Goal: Task Accomplishment & Management: Use online tool/utility

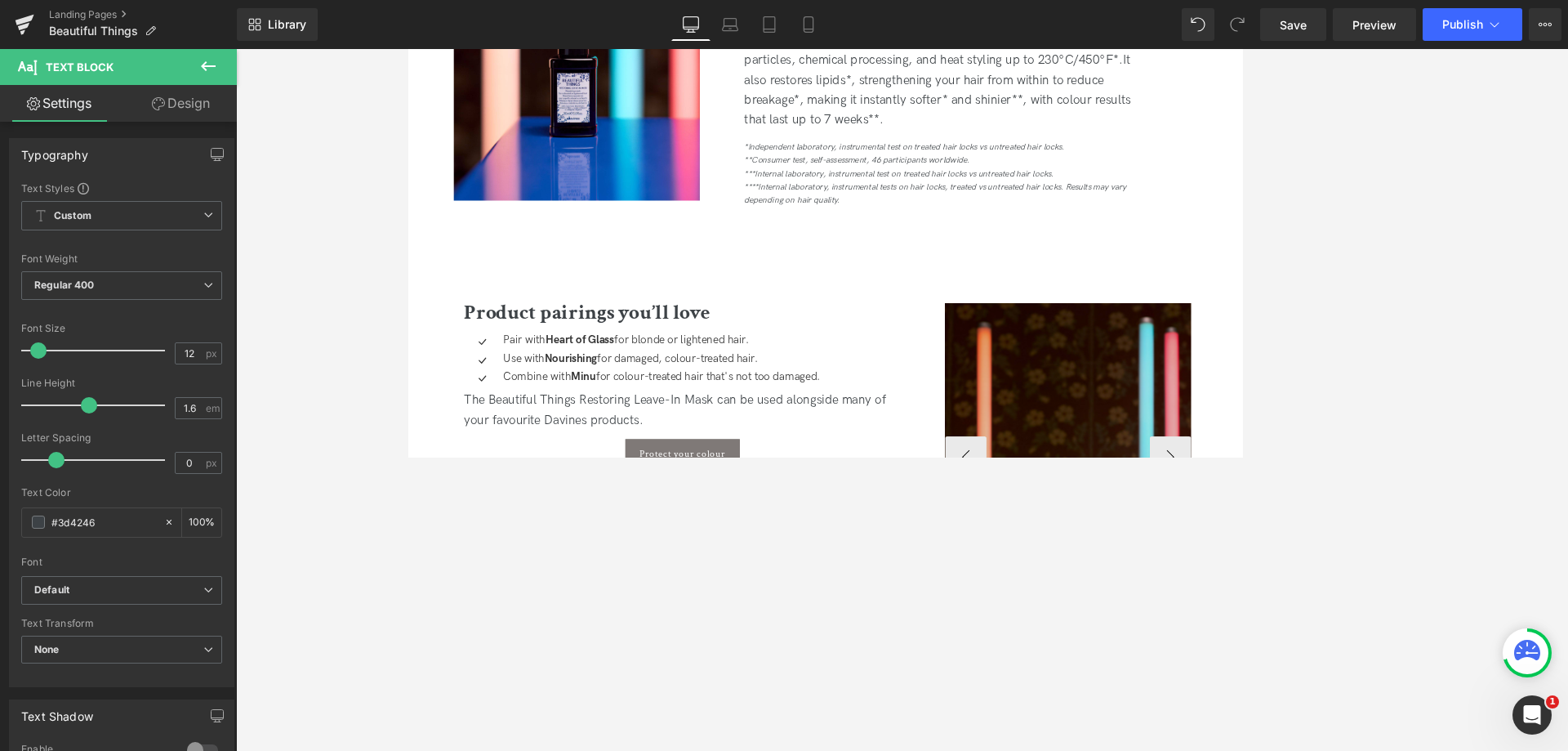
scroll to position [2704, 0]
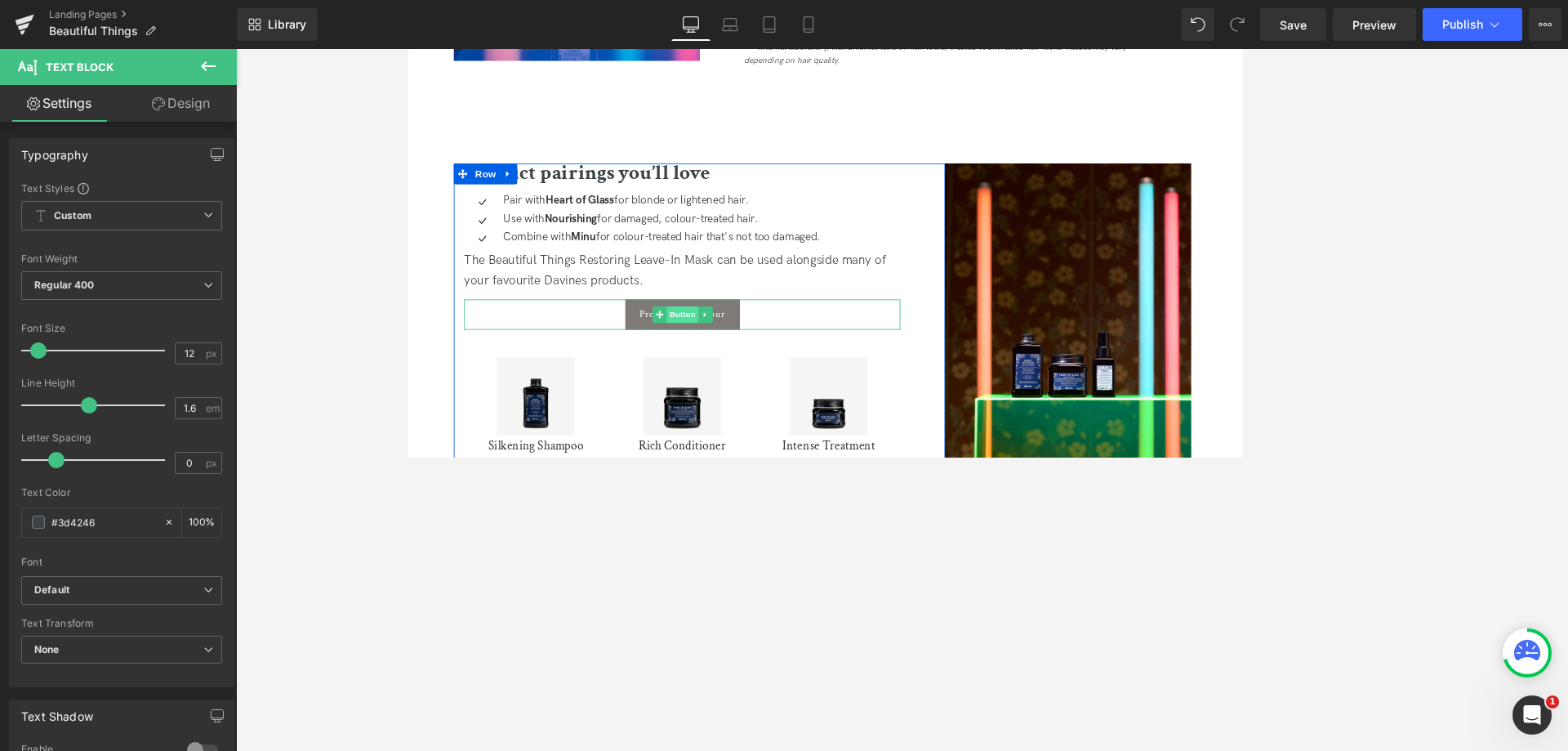
click at [740, 362] on span "Button" at bounding box center [732, 364] width 38 height 19
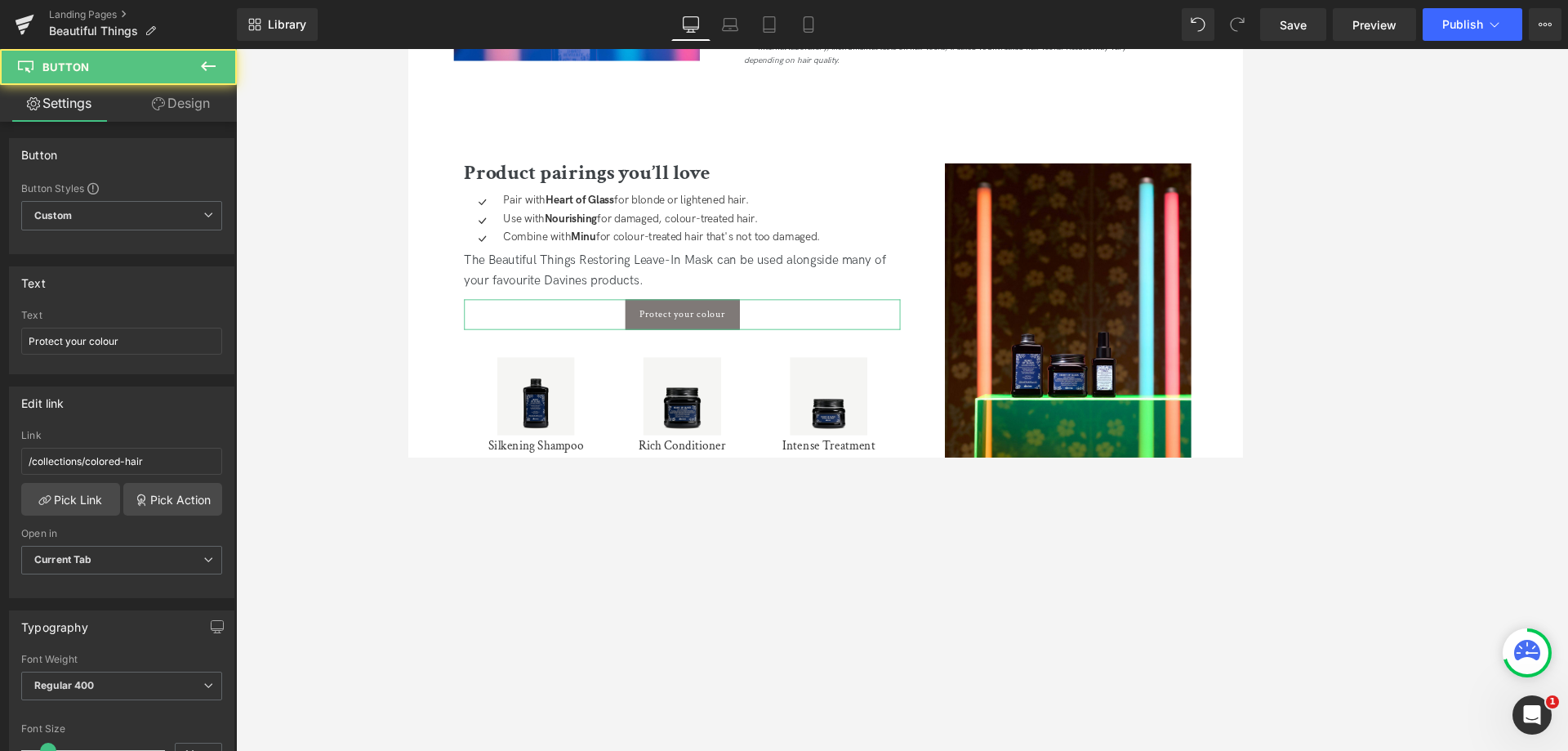
click at [194, 112] on link "Design" at bounding box center [181, 104] width 119 height 37
click at [0, 0] on div "Spacing" at bounding box center [0, 0] width 0 height 0
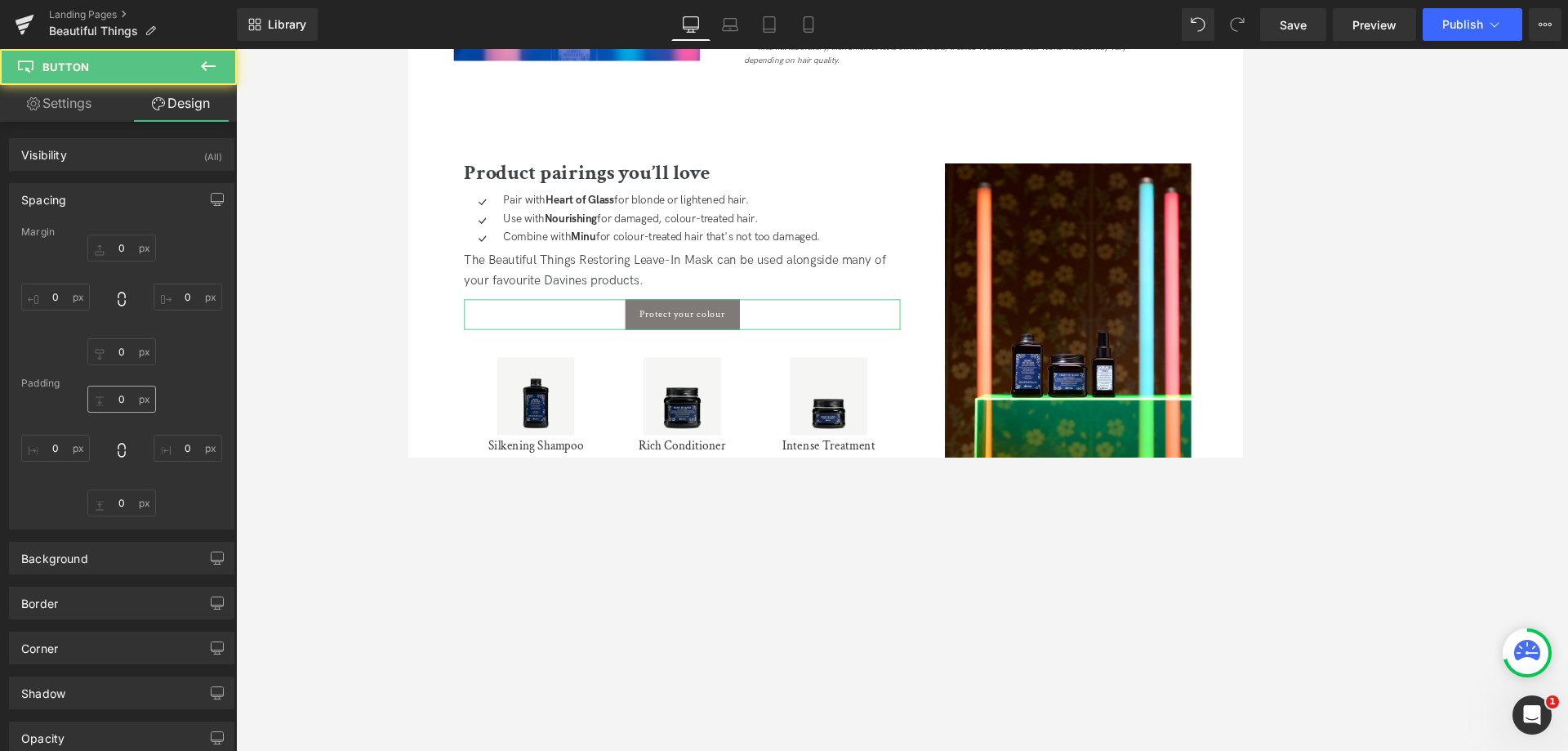
type input "0"
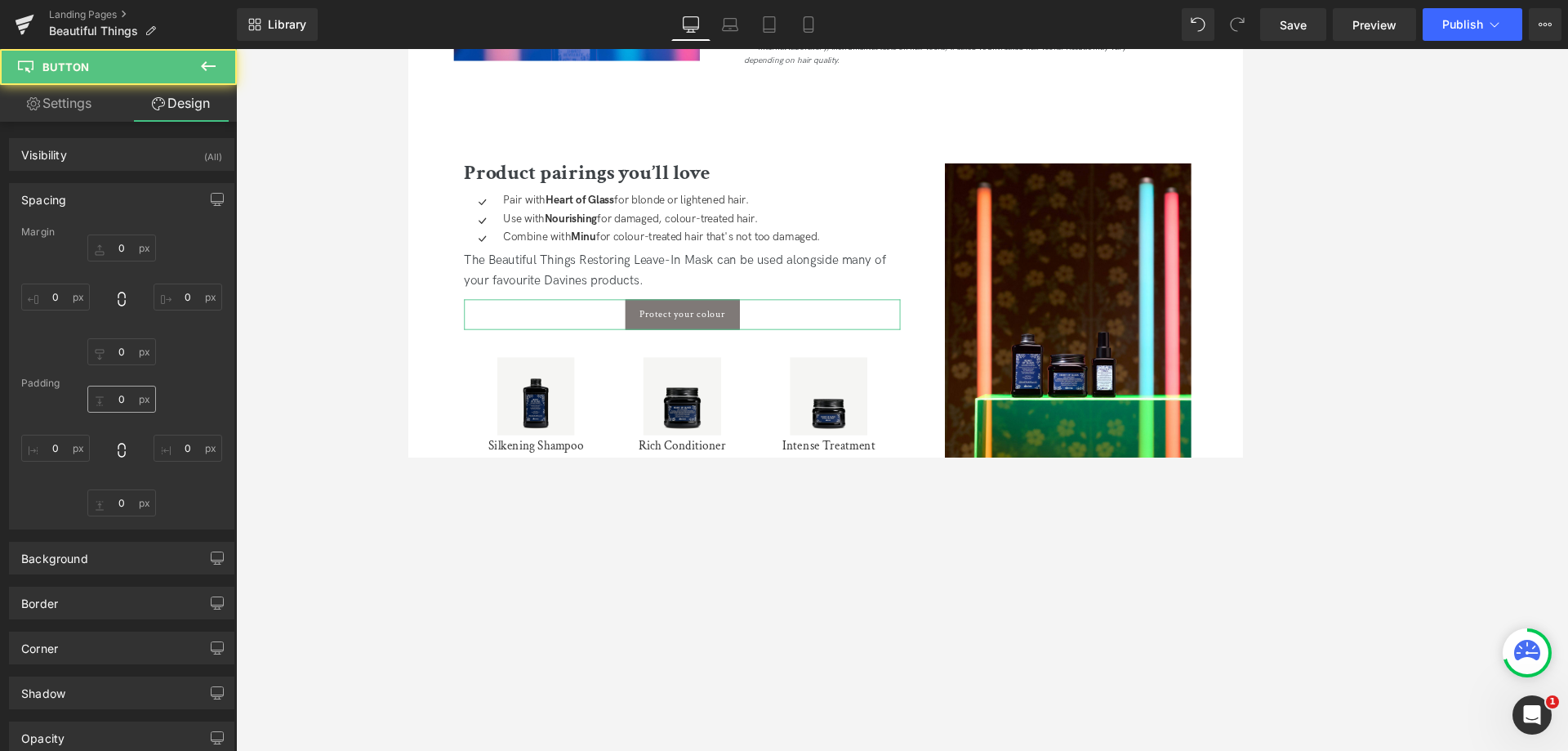
type input "20"
type input "0"
type input "20"
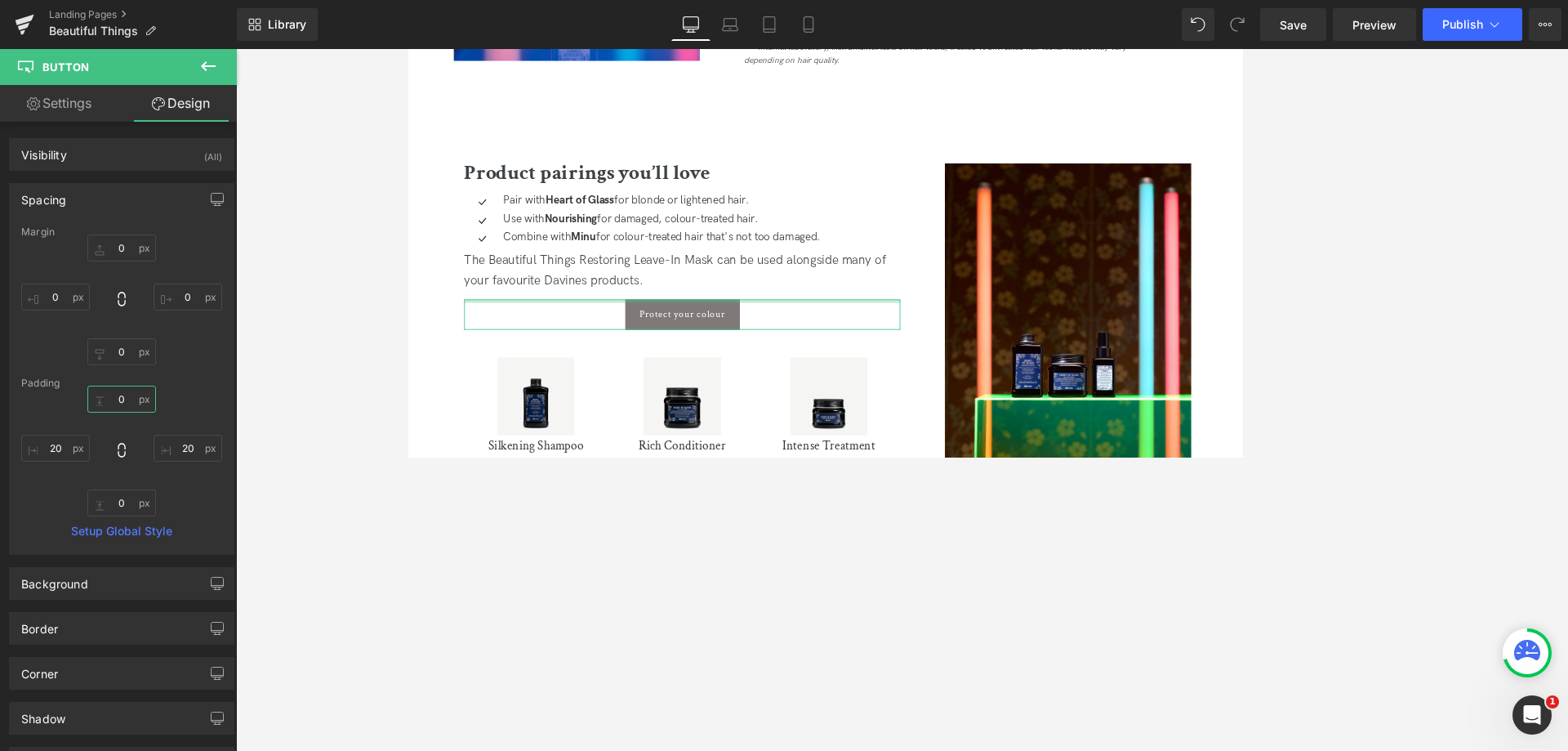
click at [108, 403] on input "0" at bounding box center [122, 399] width 68 height 27
click at [107, 243] on input "0" at bounding box center [122, 248] width 68 height 27
click at [111, 249] on input "0" at bounding box center [122, 248] width 68 height 27
type input "10"
click at [111, 350] on input "0" at bounding box center [122, 351] width 68 height 27
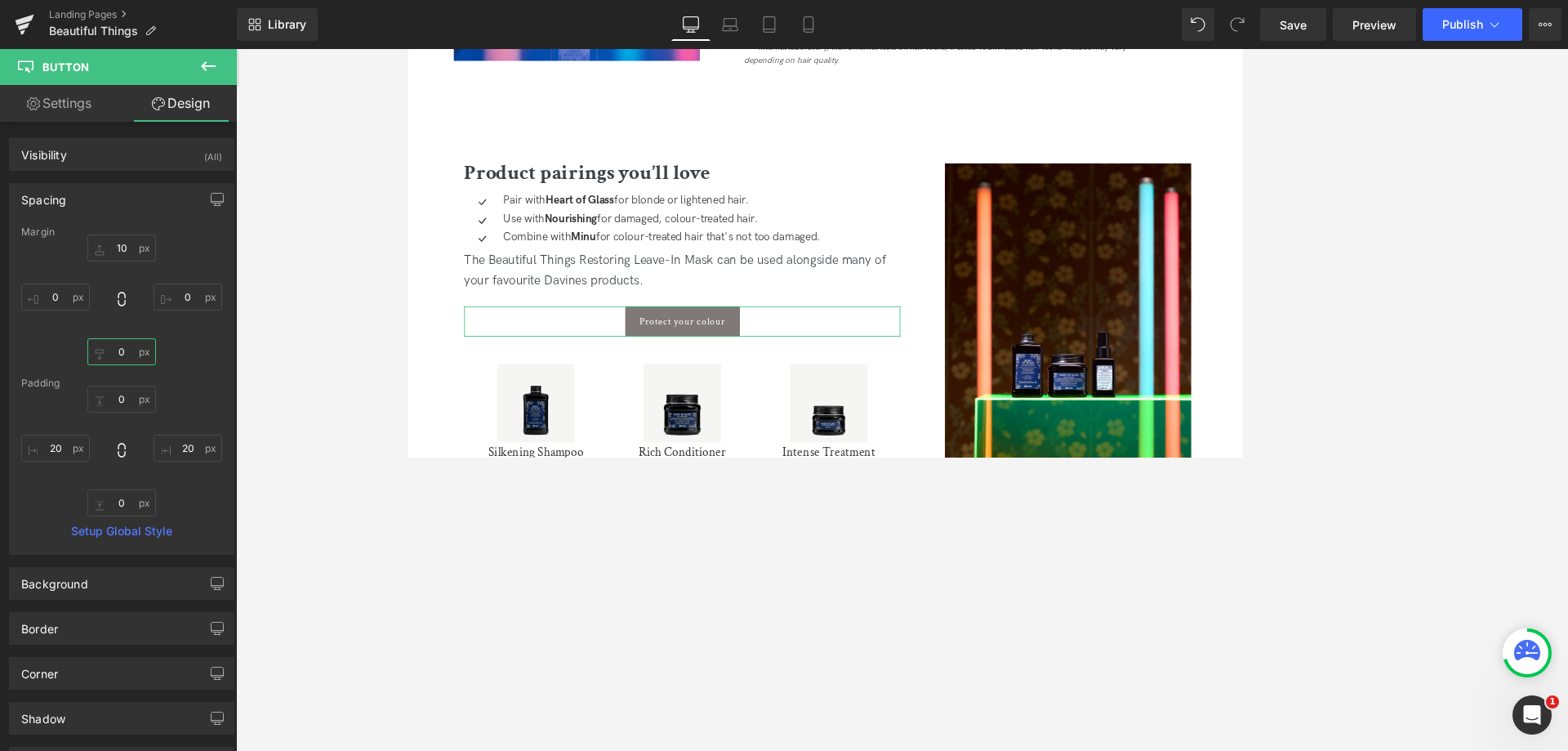
click at [111, 350] on input "0" at bounding box center [122, 351] width 68 height 27
type input "10"
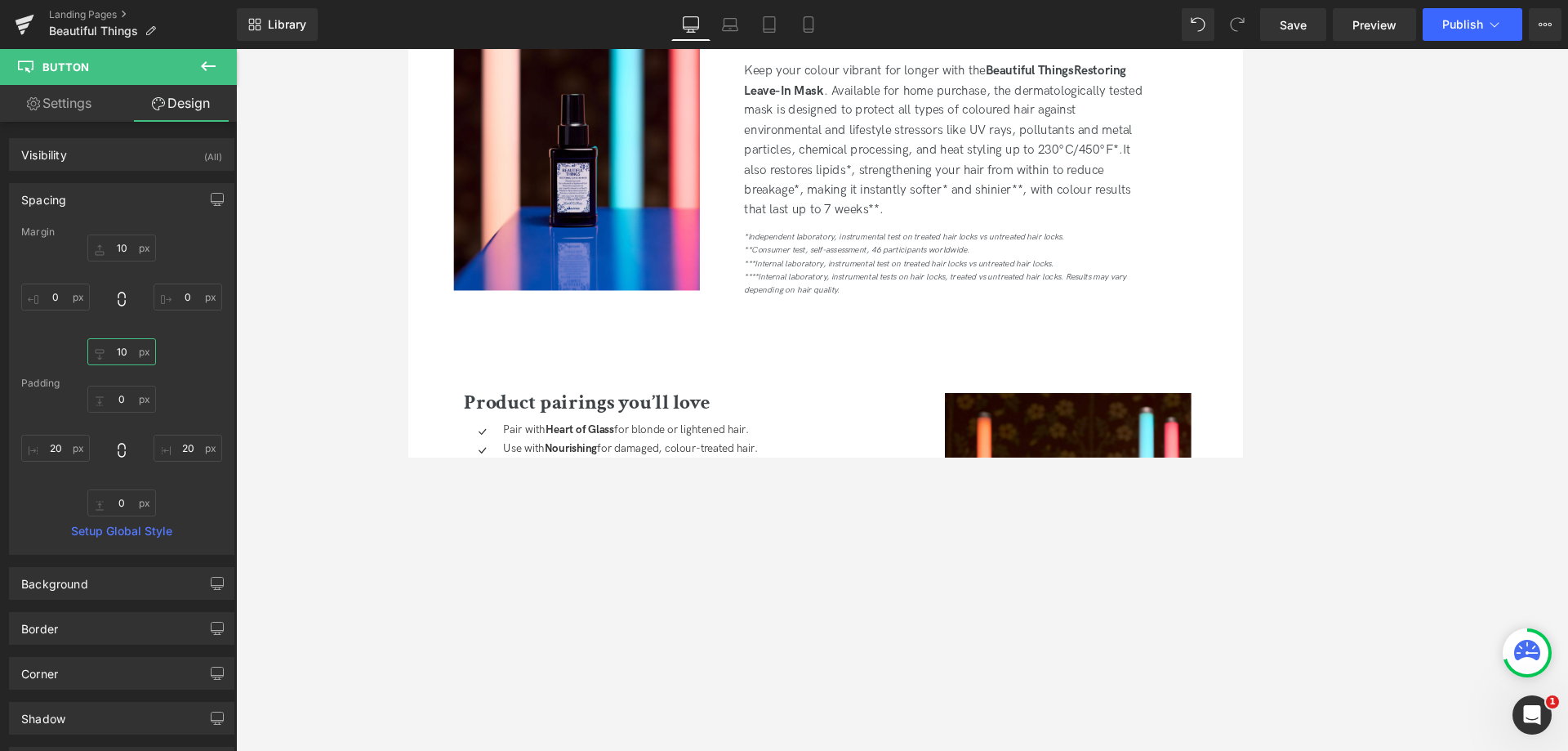
scroll to position [2377, 0]
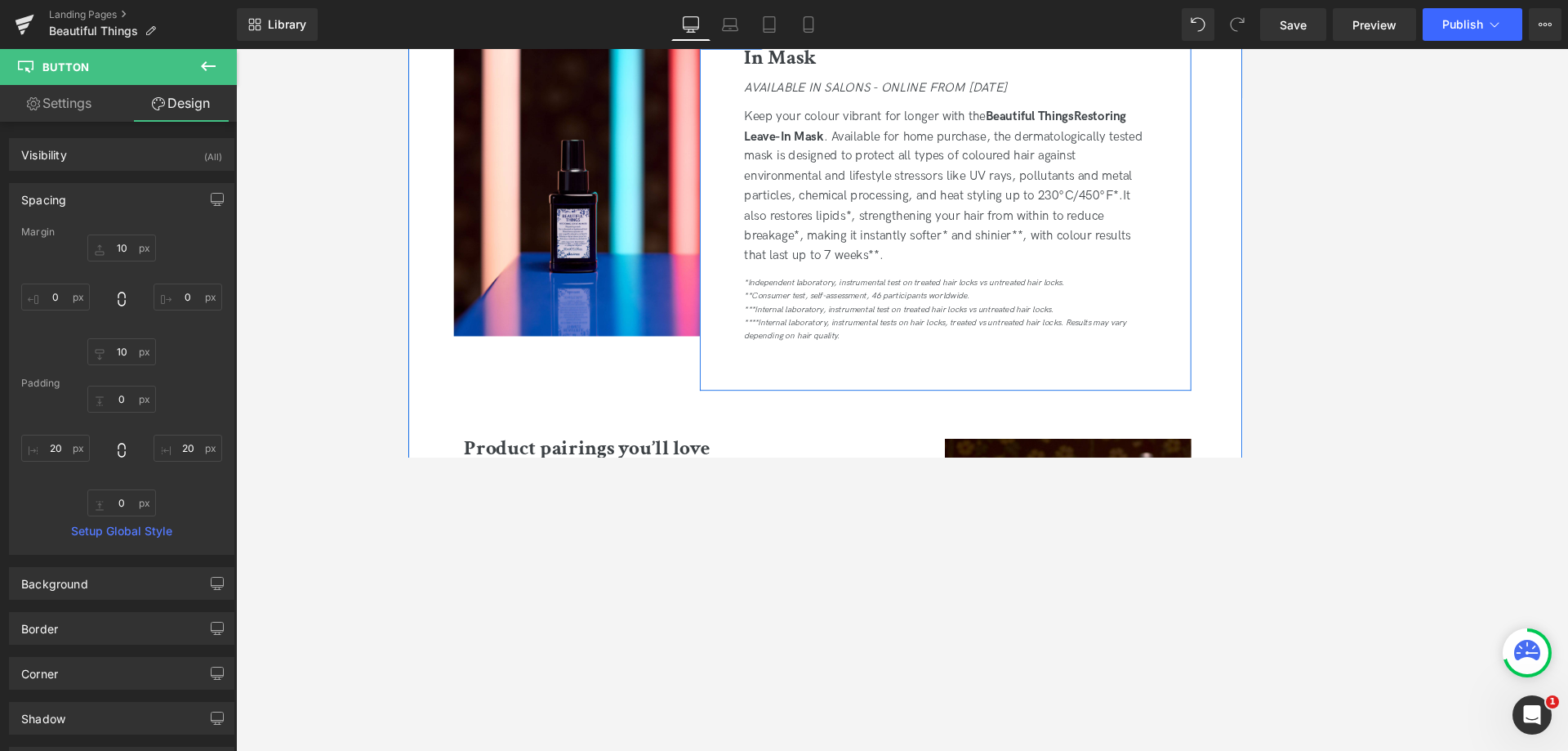
click at [1065, 343] on icon "**Consumer test, self-assessment, 46 participants worldwide." at bounding box center [939, 342] width 267 height 12
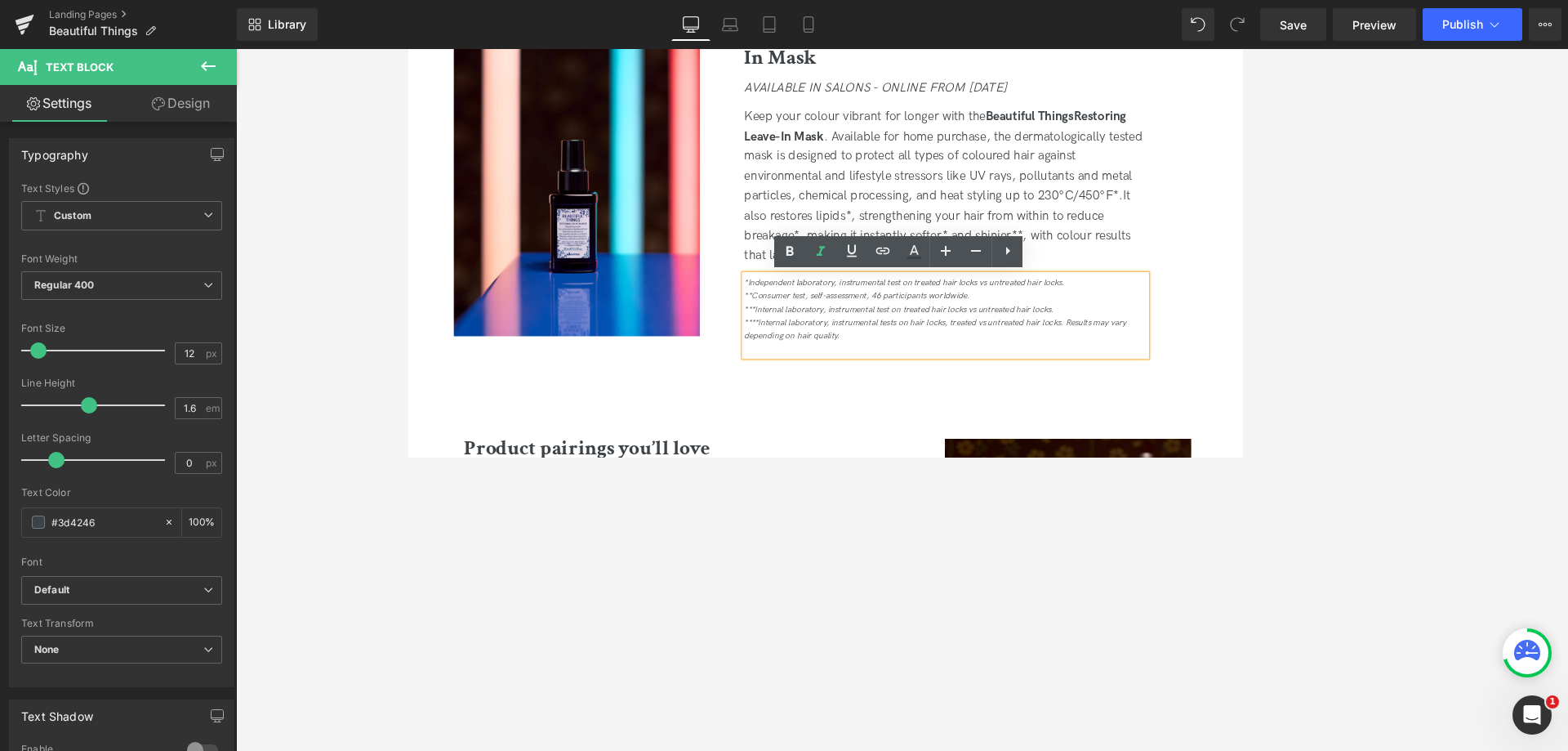
click at [1232, 227] on span "Keep your colour vibrant for longer with the Beautiful Things Restoring Leave-I…" at bounding box center [1042, 177] width 472 height 111
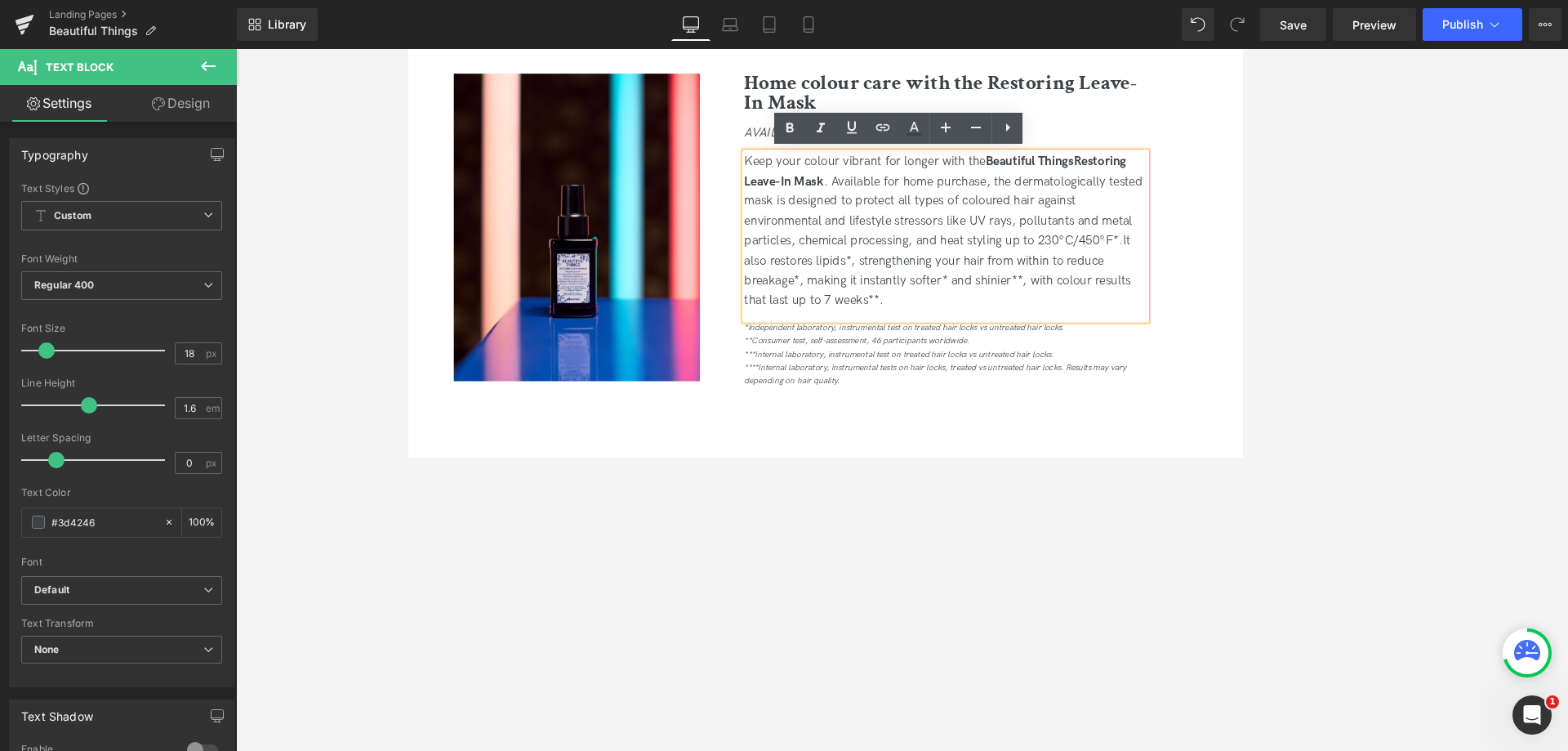
scroll to position [2295, 0]
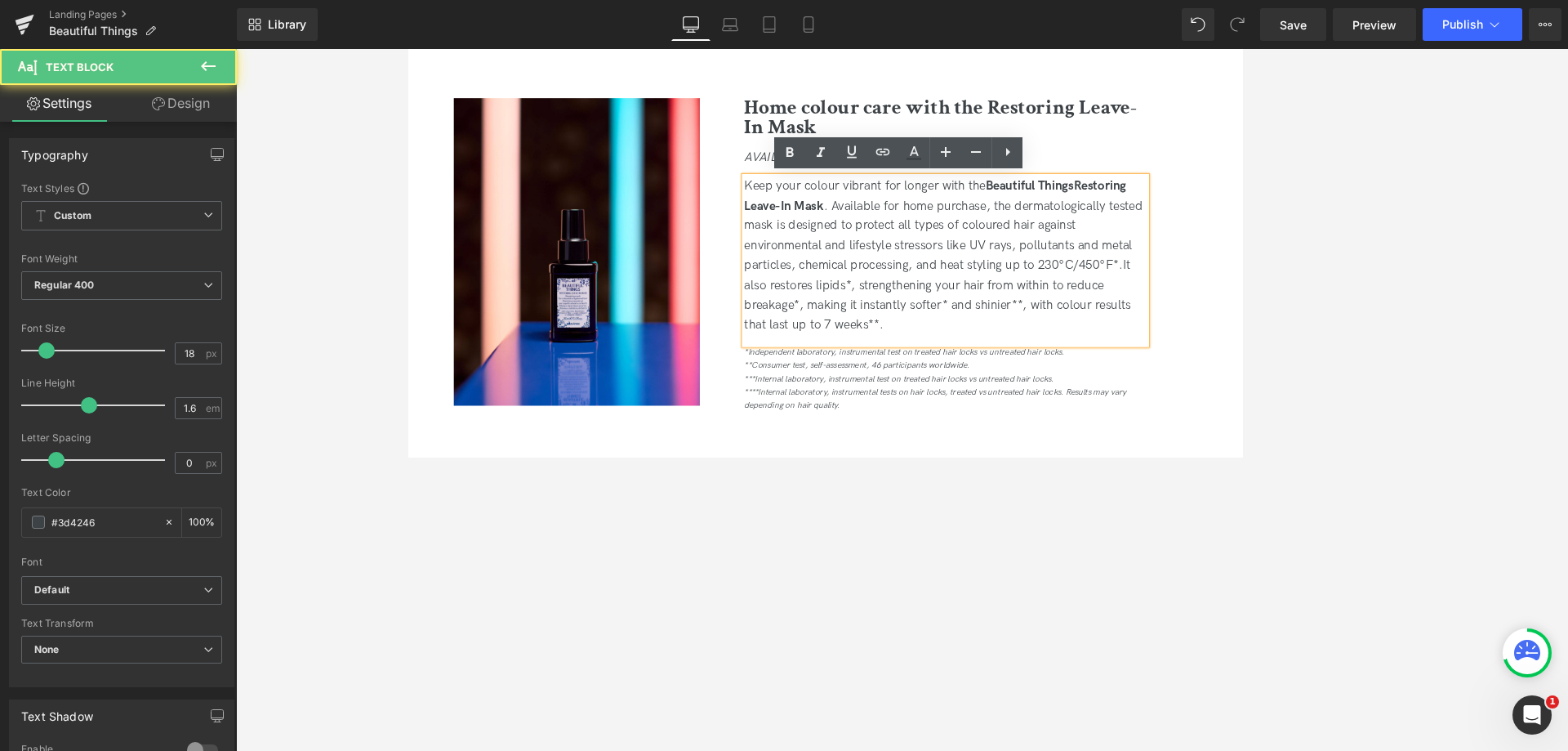
click at [1095, 292] on div "Keep your colour vibrant for longer with the Beautiful Things Restoring Leave-I…" at bounding box center [1044, 294] width 476 height 188
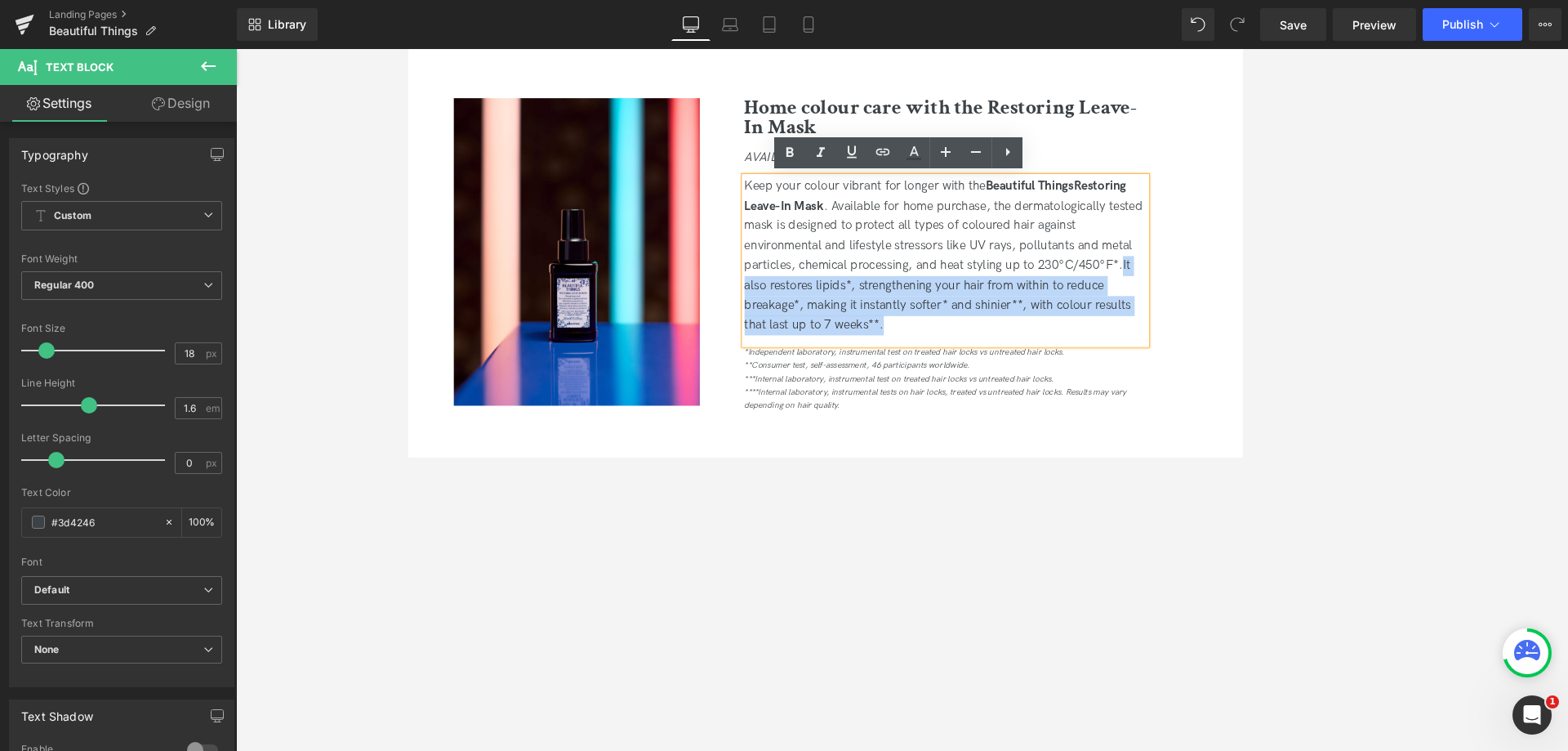
drag, startPoint x: 1033, startPoint y: 380, endPoint x: 1255, endPoint y: 295, distance: 237.7
click at [1255, 295] on div "Keep your colour vibrant for longer with the Beautiful Things Restoring Leave-I…" at bounding box center [1044, 294] width 476 height 188
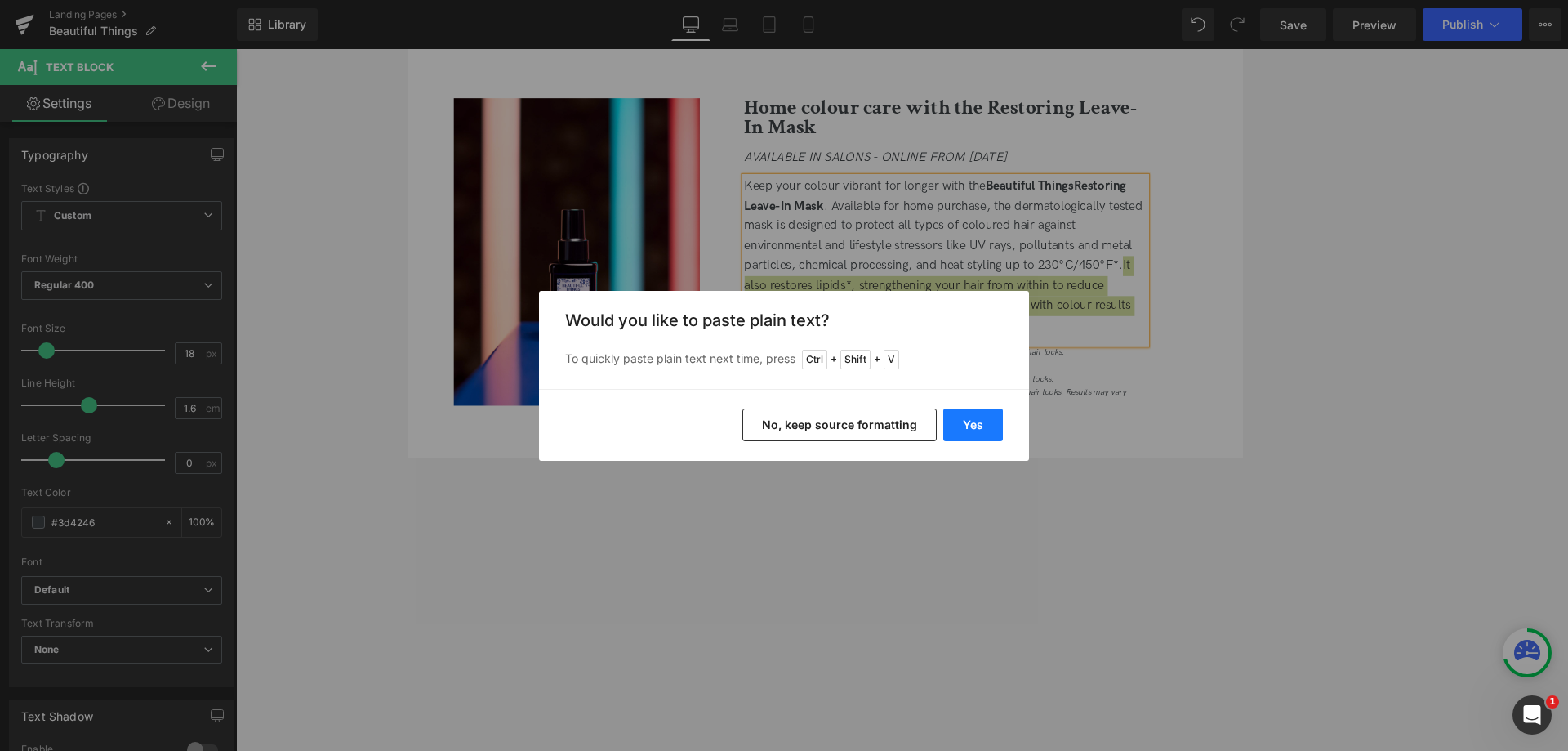
click at [962, 430] on button "Yes" at bounding box center [973, 424] width 60 height 32
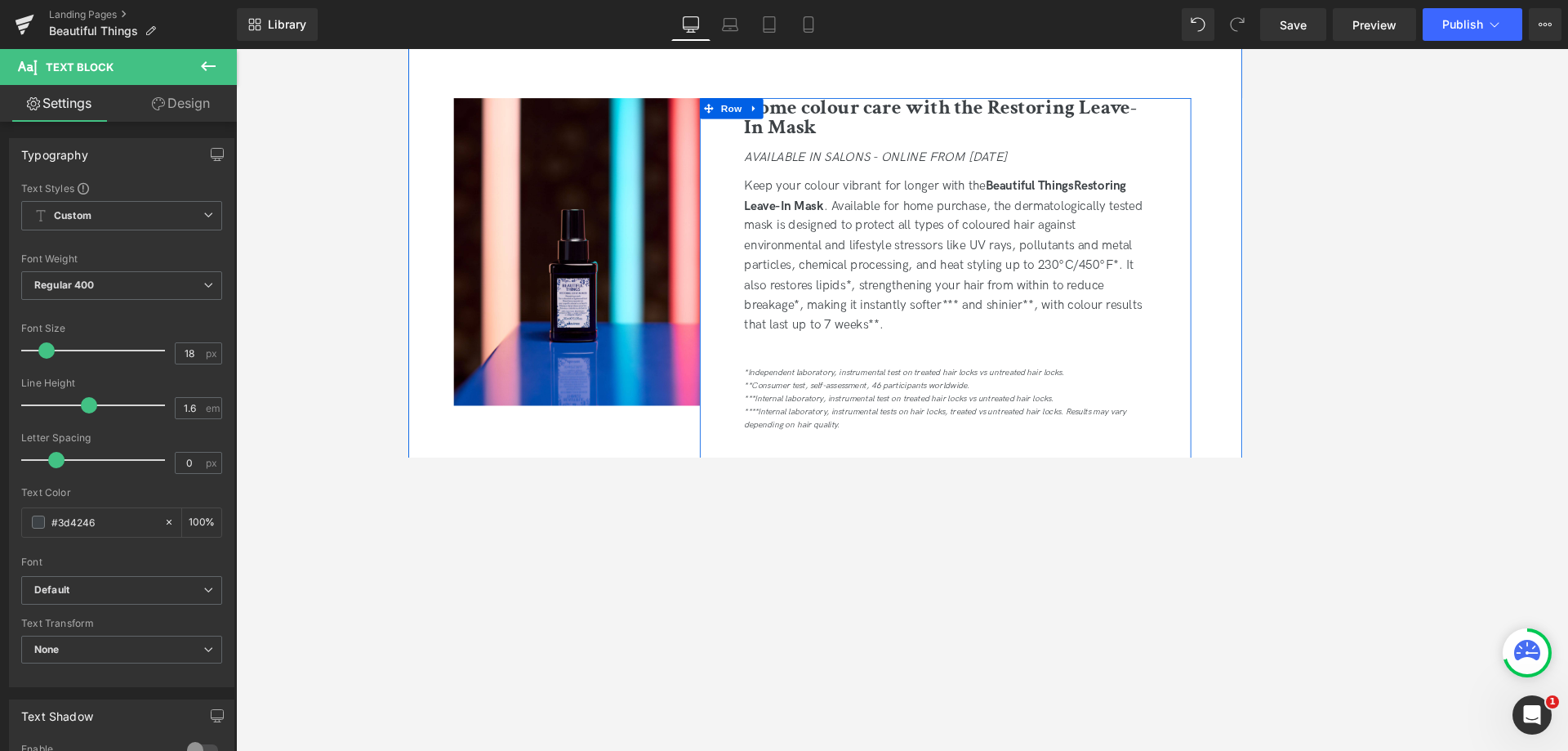
click at [1054, 394] on div at bounding box center [1044, 400] width 476 height 24
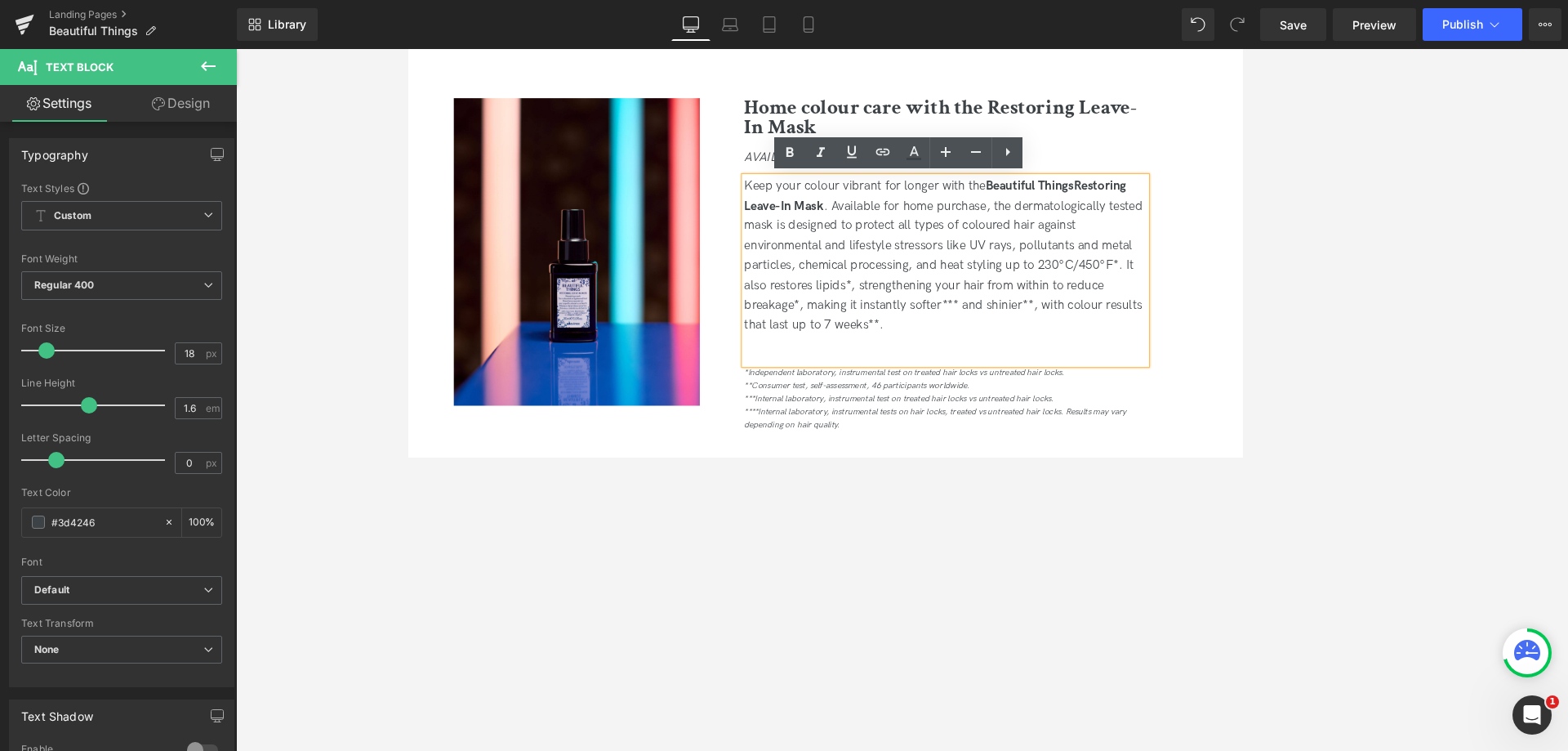
click at [860, 463] on icon "***Internal laboratory, instrumental test on treated hair locks vs untreated ha…" at bounding box center [989, 463] width 367 height 12
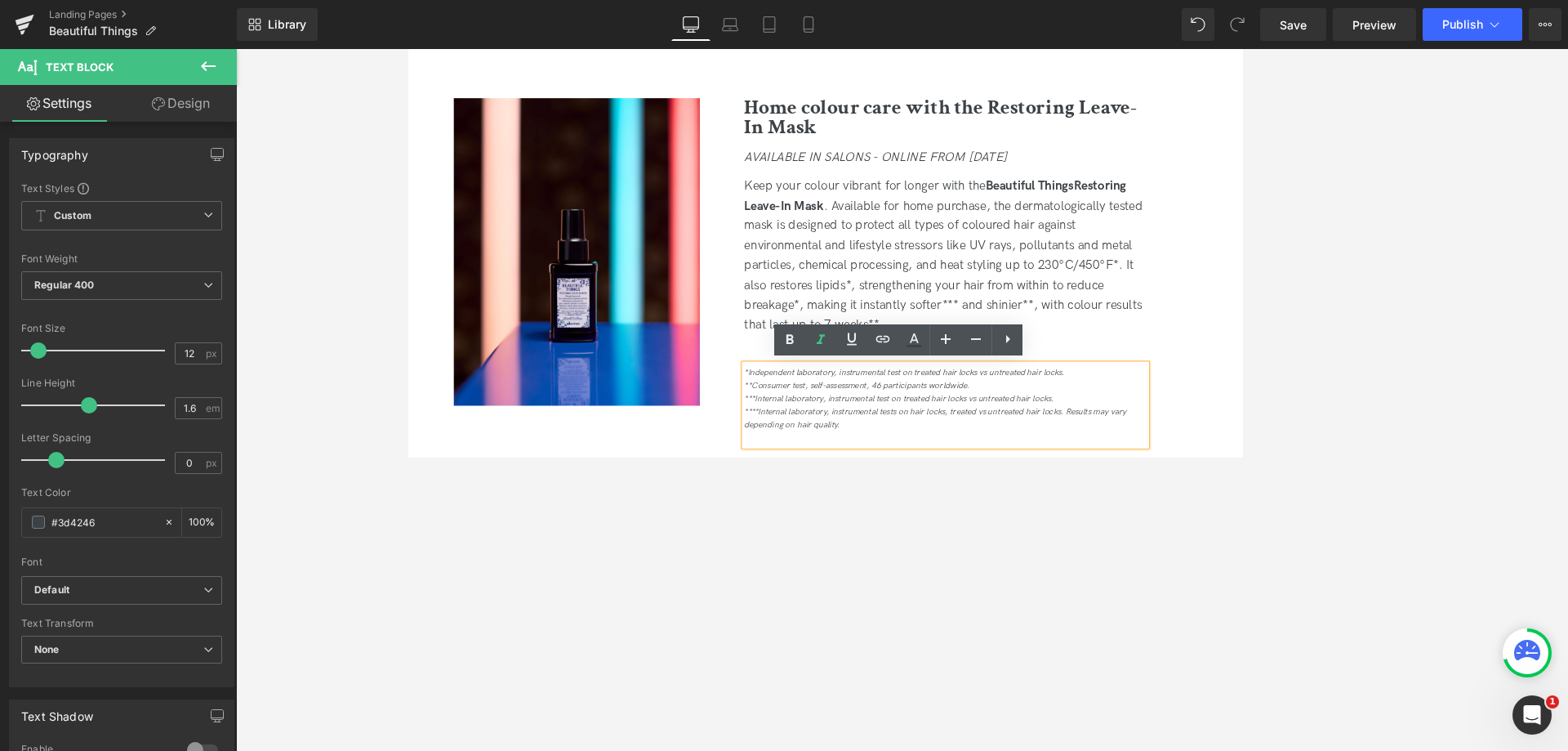
drag, startPoint x: 907, startPoint y: 495, endPoint x: 800, endPoint y: 433, distance: 123.7
click at [806, 433] on div "*Independent laboratory, instrumental test on treated hair locks vs untreated h…" at bounding box center [1044, 471] width 476 height 97
drag, startPoint x: 879, startPoint y: 454, endPoint x: 846, endPoint y: 452, distance: 33.1
click at [878, 455] on div "***Internal laboratory, instrumental test on treated hair locks vs untreated ha…" at bounding box center [1044, 463] width 476 height 16
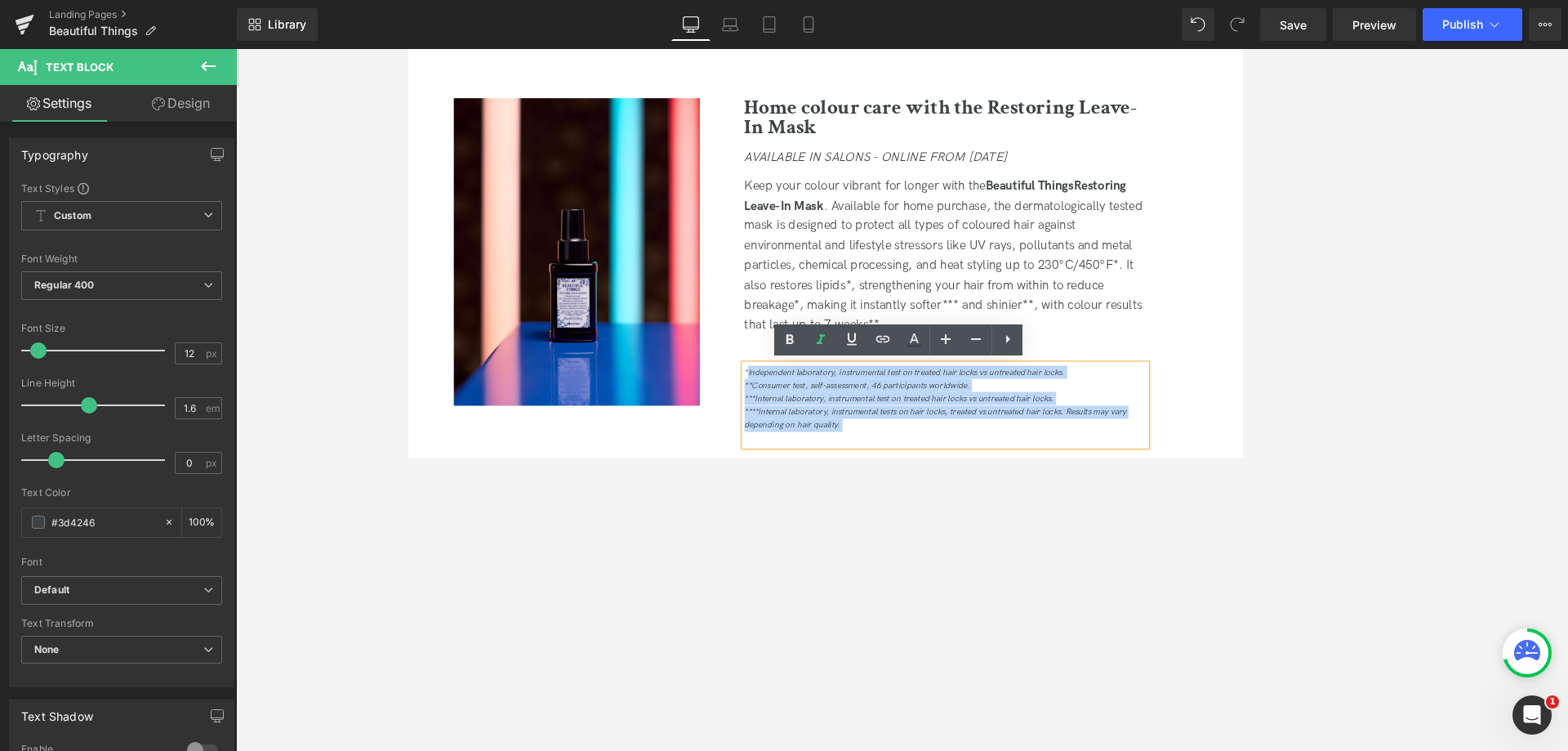
drag, startPoint x: 812, startPoint y: 434, endPoint x: 931, endPoint y: 499, distance: 135.6
click at [931, 499] on div "*Independent laboratory, instrumental test on treated hair locks vs untreated h…" at bounding box center [1044, 471] width 476 height 97
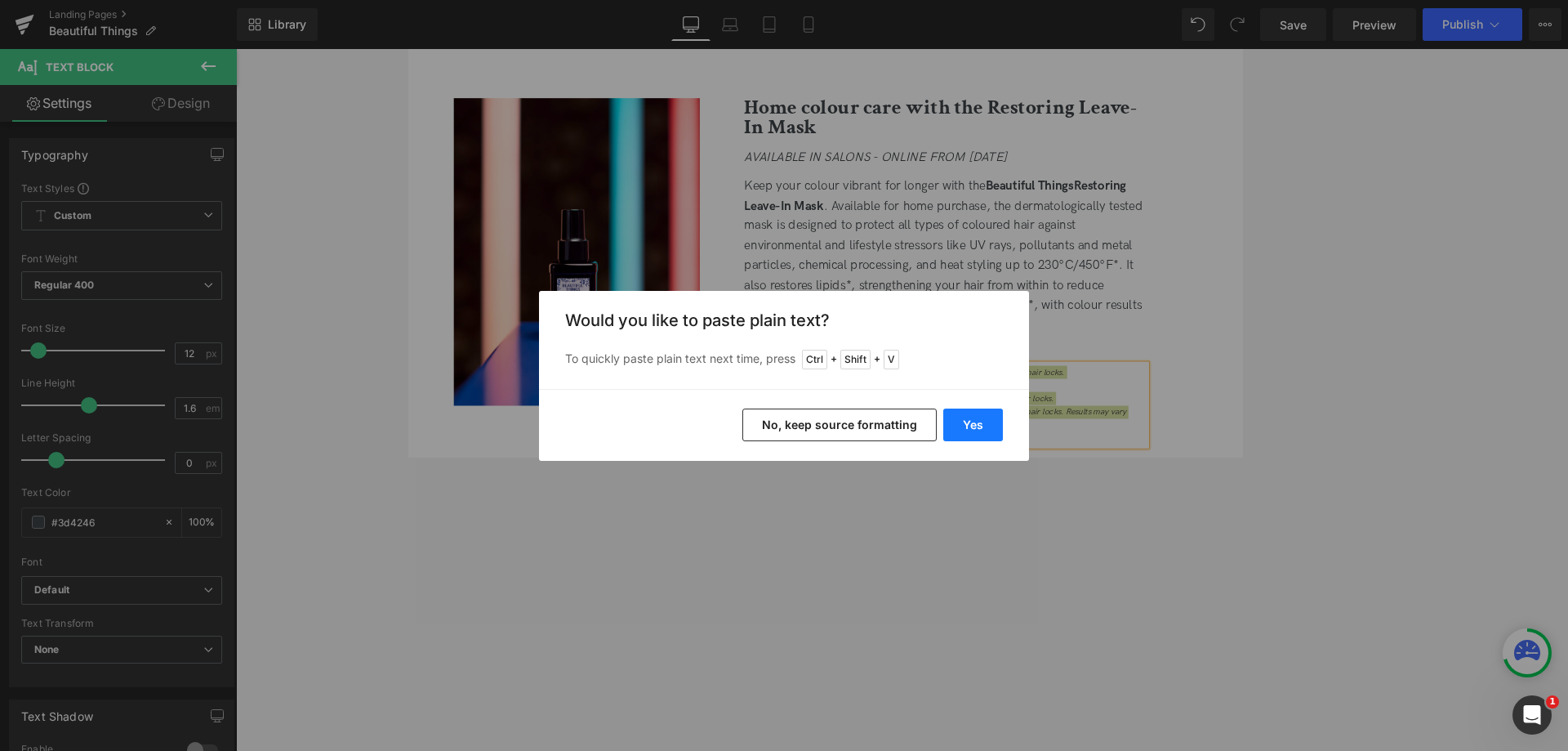
click at [975, 422] on button "Yes" at bounding box center [973, 424] width 60 height 32
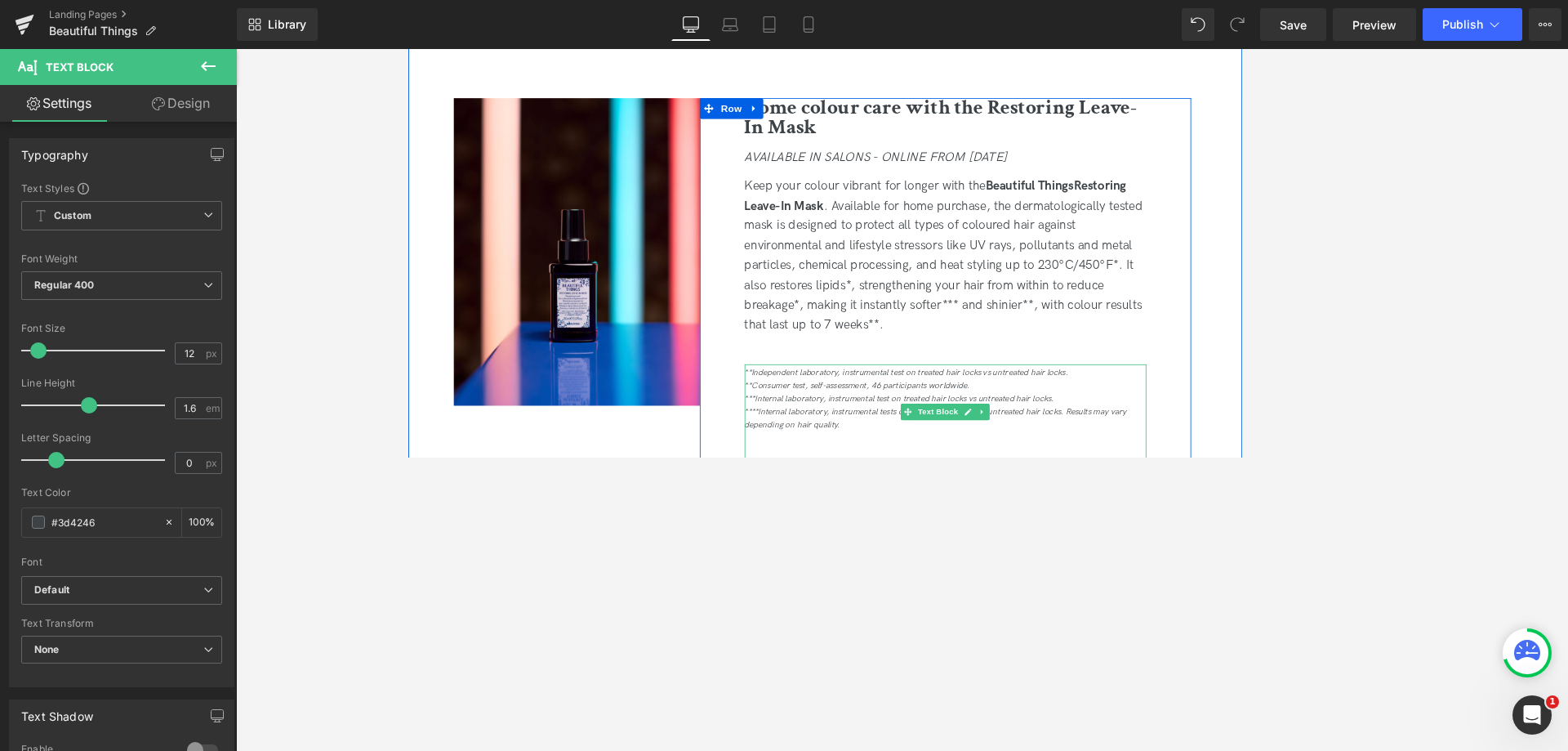
click at [812, 430] on icon "**Independent laboratory, instrumental test on treated hair locks vs untreated …" at bounding box center [997, 432] width 384 height 12
click at [832, 422] on div "*Independent laboratory, instrumental test on treated hair locks vs untreated h…" at bounding box center [1044, 478] width 476 height 112
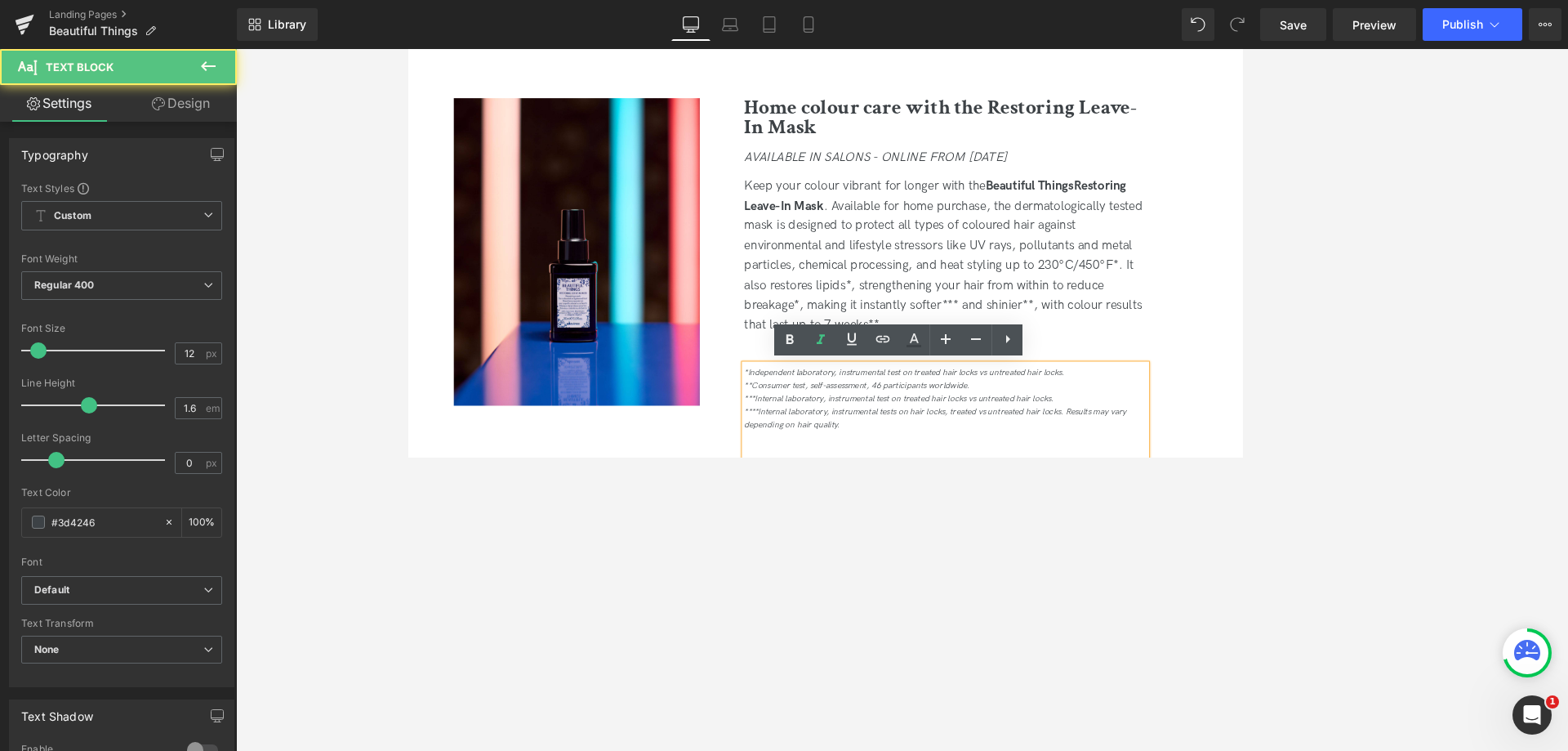
click at [831, 386] on div "Keep your colour vibrant for longer with the Beautiful Things Restoring Leave-I…" at bounding box center [1044, 294] width 476 height 188
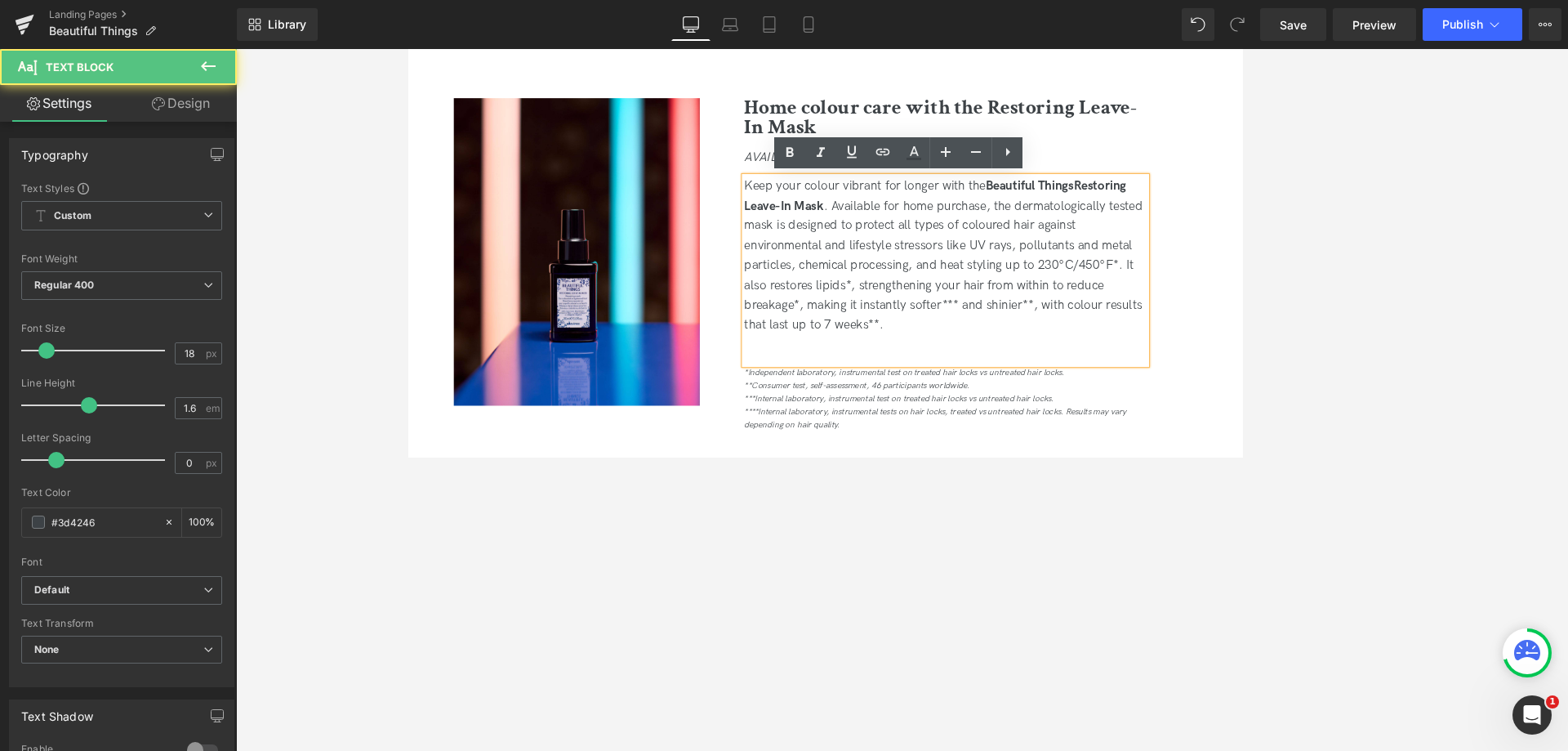
click at [815, 397] on div at bounding box center [1044, 400] width 476 height 24
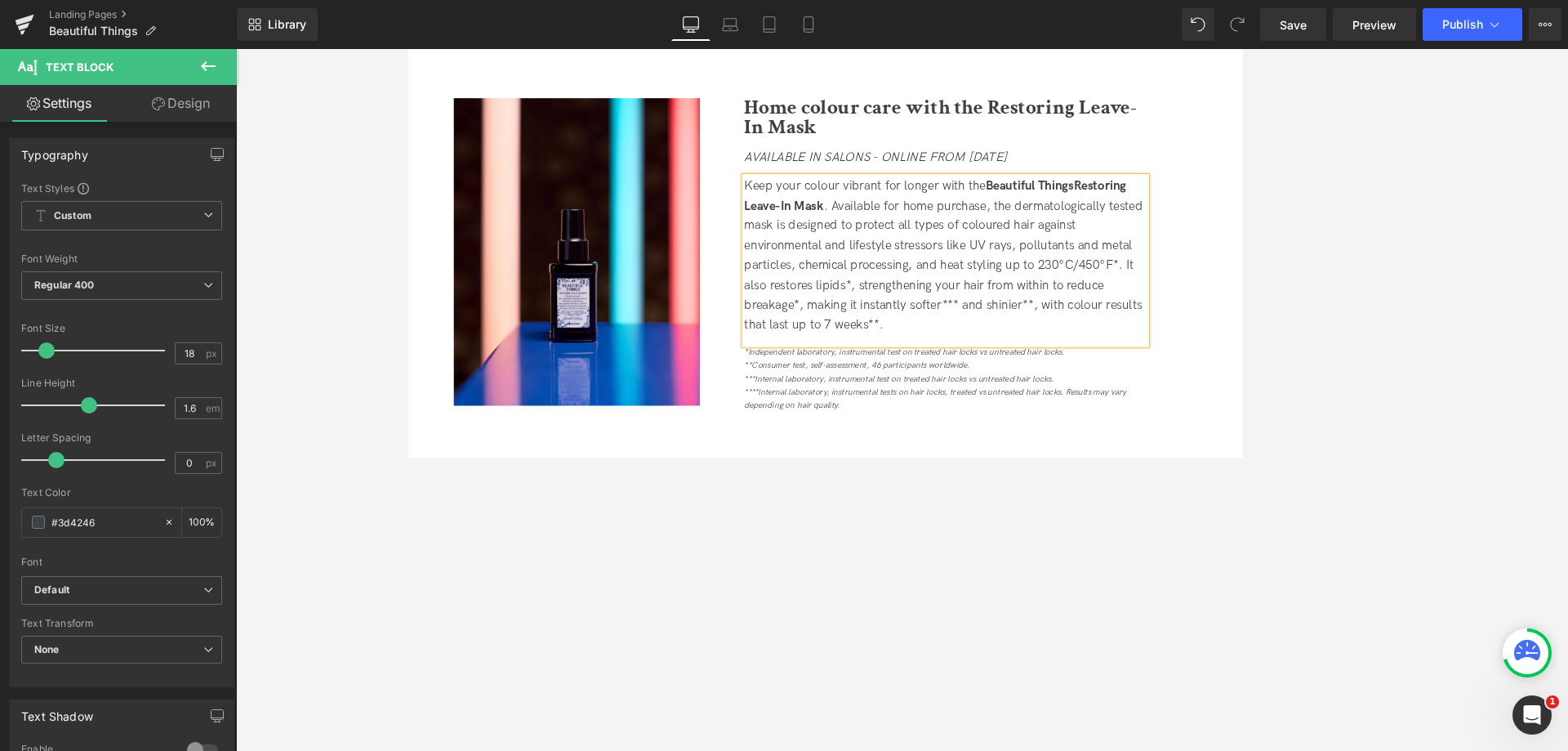
click at [1396, 399] on div at bounding box center [902, 400] width 1332 height 702
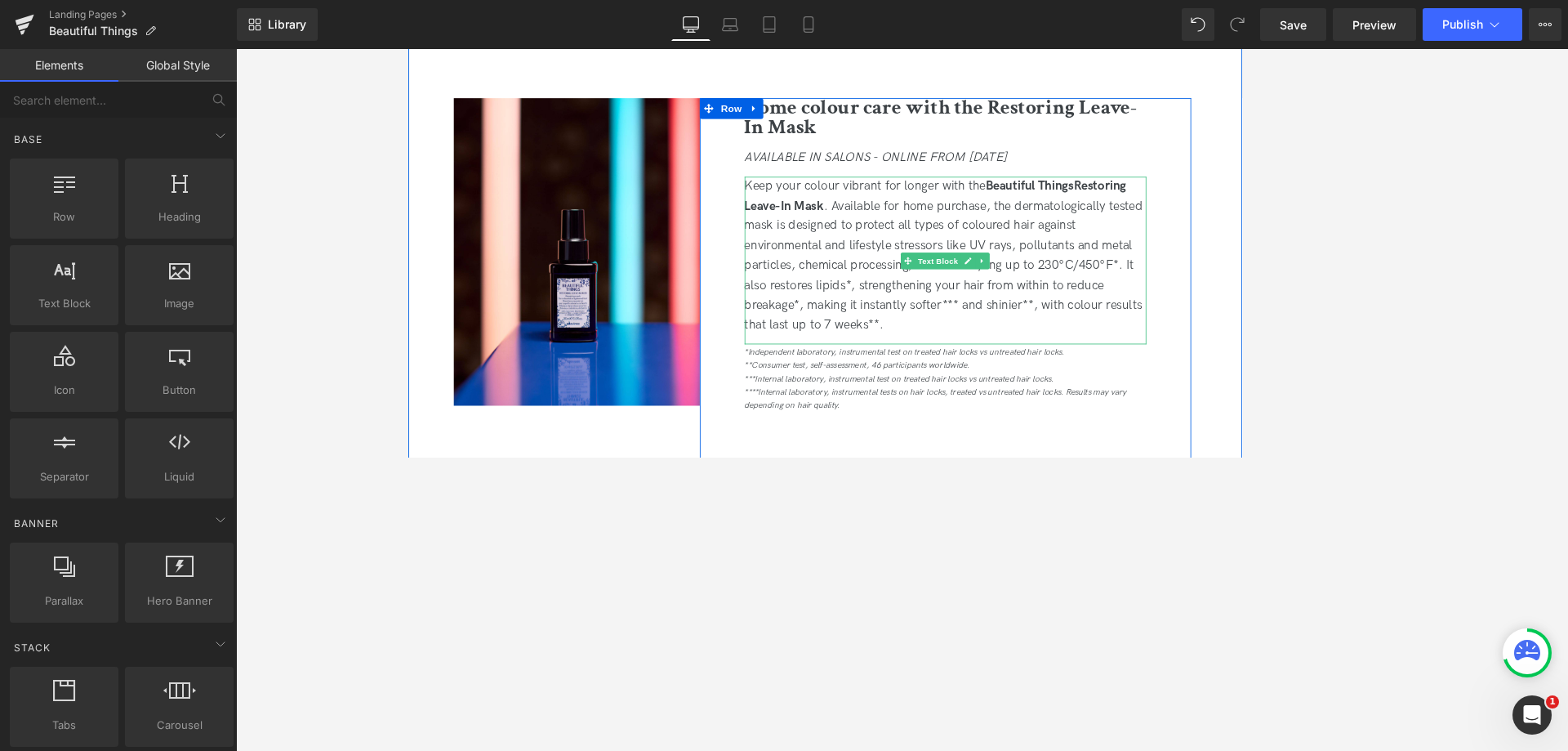
click at [1197, 210] on strong "Restoring Leave-In Mask" at bounding box center [1032, 223] width 452 height 41
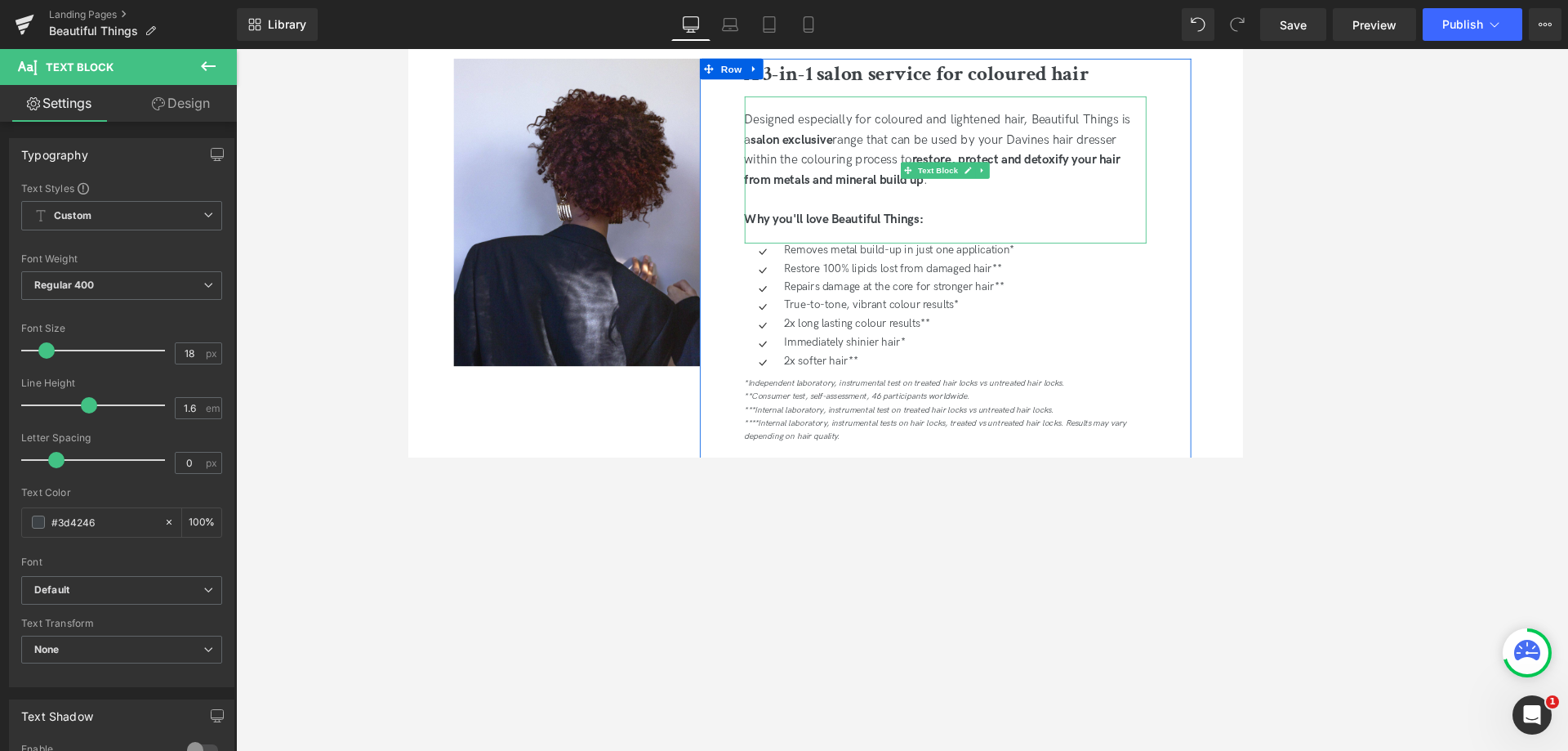
scroll to position [824, 0]
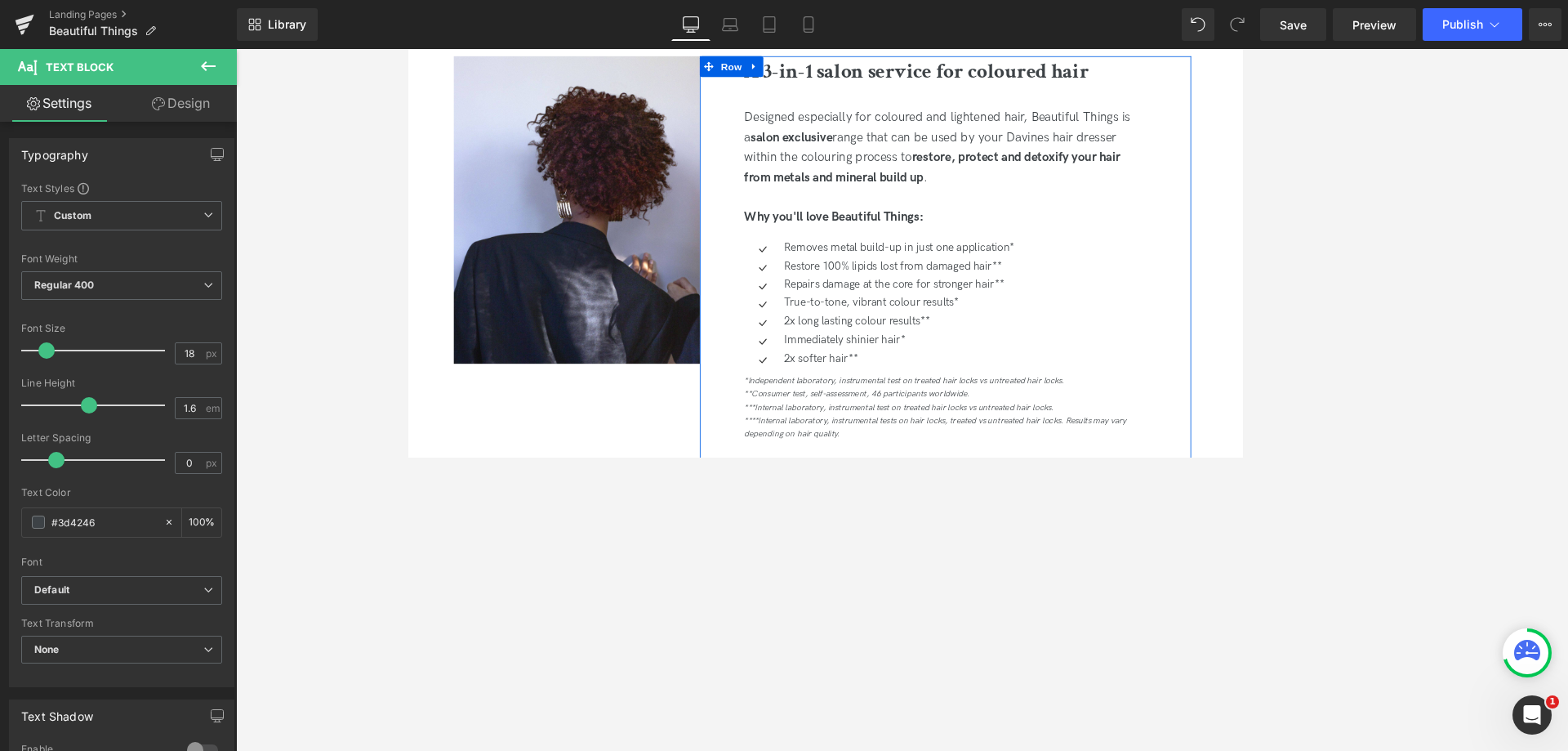
click at [907, 478] on icon "***Internal laboratory, instrumental test on treated hair locks vs untreated ha…" at bounding box center [989, 473] width 367 height 12
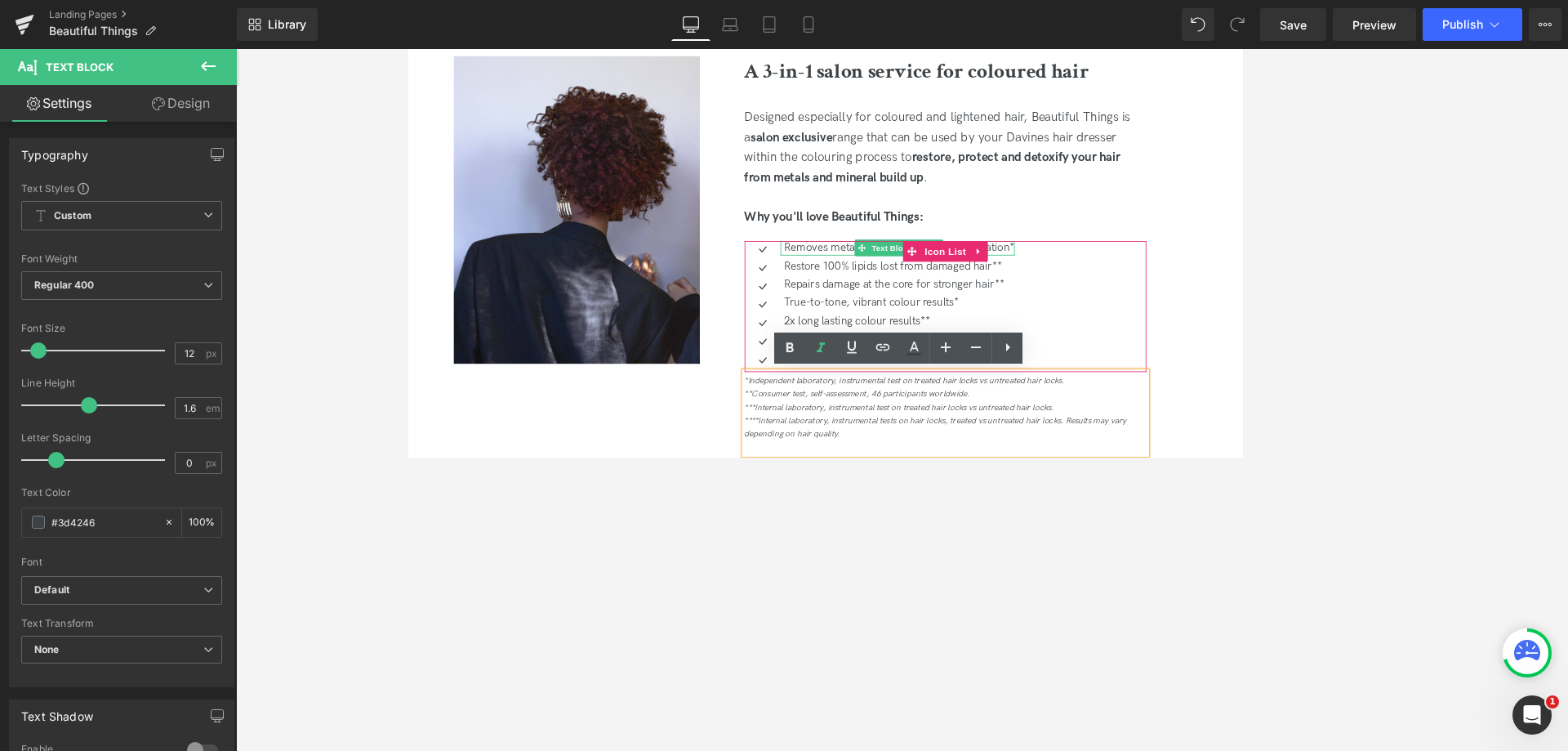
click at [960, 317] on ul "Icon Removes metal build-up in just one application* Text Block Icon Restore 10…" at bounding box center [966, 352] width 320 height 154
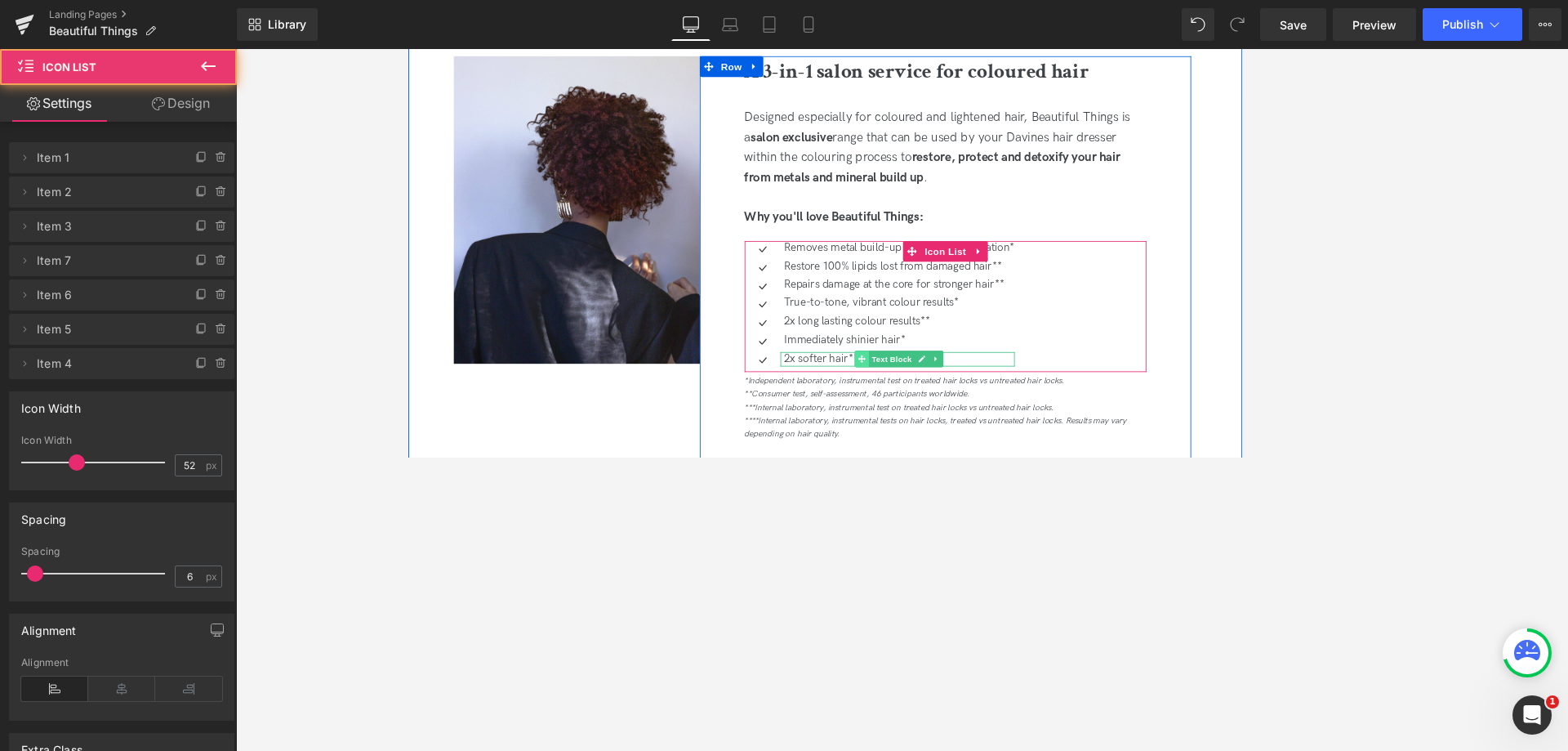
click at [936, 418] on span at bounding box center [945, 415] width 18 height 19
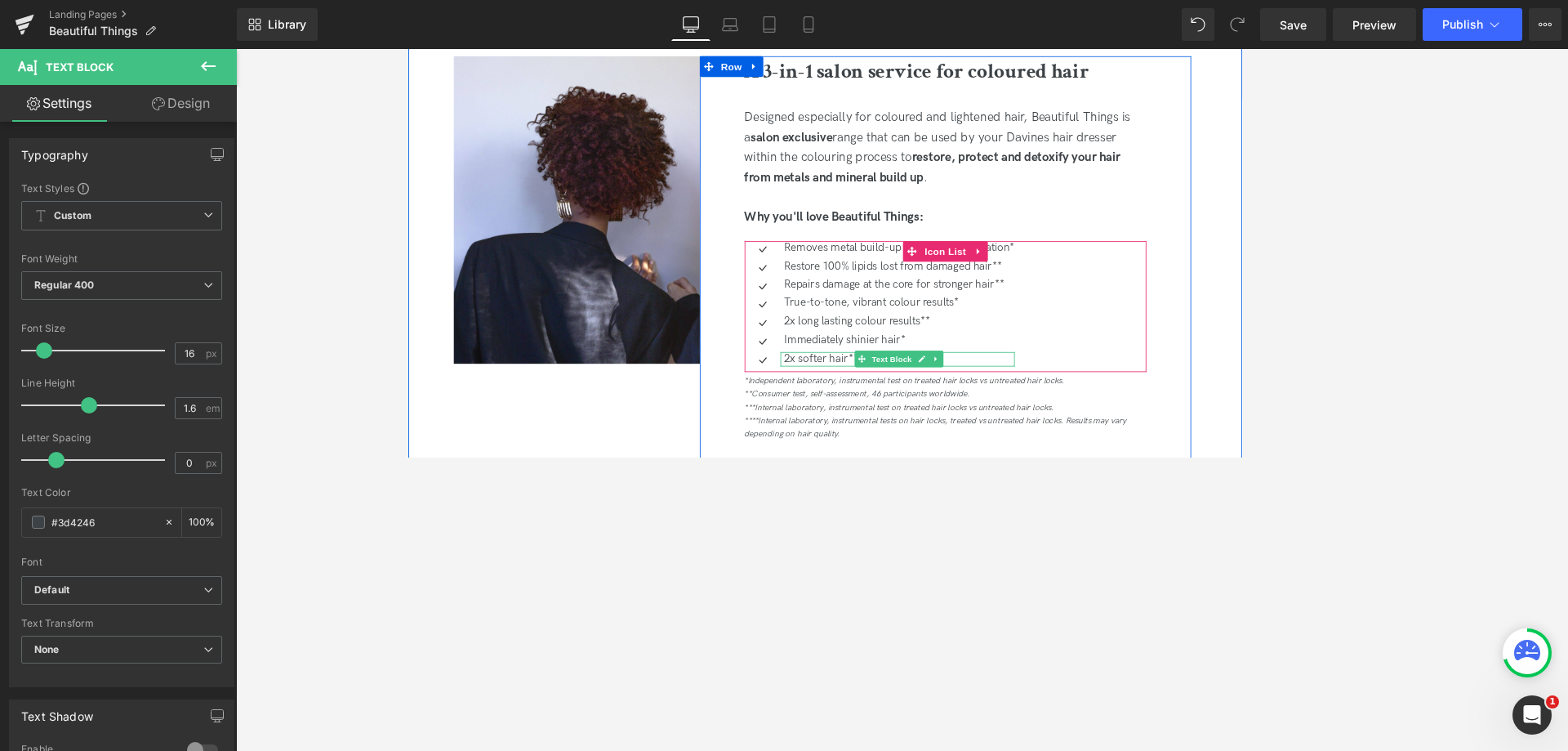
click at [926, 415] on p "2x softer hair**" at bounding box center [989, 416] width 274 height 18
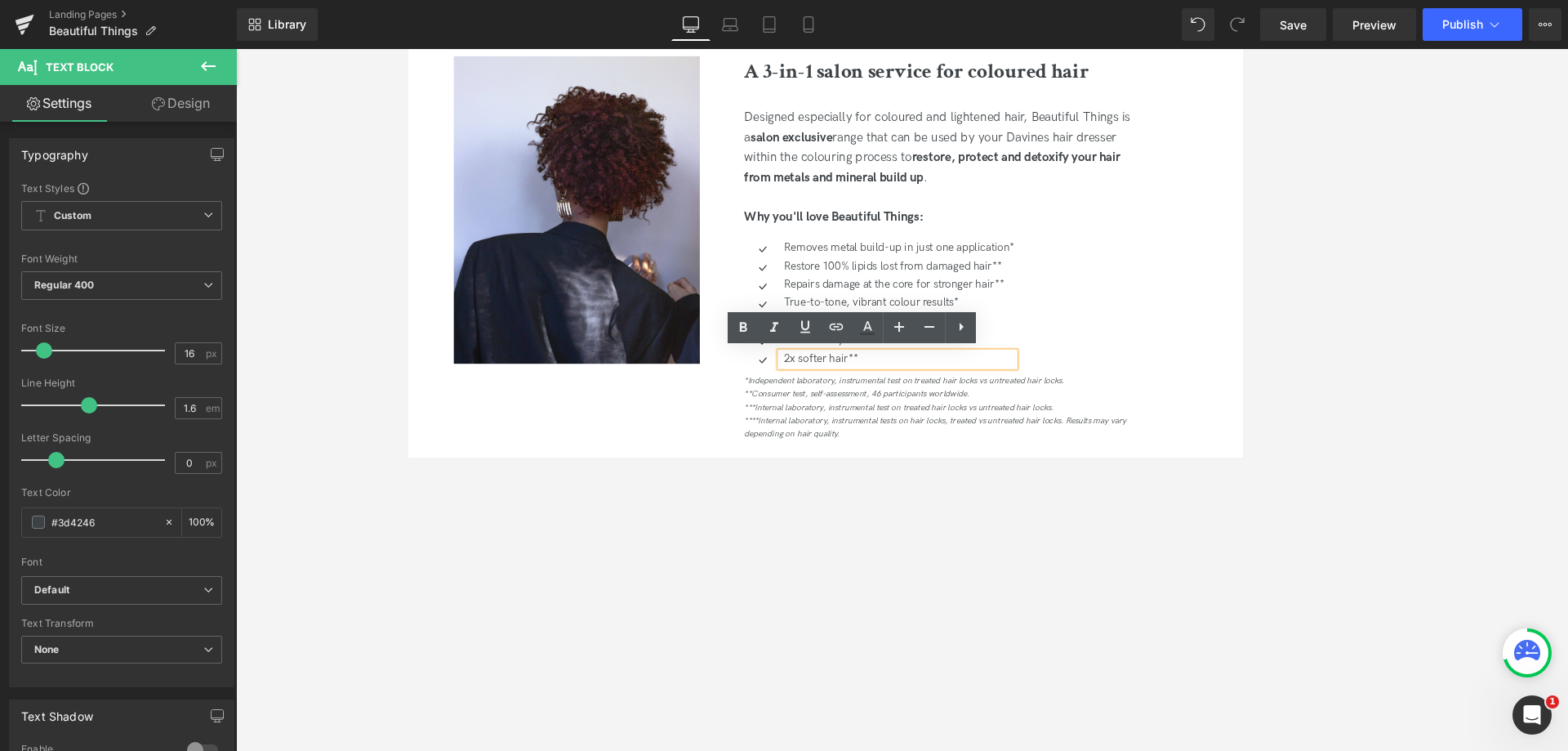
click at [936, 416] on p "2x softer hair**" at bounding box center [989, 416] width 274 height 18
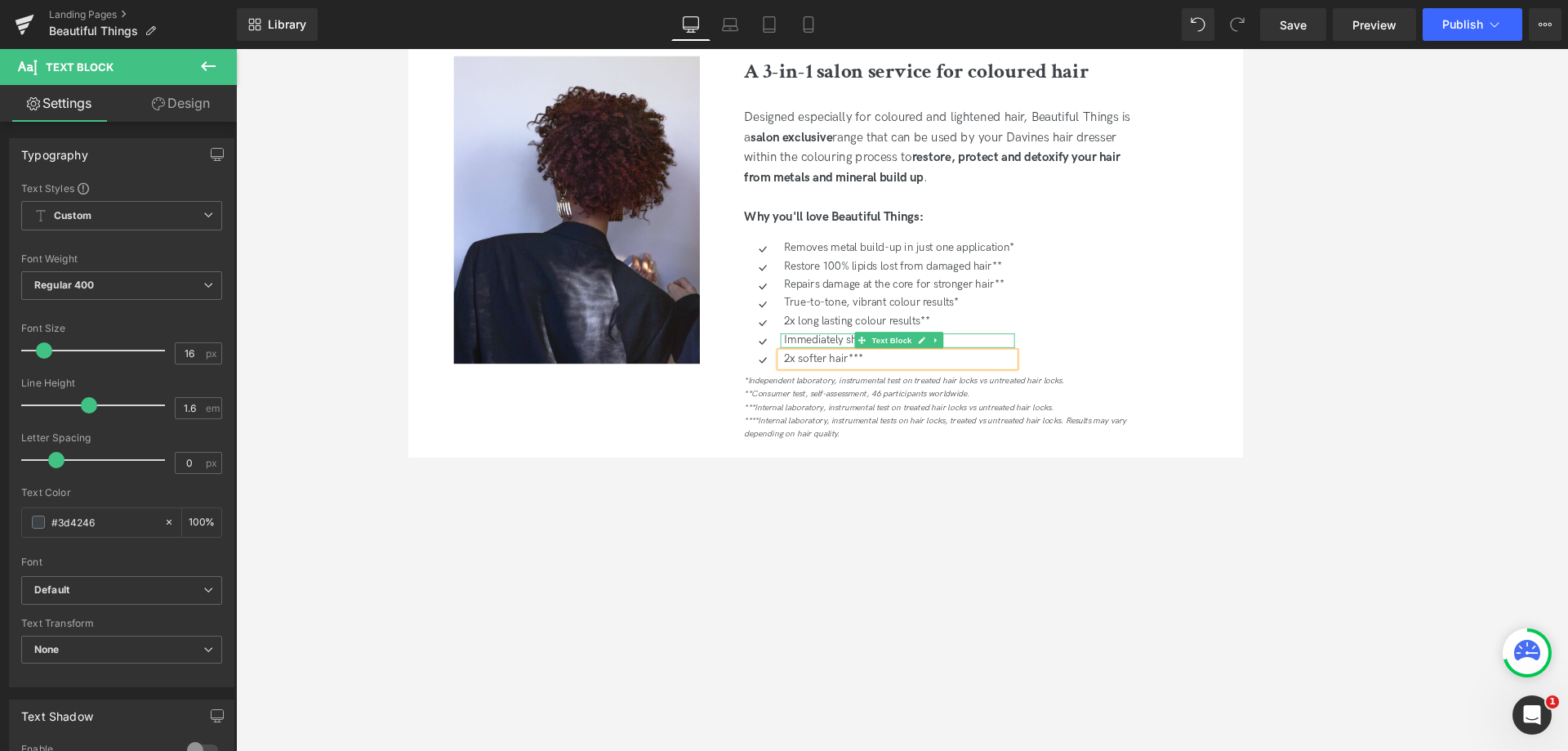
click at [1070, 390] on p "Immediately shinier hair*" at bounding box center [989, 394] width 274 height 18
click at [1073, 395] on p "Immediately shinier hair*" at bounding box center [989, 394] width 274 height 18
click at [1043, 373] on p "2x long lasting colour results**" at bounding box center [989, 372] width 274 height 18
click at [1056, 369] on p "2x long lasting colour results**" at bounding box center [989, 372] width 274 height 18
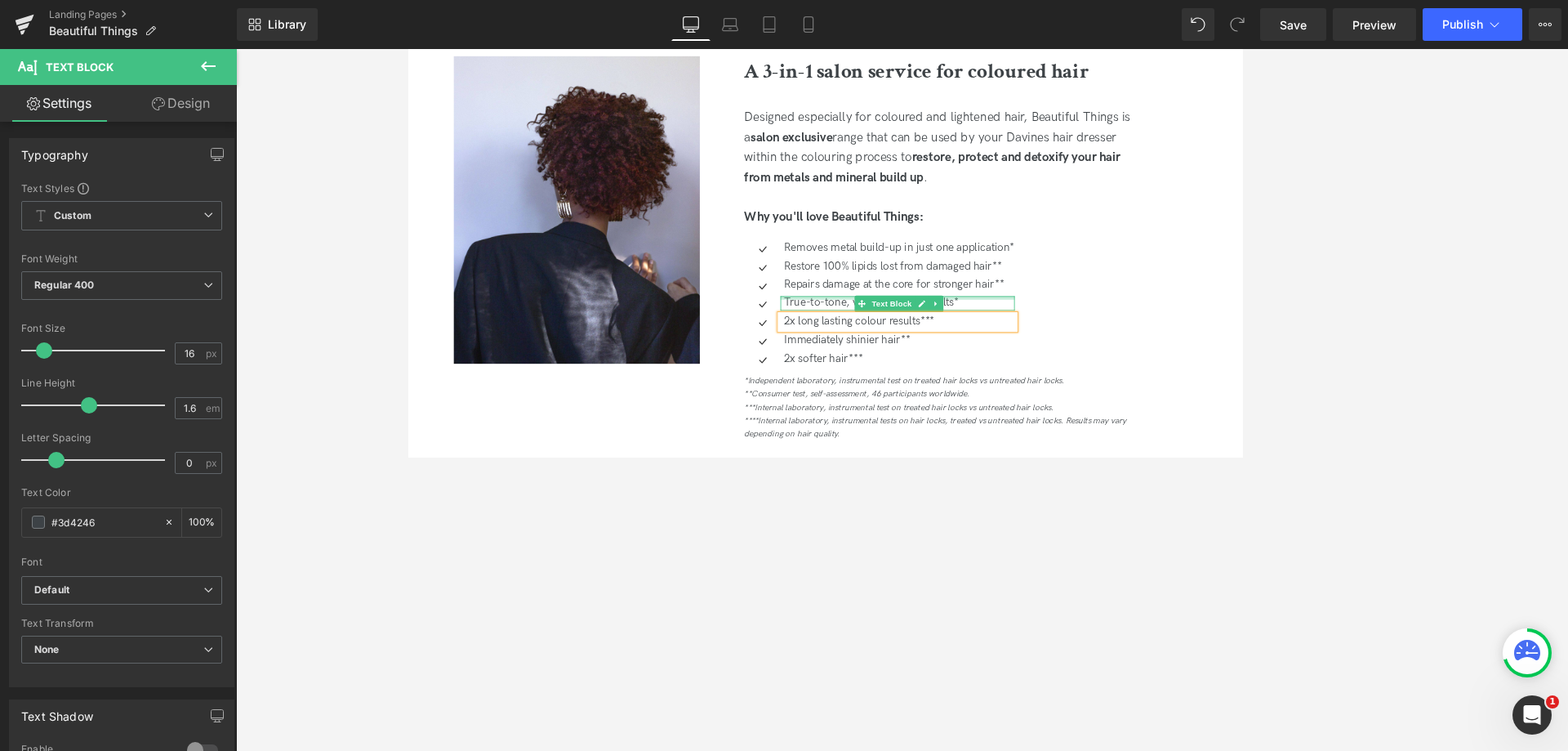
drag, startPoint x: 1069, startPoint y: 344, endPoint x: 1080, endPoint y: 351, distance: 13.0
click at [1069, 344] on div at bounding box center [987, 343] width 277 height 4
click at [1085, 350] on p "True-to-tone, vibrant colour results*" at bounding box center [989, 350] width 274 height 18
click at [1080, 351] on p "True-to-tone, vibrant colour results*" at bounding box center [989, 350] width 274 height 18
click at [1119, 327] on p "Repairs damage at the core for stronger hair**" at bounding box center [989, 329] width 274 height 18
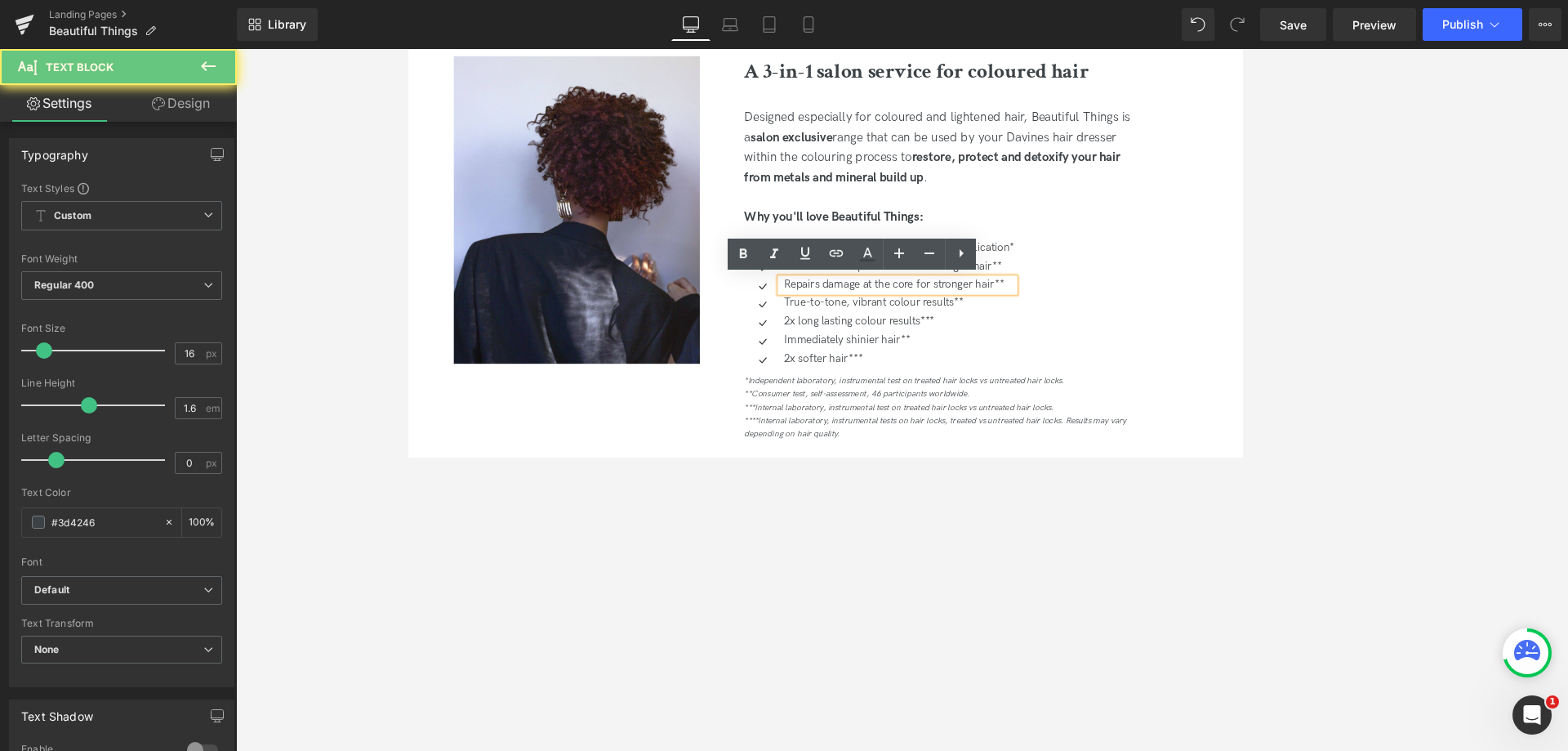
click at [1115, 327] on p "Repairs damage at the core for stronger hair**" at bounding box center [989, 329] width 274 height 18
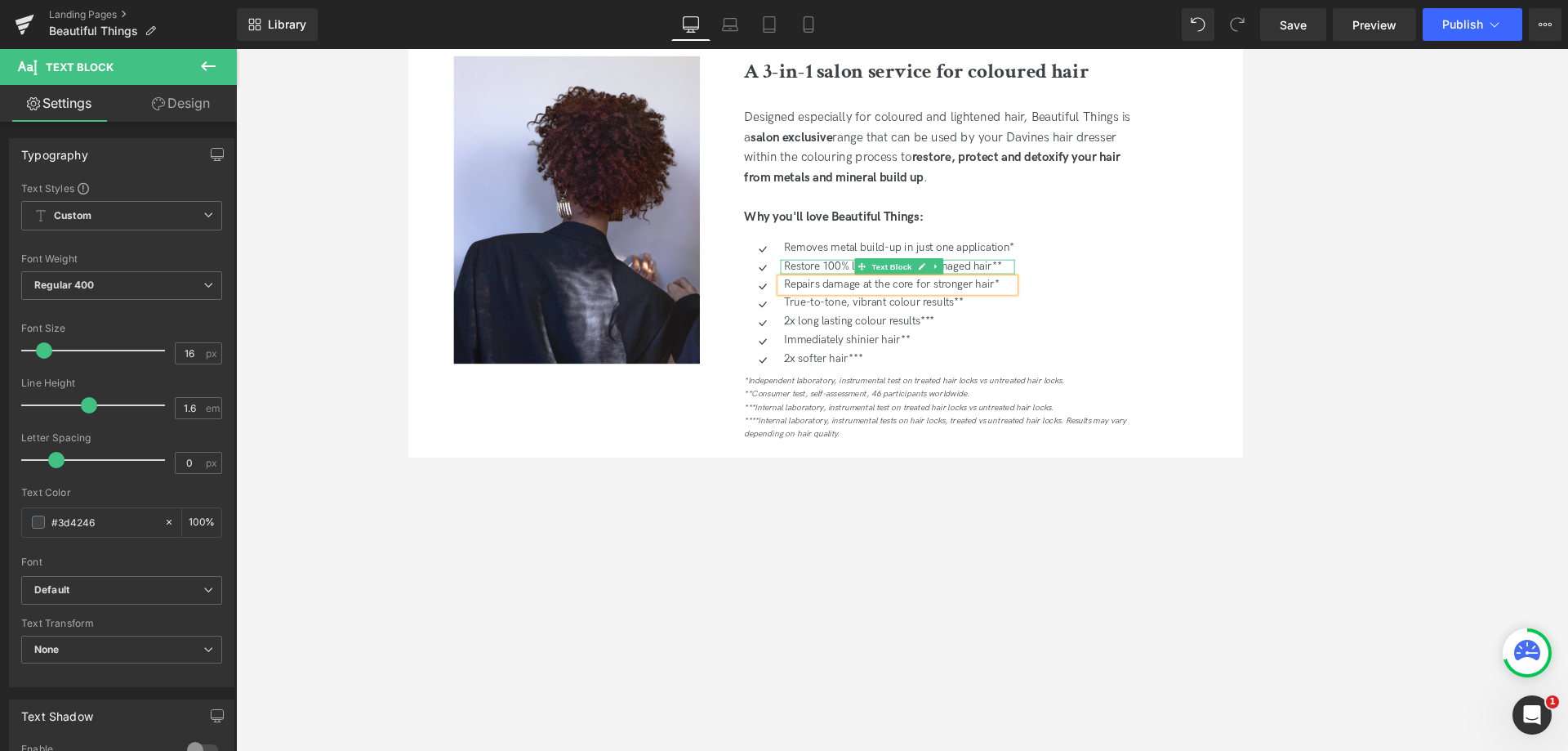
click at [1117, 304] on p "Restore 100% lipids lost from damaged hair**" at bounding box center [989, 307] width 274 height 18
click at [1110, 303] on p "Restore 100% lipids lost from damaged hair**" at bounding box center [989, 307] width 274 height 18
click at [963, 484] on icon "****Internal laboratory, instrumental tests on hair locks, treated vs untreated…" at bounding box center [1032, 497] width 452 height 28
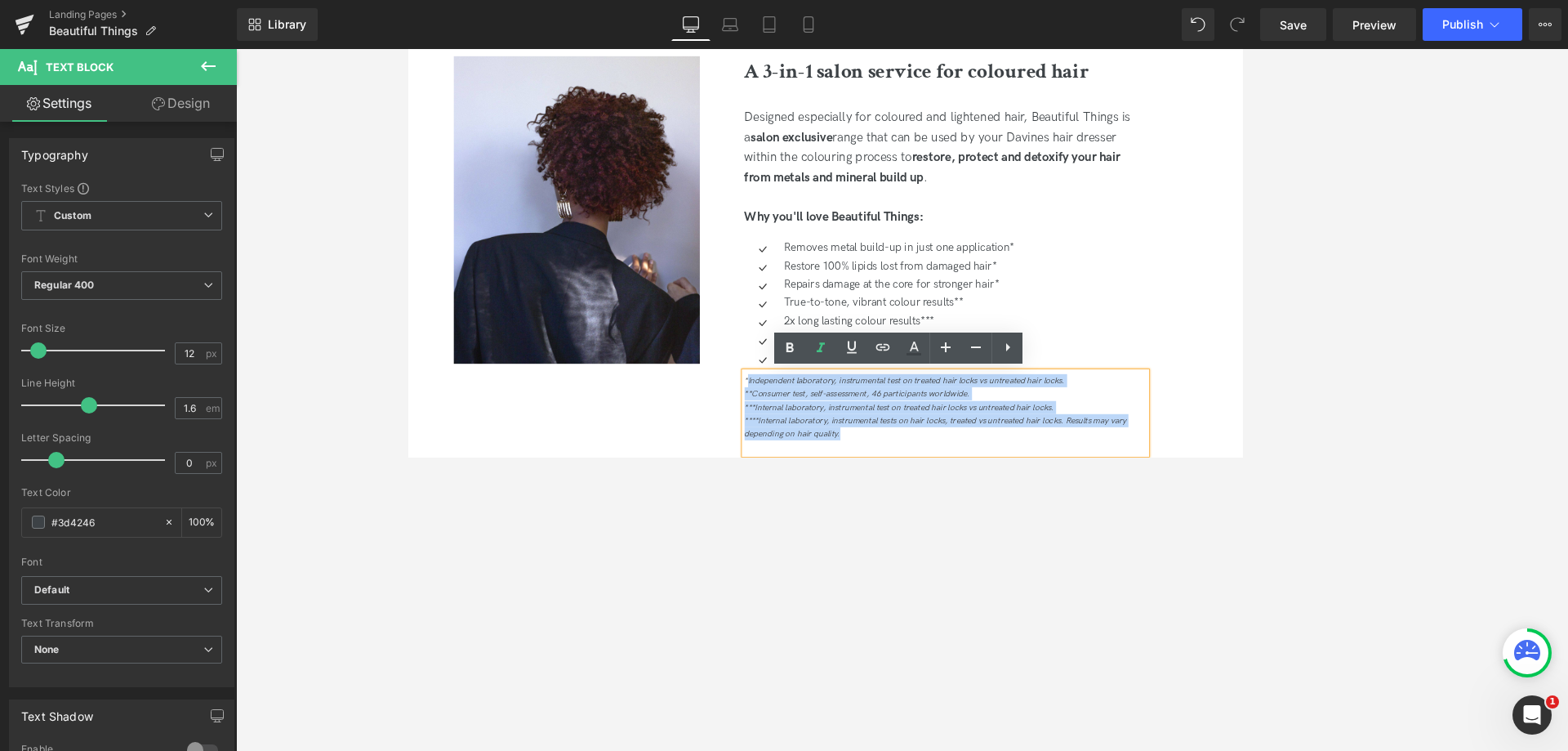
drag, startPoint x: 905, startPoint y: 495, endPoint x: 809, endPoint y: 438, distance: 111.6
click at [809, 438] on div "*Independent laboratory, instrumental test on treated hair locks vs untreated h…" at bounding box center [1044, 480] width 476 height 97
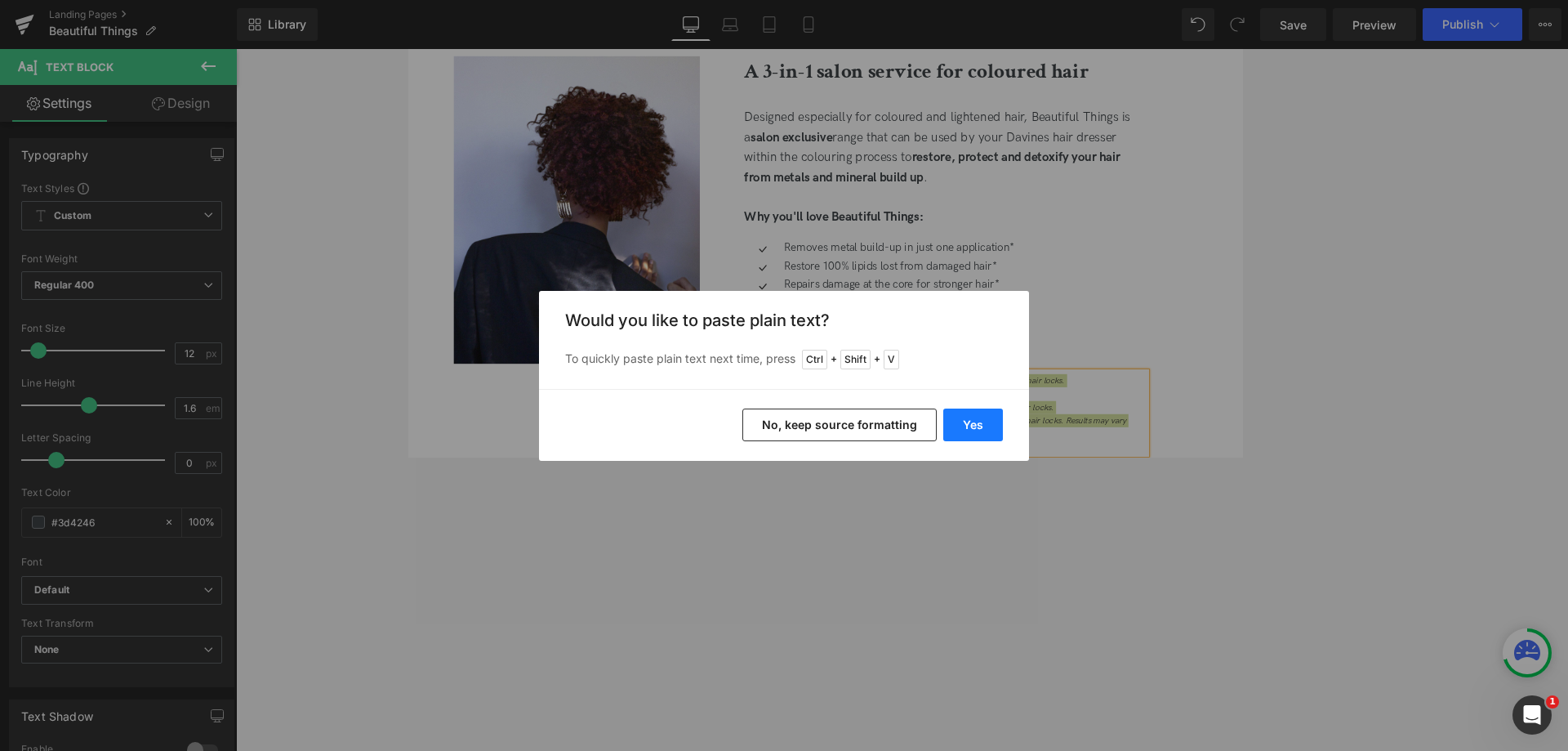
click at [965, 418] on button "Yes" at bounding box center [973, 424] width 60 height 32
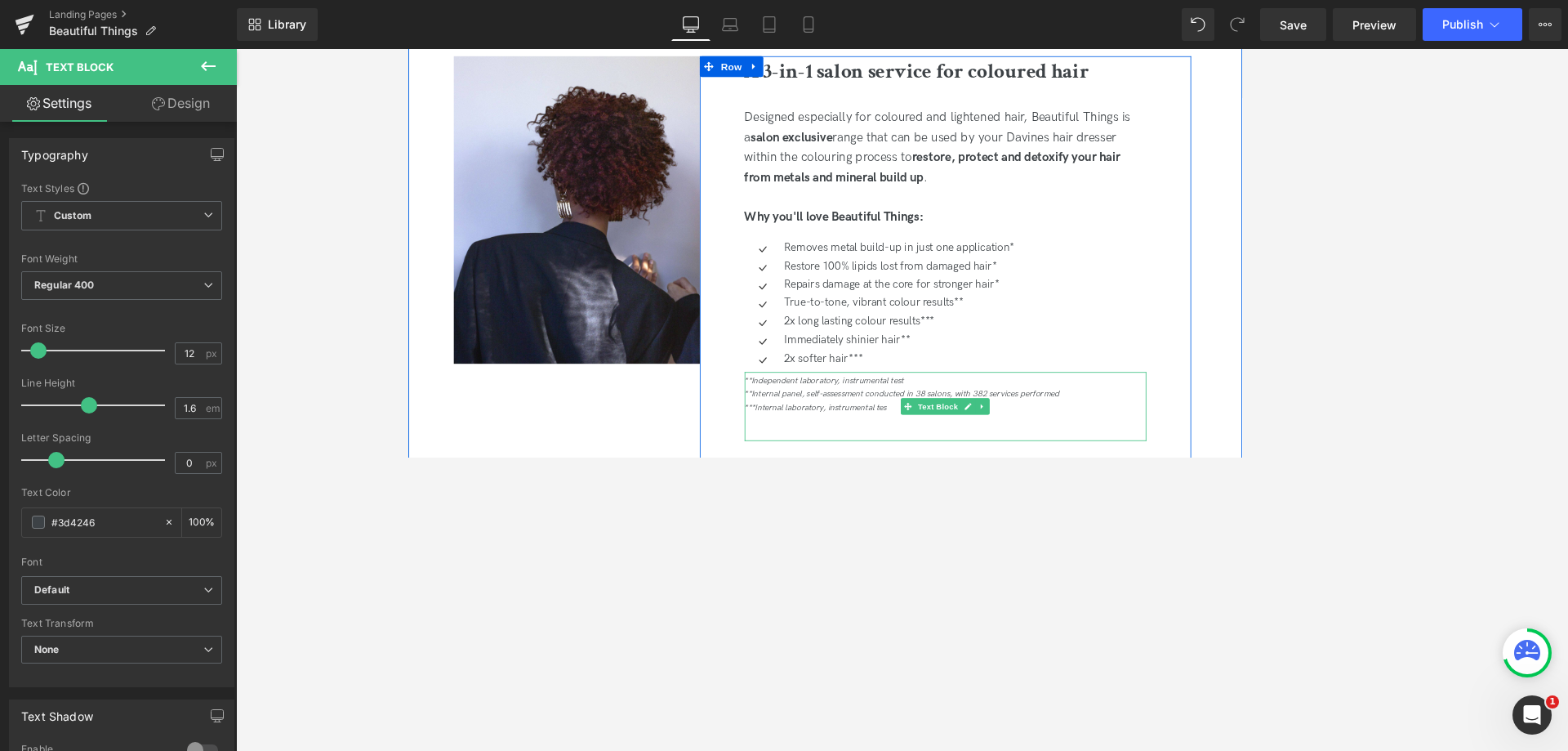
click at [808, 440] on icon "**Independent laboratory, instrumental test" at bounding box center [900, 442] width 189 height 12
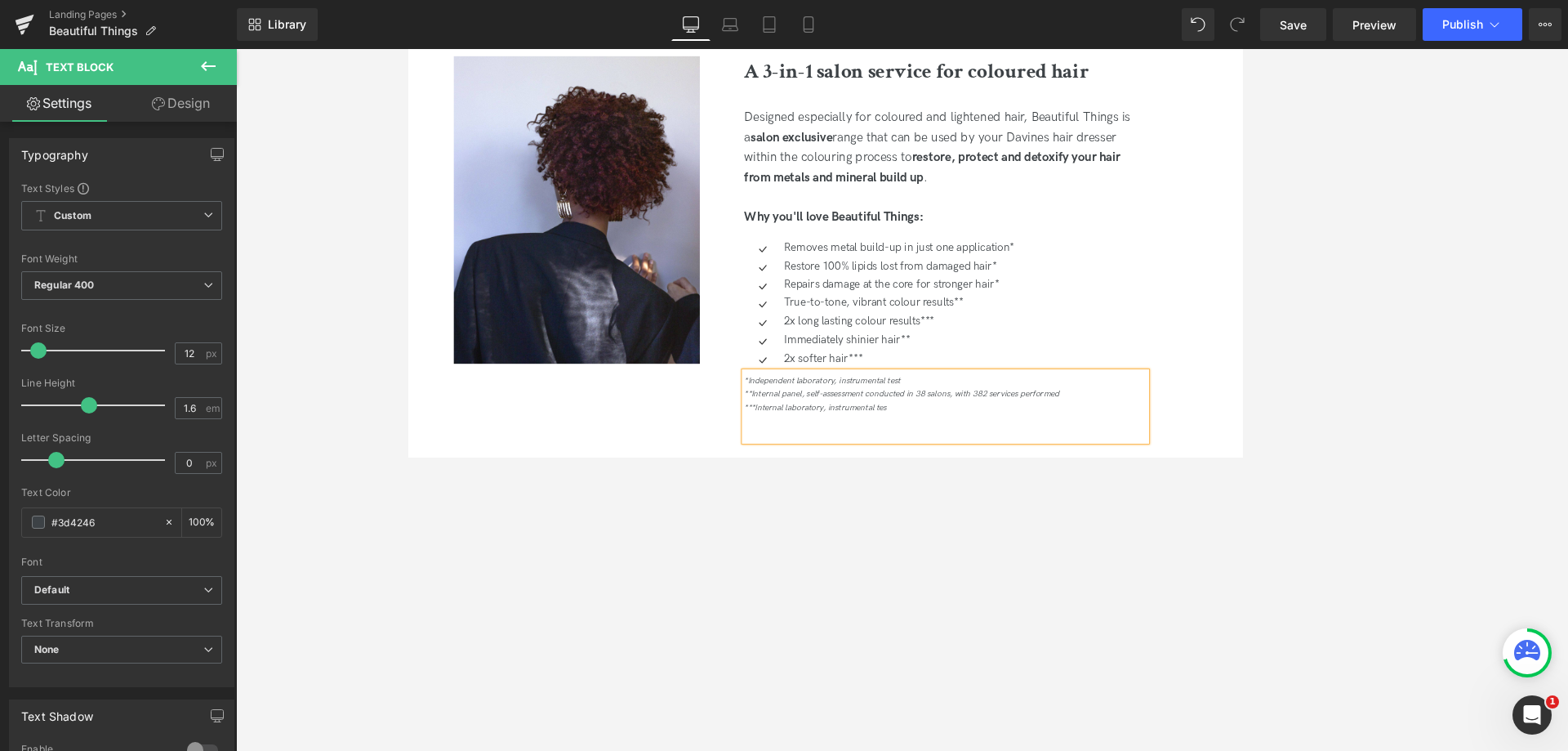
click at [1031, 481] on div at bounding box center [1044, 489] width 476 height 16
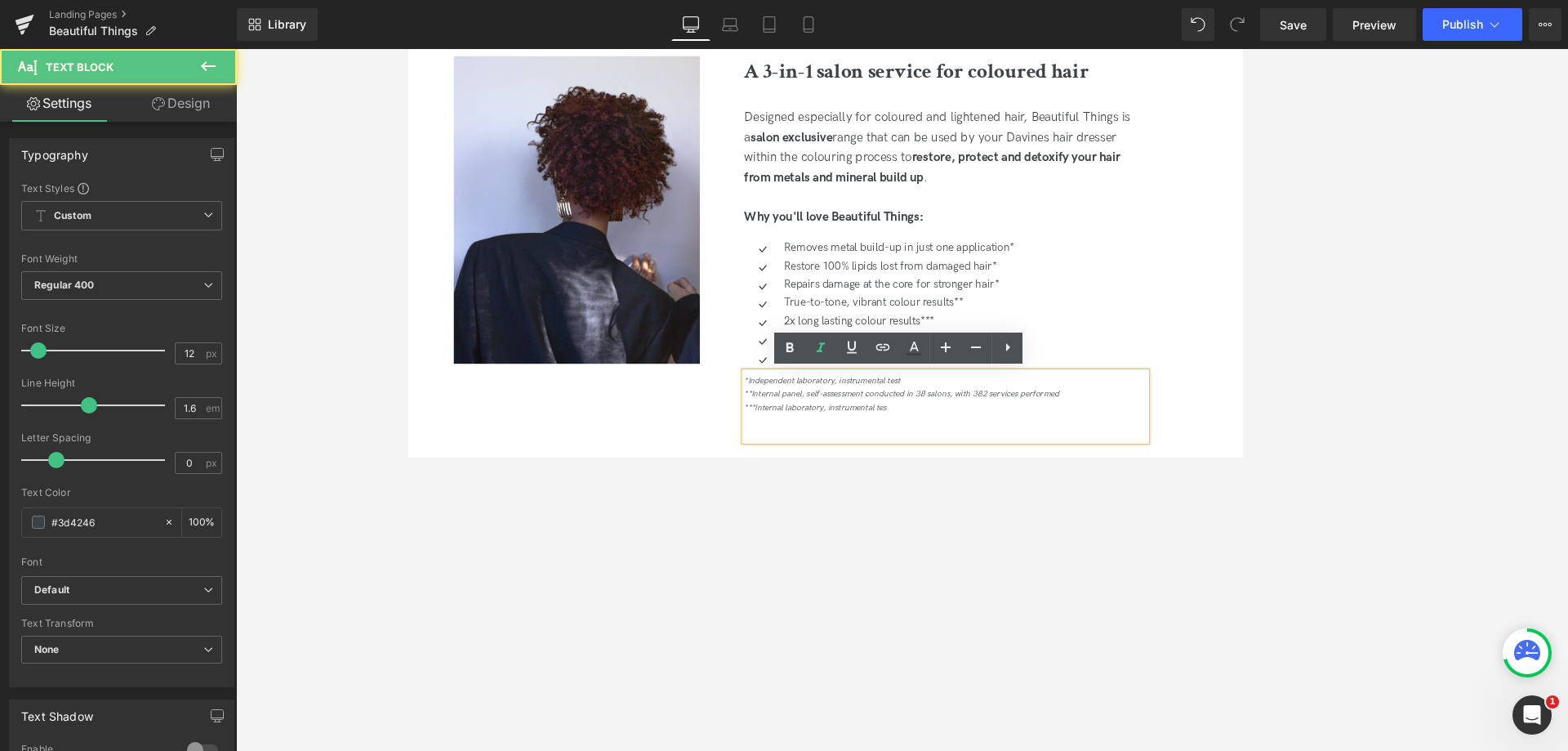
click at [1011, 478] on div "***Internal laboratory, instrumental tes" at bounding box center [1044, 473] width 476 height 16
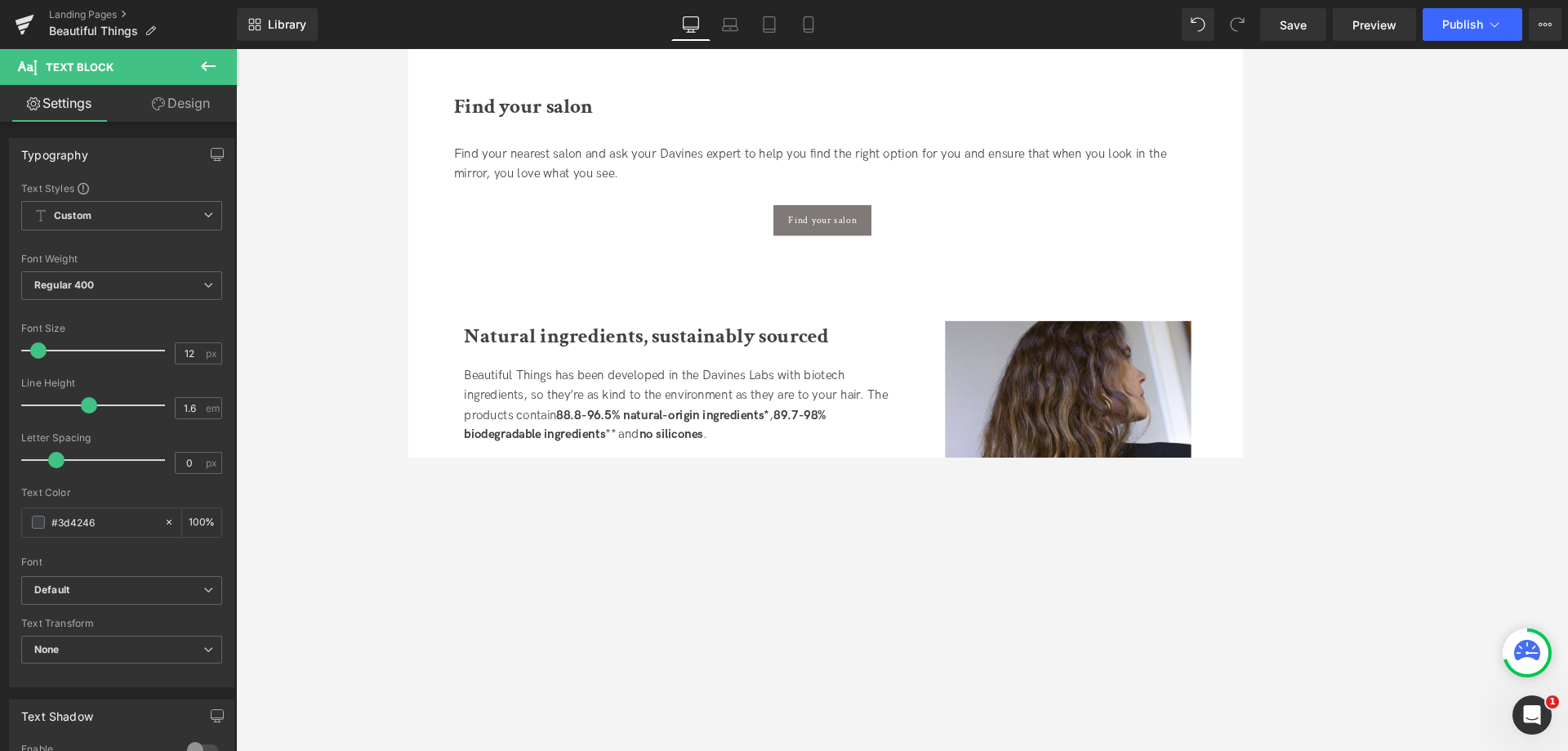
scroll to position [1560, 0]
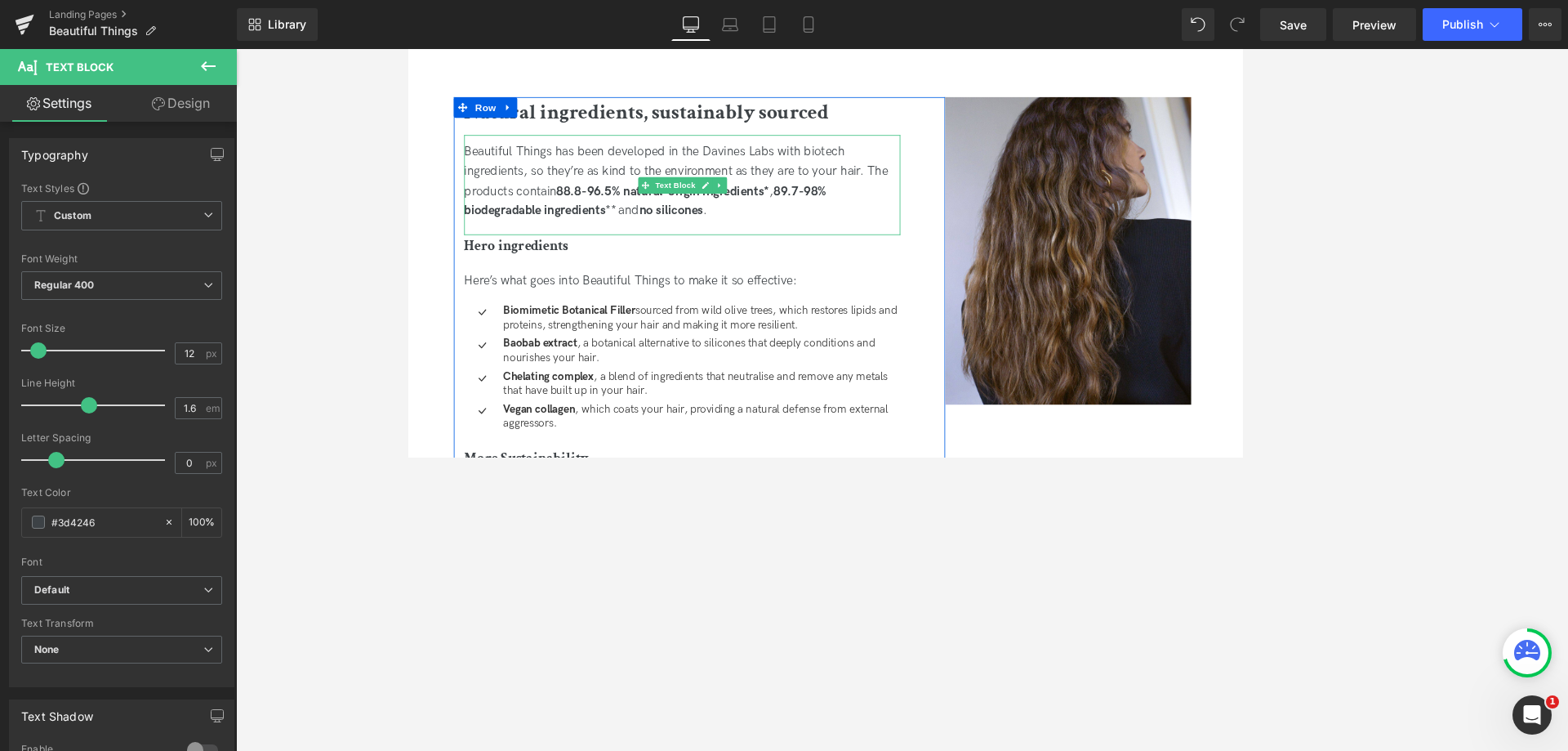
click at [788, 240] on div "Beautiful Things has been developed in the Davines Labs with biotech ingredient…" at bounding box center [731, 206] width 517 height 94
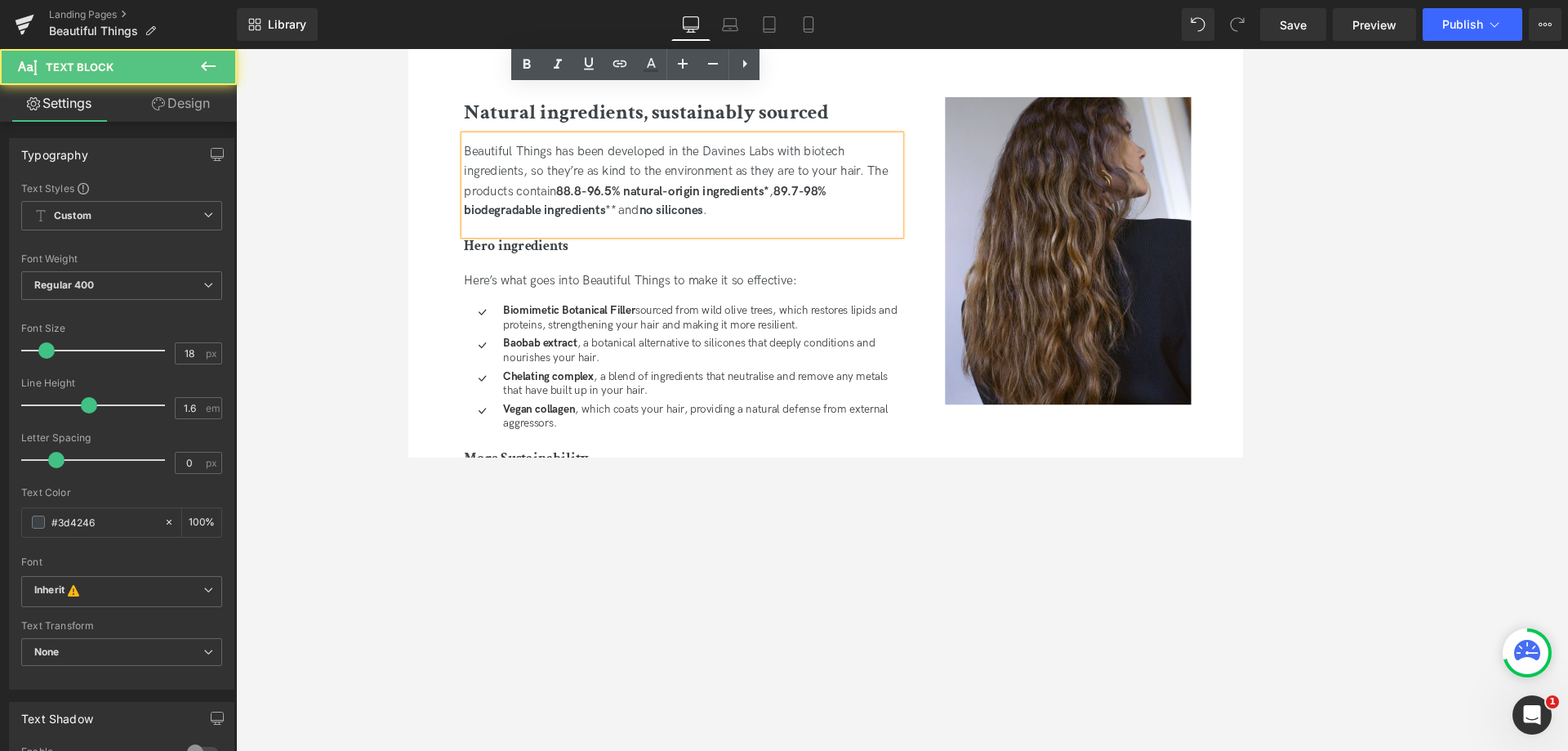
scroll to position [1968, 0]
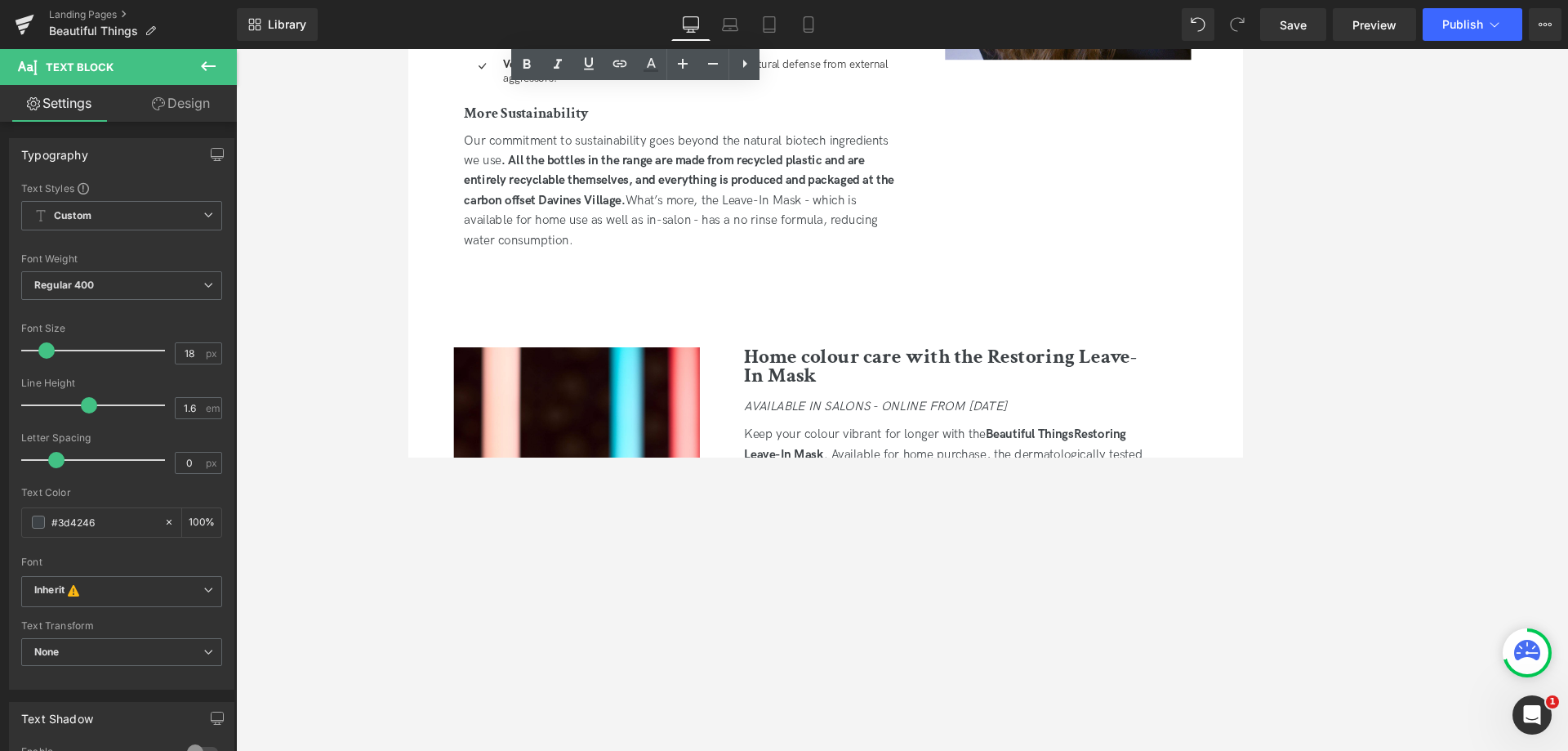
click at [680, 324] on div "Image Natural ingredients, sustainably sourced Heading Beautiful Things has bee…" at bounding box center [752, 22] width 582 height 648
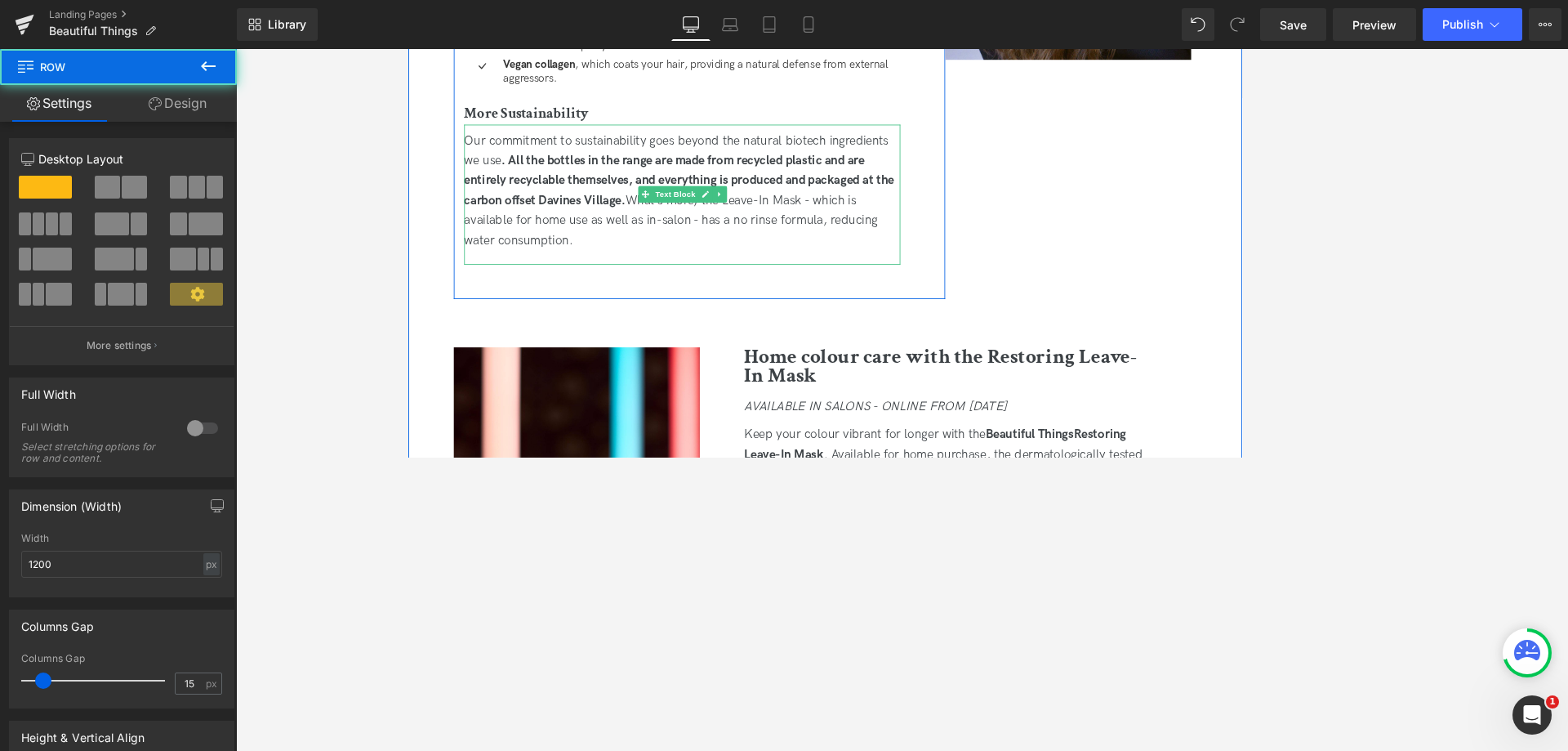
click at [630, 273] on div "Our commitment to sustainability goes beyond the natural biotech ingredients we…" at bounding box center [731, 217] width 517 height 141
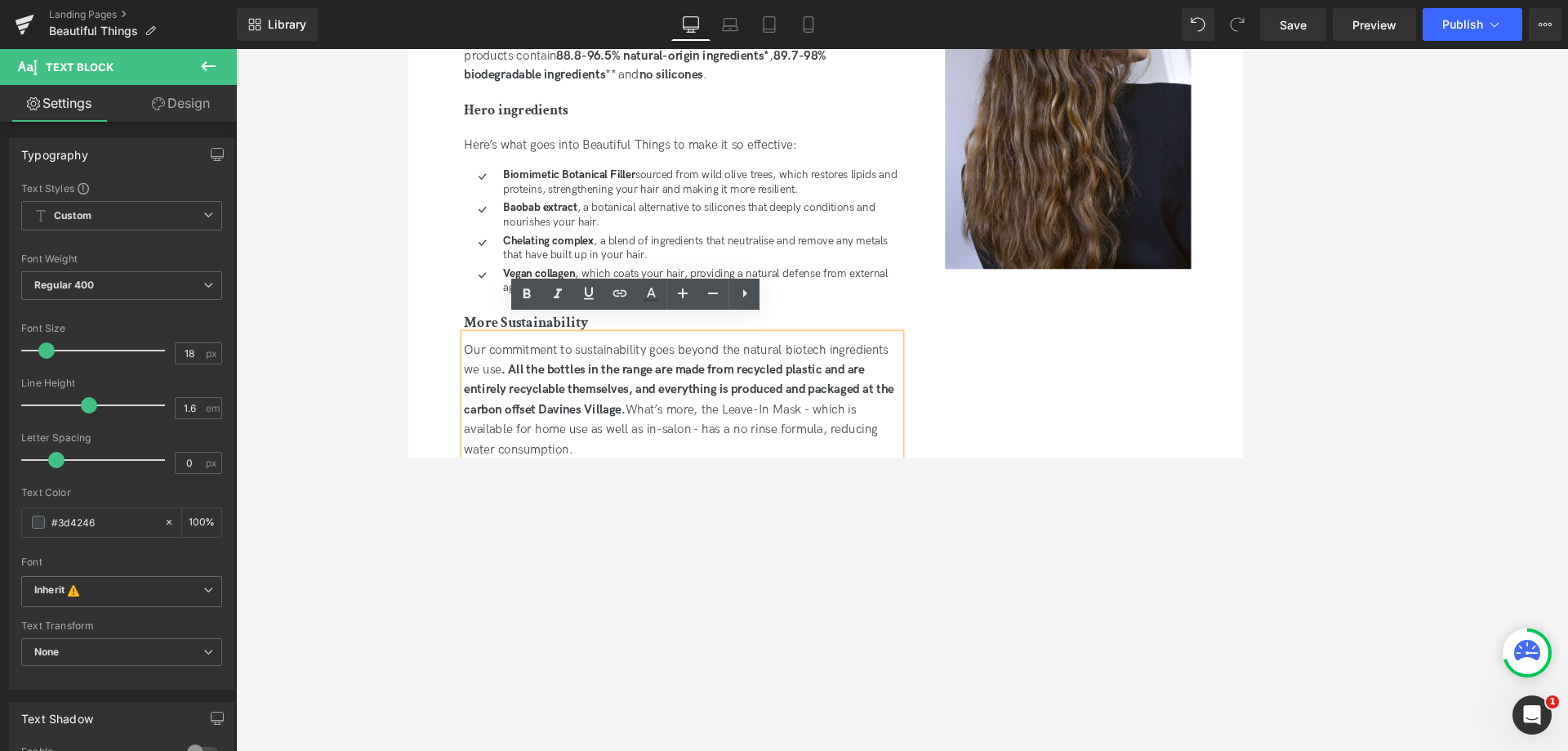
scroll to position [1642, 0]
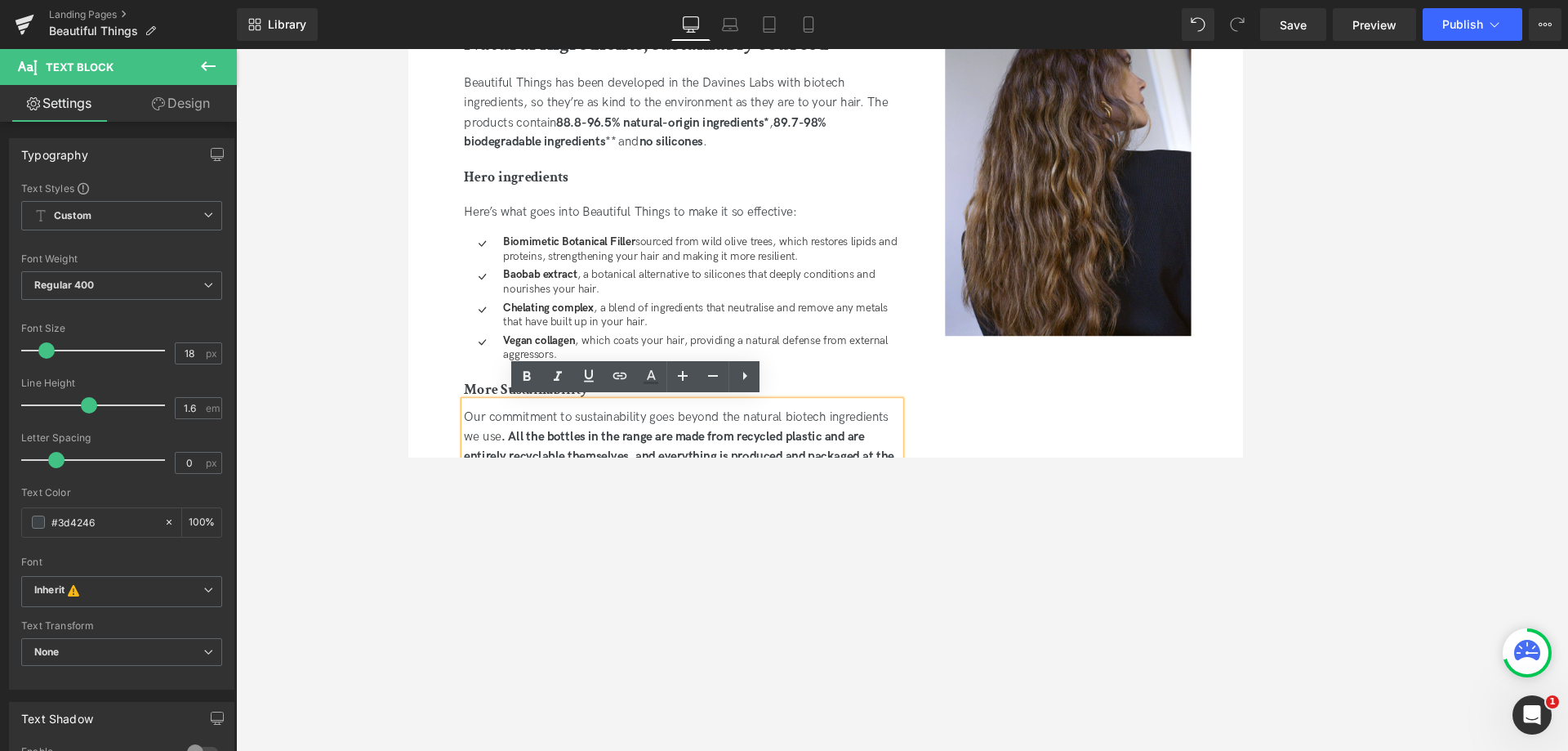
click at [805, 162] on div "Beautiful Things has been developed in the Davines Labs with biotech ingredient…" at bounding box center [731, 124] width 517 height 94
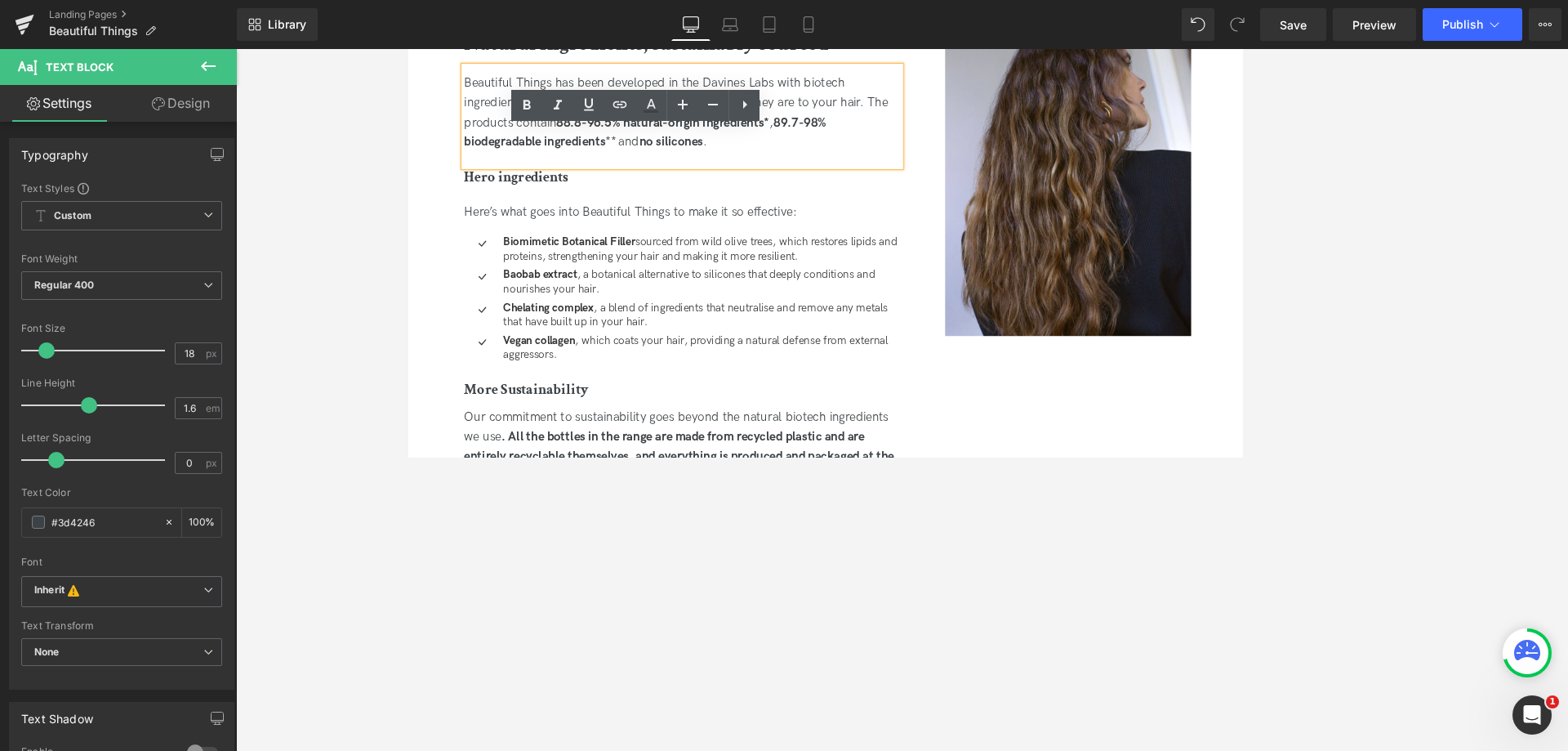
click at [1310, 203] on div at bounding box center [902, 400] width 1332 height 702
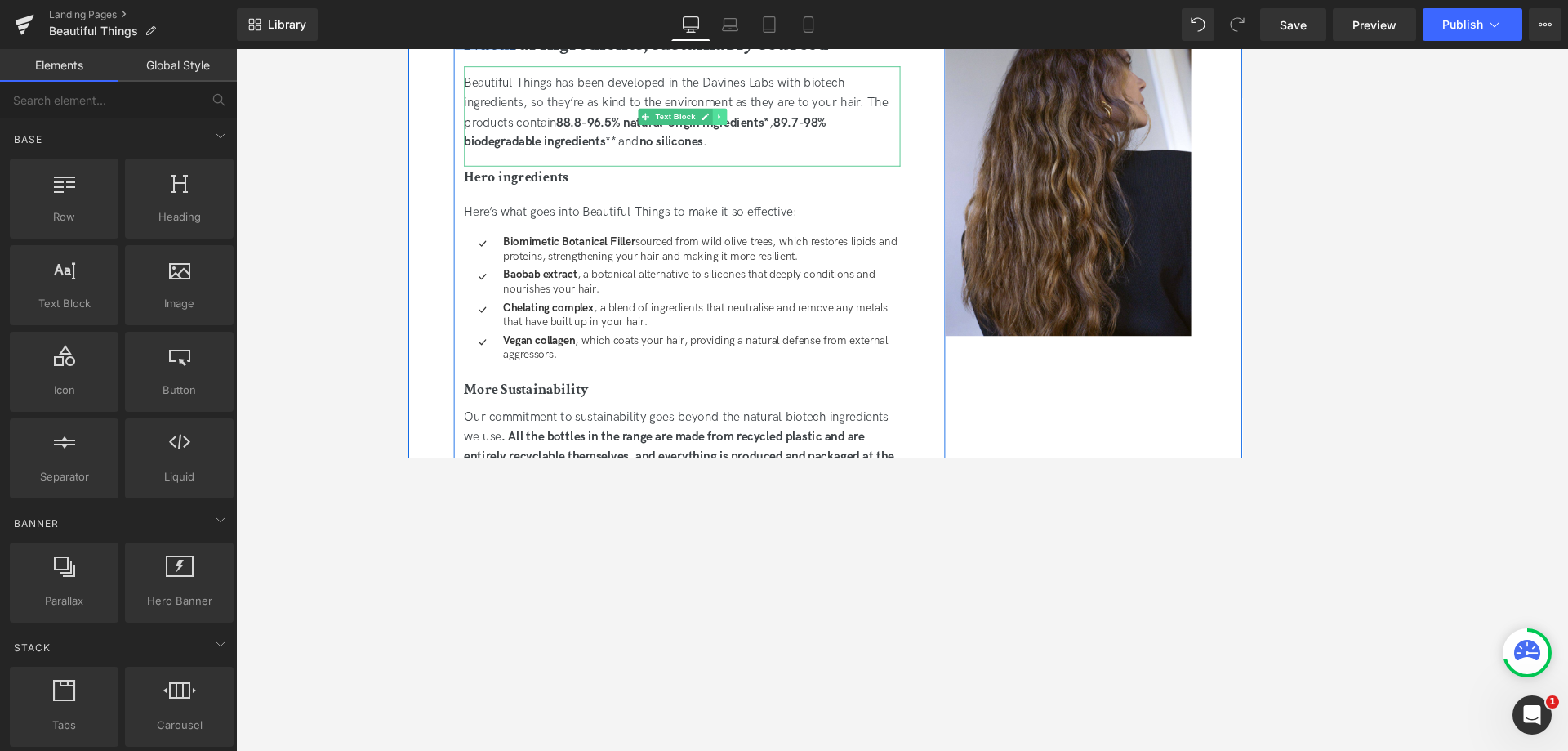
click at [779, 132] on link at bounding box center [776, 129] width 18 height 19
click at [768, 134] on icon at bounding box center [768, 128] width 9 height 9
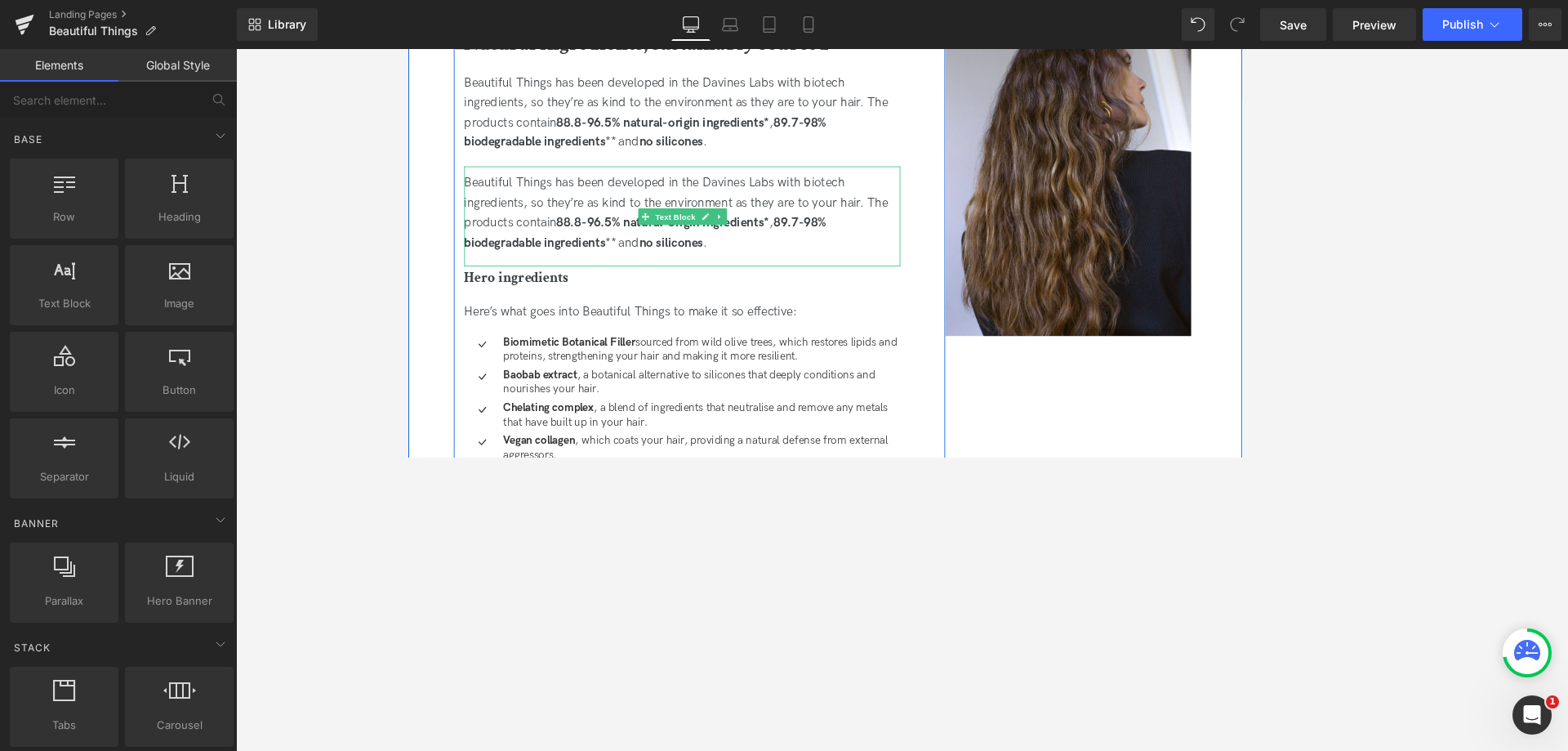
click at [575, 224] on div "Beautiful Things has been developed in the Davines Labs with biotech ingredient…" at bounding box center [731, 242] width 517 height 94
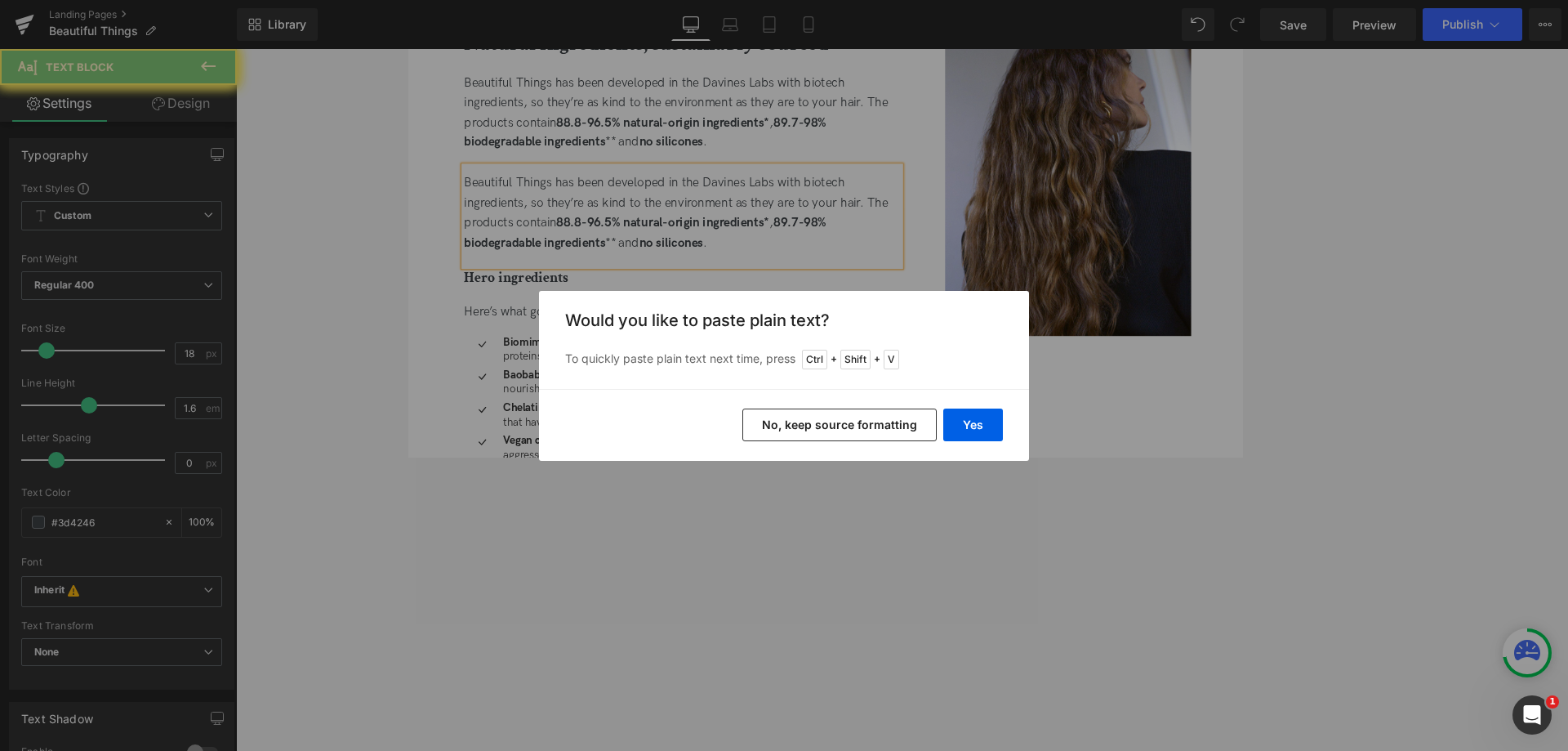
click at [963, 426] on button "Yes" at bounding box center [973, 424] width 60 height 32
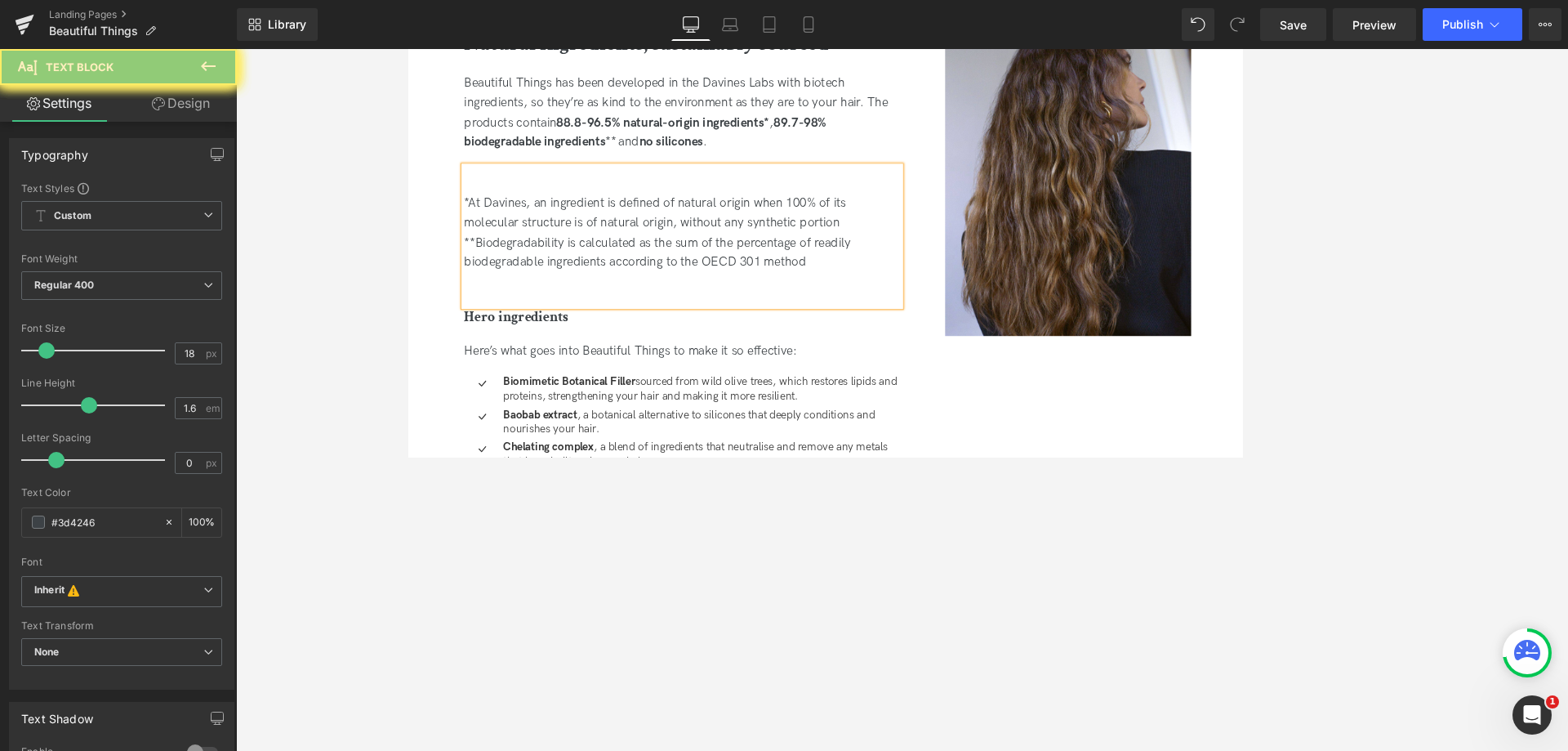
click at [604, 264] on div "*At Davines, an ingredient is defined of natural origin when 100% of its molecu…" at bounding box center [731, 243] width 517 height 47
drag, startPoint x: 902, startPoint y: 304, endPoint x: 565, endPoint y: 181, distance: 358.7
click at [450, 208] on div "Image Natural ingredients, sustainably sourced Heading Beautiful Things has bee…" at bounding box center [897, 431] width 988 height 928
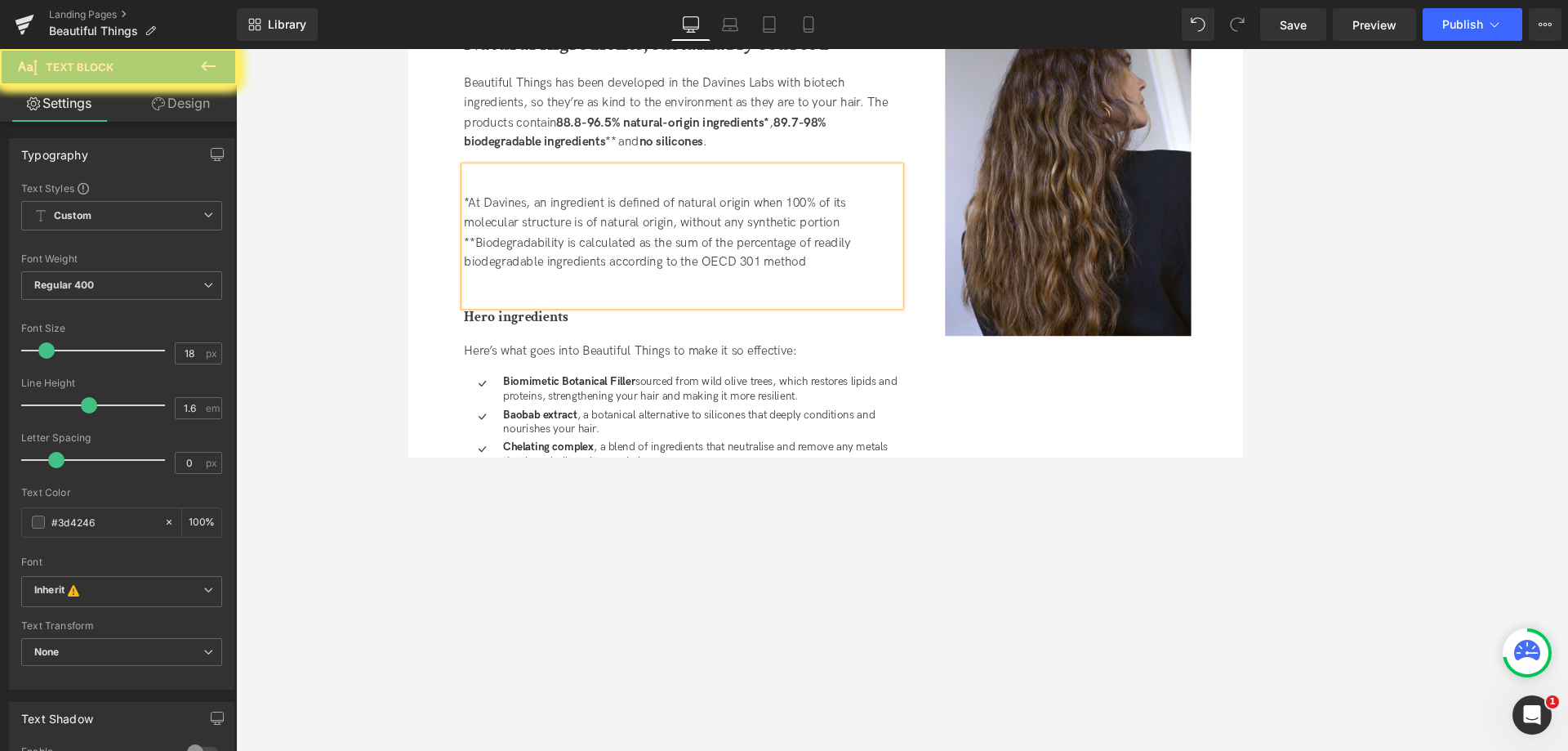
click at [574, 257] on div "*At Davines, an ingredient is defined of natural origin when 100% of its molecu…" at bounding box center [731, 243] width 517 height 47
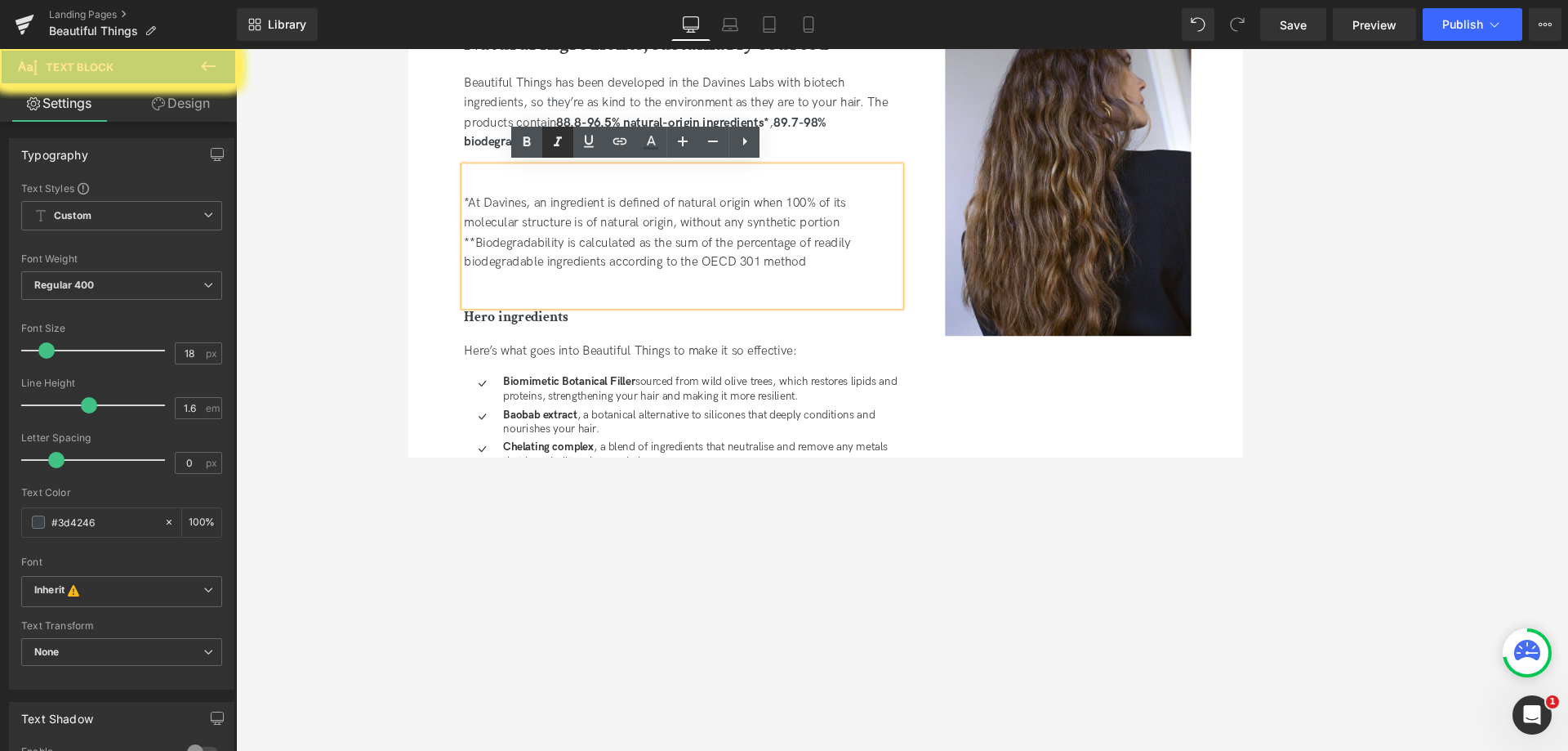
click at [565, 146] on icon at bounding box center [557, 142] width 19 height 19
click at [625, 276] on div "**Biodegradability is calculated as the sum of the percentage of readily biodeg…" at bounding box center [731, 291] width 517 height 47
click at [558, 146] on icon at bounding box center [557, 141] width 8 height 10
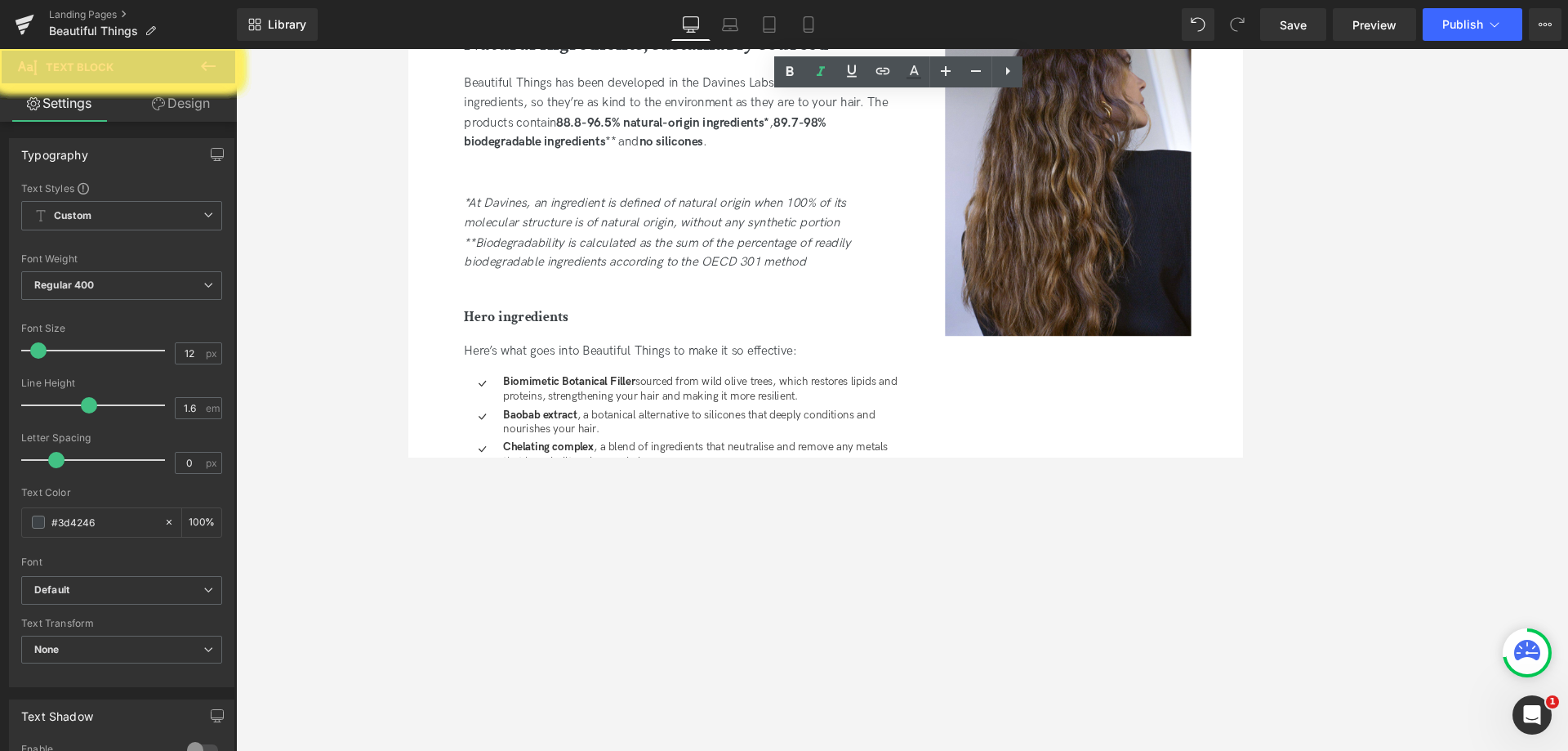
click at [573, 310] on icon "**Biodegradability is calculated as the sum of the percentage of readily biodeg…" at bounding box center [702, 290] width 458 height 41
click at [559, 310] on icon "**Biodegradability is calculated as the sum of the percentage of readily biodeg…" at bounding box center [702, 290] width 458 height 41
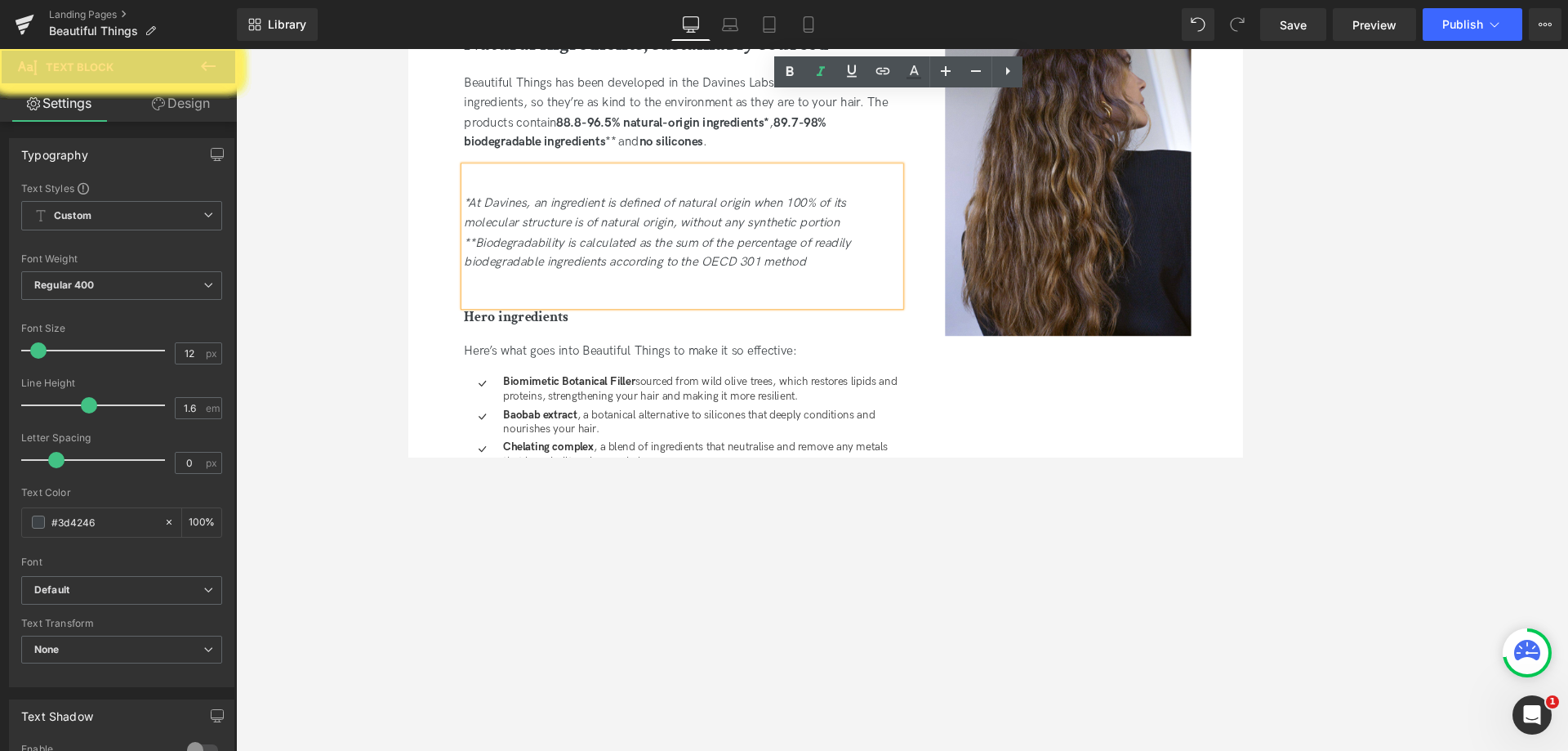
click at [752, 314] on div "**Biodegradability is calculated as the sum of the percentage of readily biodeg…" at bounding box center [731, 291] width 517 height 47
drag, startPoint x: 730, startPoint y: 361, endPoint x: 466, endPoint y: 307, distance: 269.5
click at [473, 307] on div "*At Davines, an ingredient is defined of natural origin when 100% of its molecu…" at bounding box center [731, 271] width 517 height 166
click at [507, 263] on icon "*At Davines, an ingredient is defined of natural origin when 100% of its molecu…" at bounding box center [699, 242] width 452 height 41
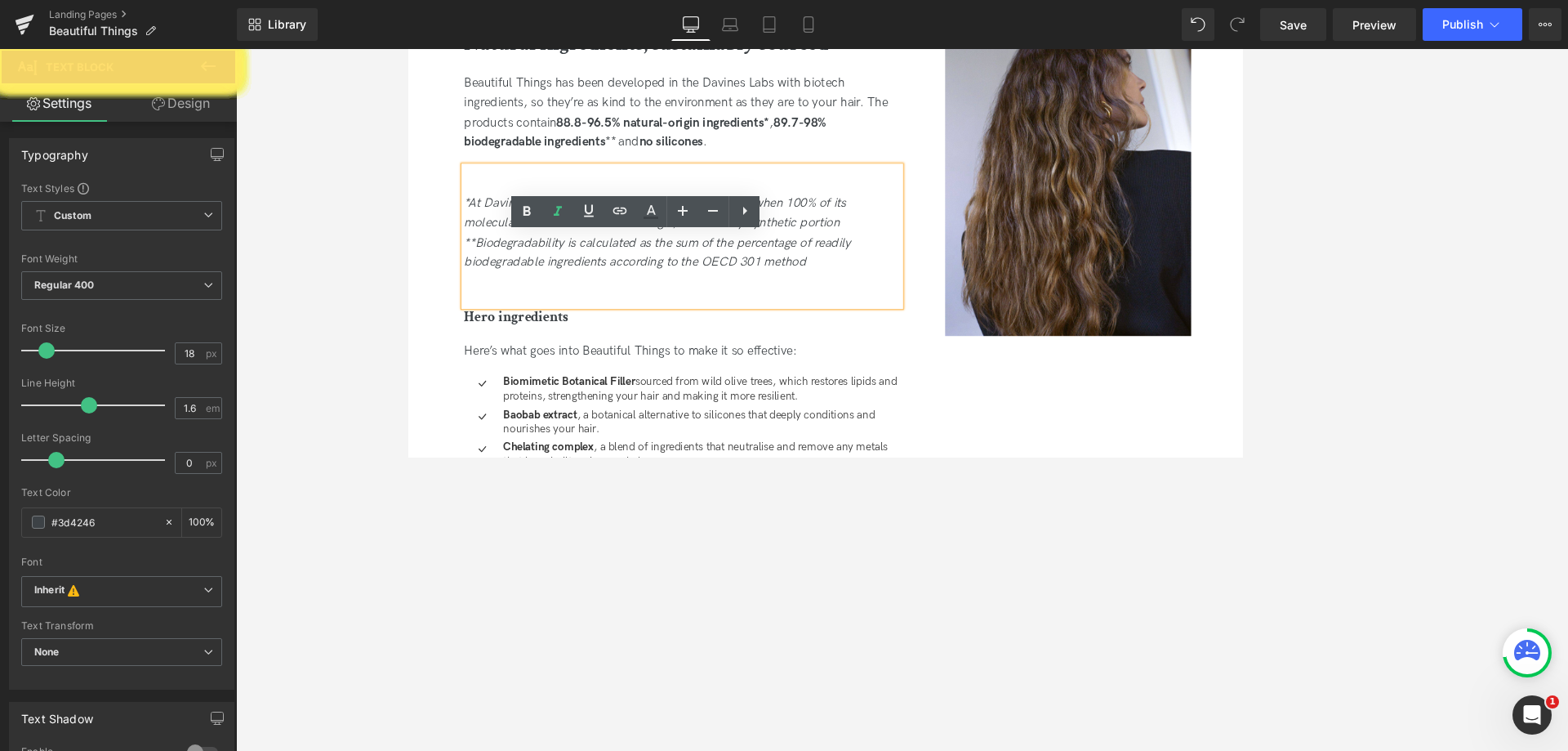
click at [881, 354] on div "*At Davines, an ingredient is defined of natural origin when 100% of its molecu…" at bounding box center [731, 271] width 517 height 166
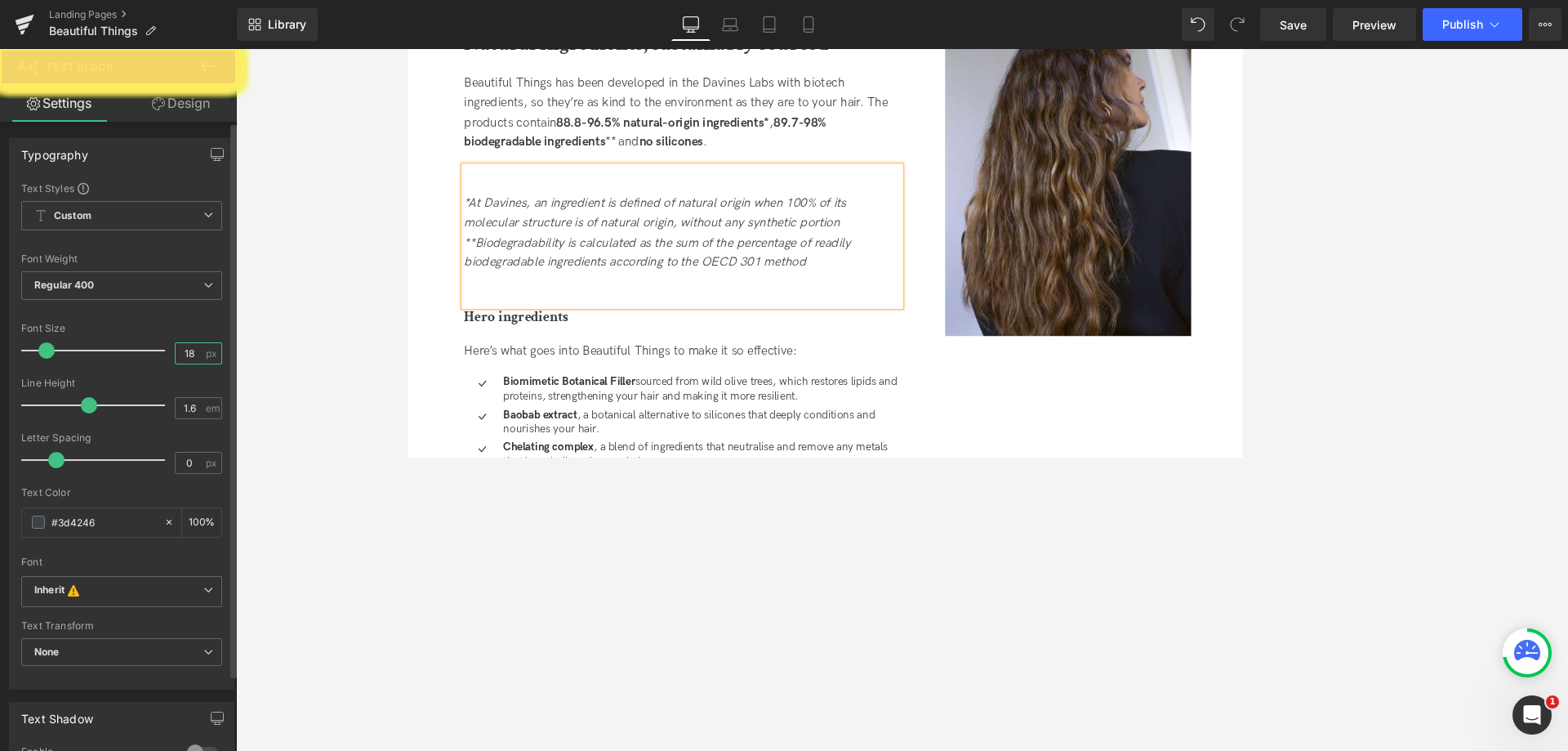
click at [191, 357] on input "18" at bounding box center [190, 353] width 29 height 20
click at [531, 220] on div at bounding box center [731, 207] width 517 height 24
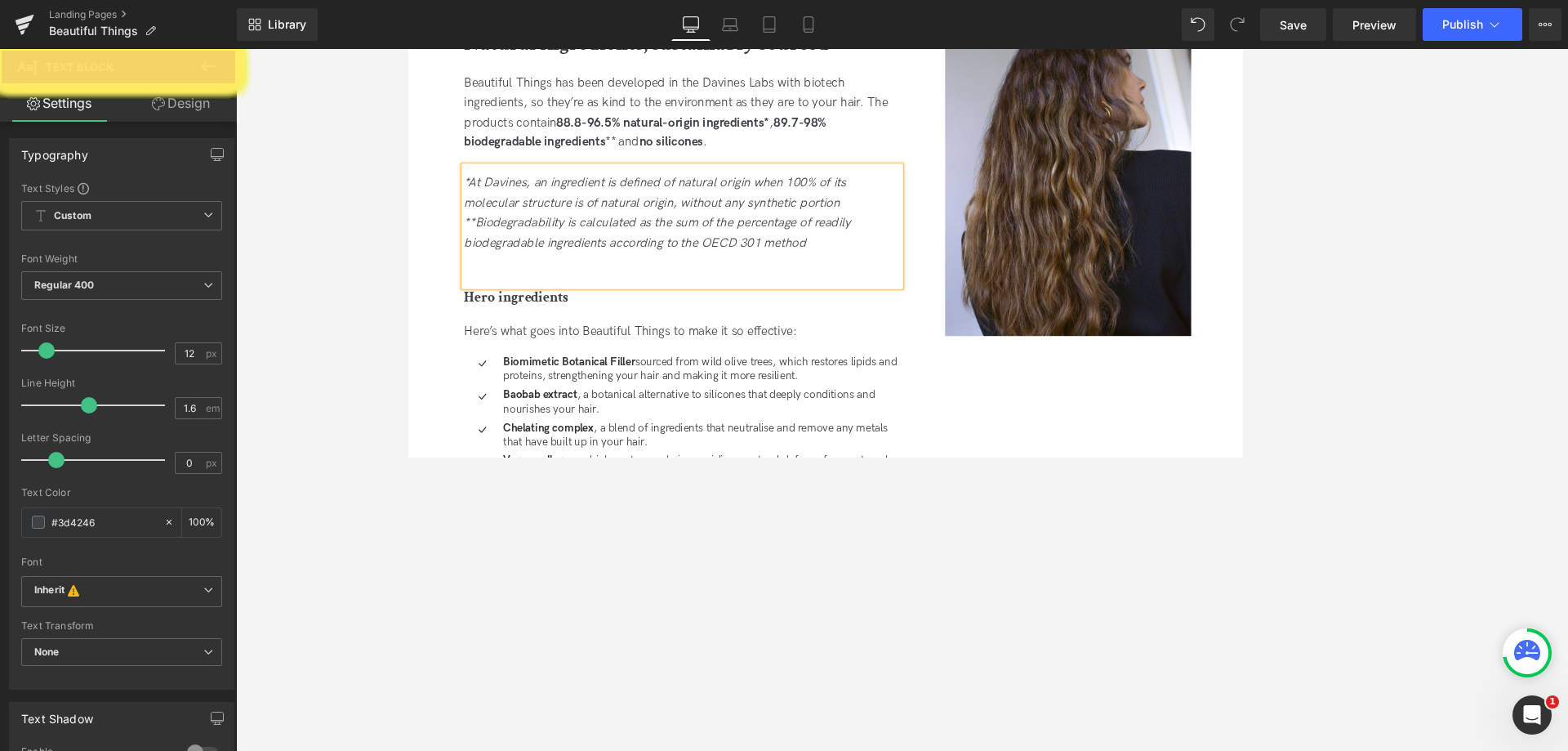
click at [511, 330] on div "*At Davines, an ingredient is defined of natural origin when 100% of its molecu…" at bounding box center [731, 259] width 517 height 142
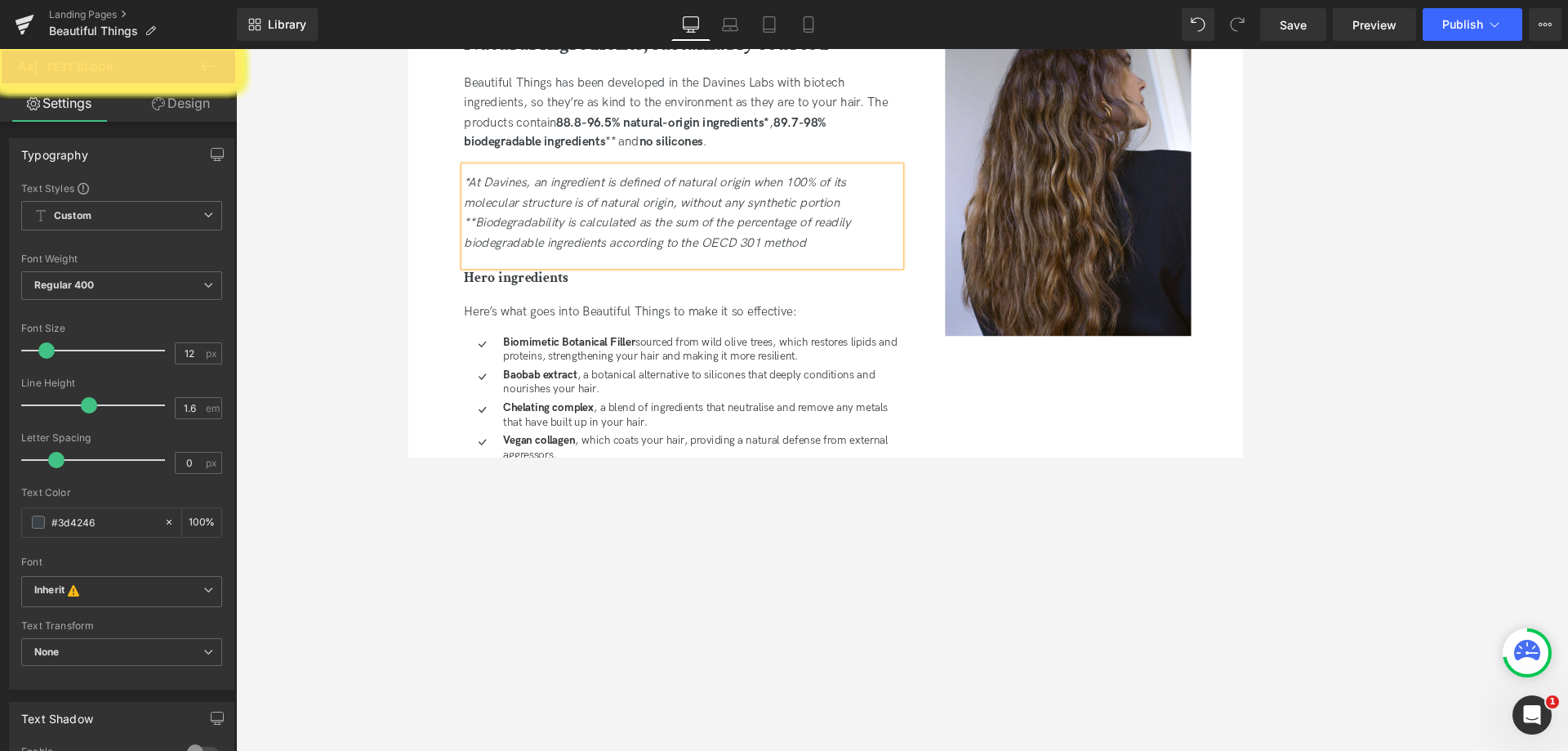
click at [544, 291] on div "**Biodegradability is calculated as the sum of the percentage of readily biodeg…" at bounding box center [731, 267] width 517 height 47
click at [890, 291] on div "**Biodegradability is calculated as the sum of the percentage of readily biodeg…" at bounding box center [731, 267] width 517 height 47
drag, startPoint x: 903, startPoint y: 364, endPoint x: 448, endPoint y: 281, distance: 462.5
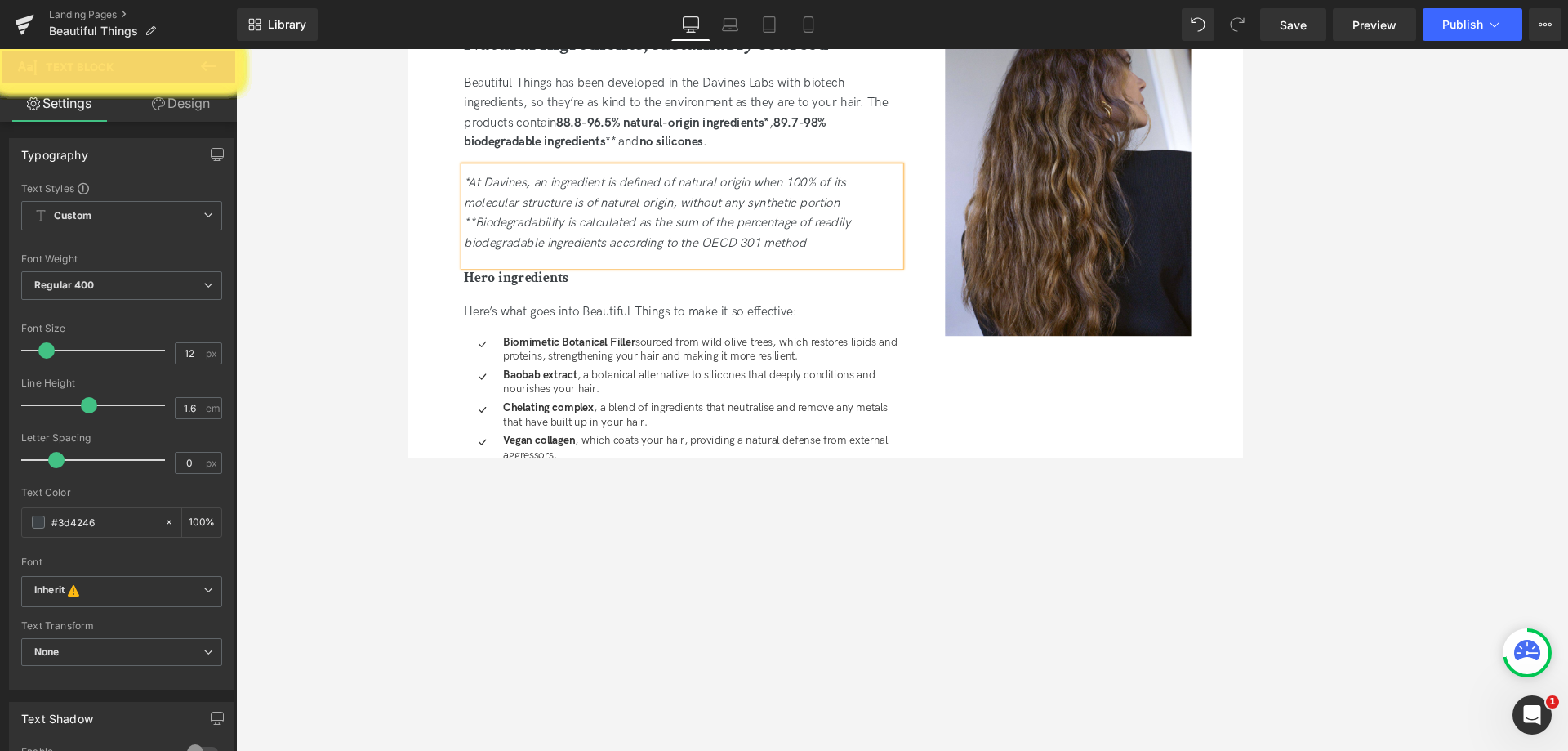
click at [448, 281] on div "Image Natural ingredients, sustainably sourced Heading Beautiful Things has bee…" at bounding box center [897, 408] width 988 height 881
click at [196, 356] on input "12" at bounding box center [190, 353] width 29 height 20
drag, startPoint x: 43, startPoint y: 351, endPoint x: 57, endPoint y: 351, distance: 14.0
click at [54, 351] on span at bounding box center [54, 350] width 17 height 17
drag, startPoint x: 59, startPoint y: 351, endPoint x: 147, endPoint y: 352, distance: 88.0
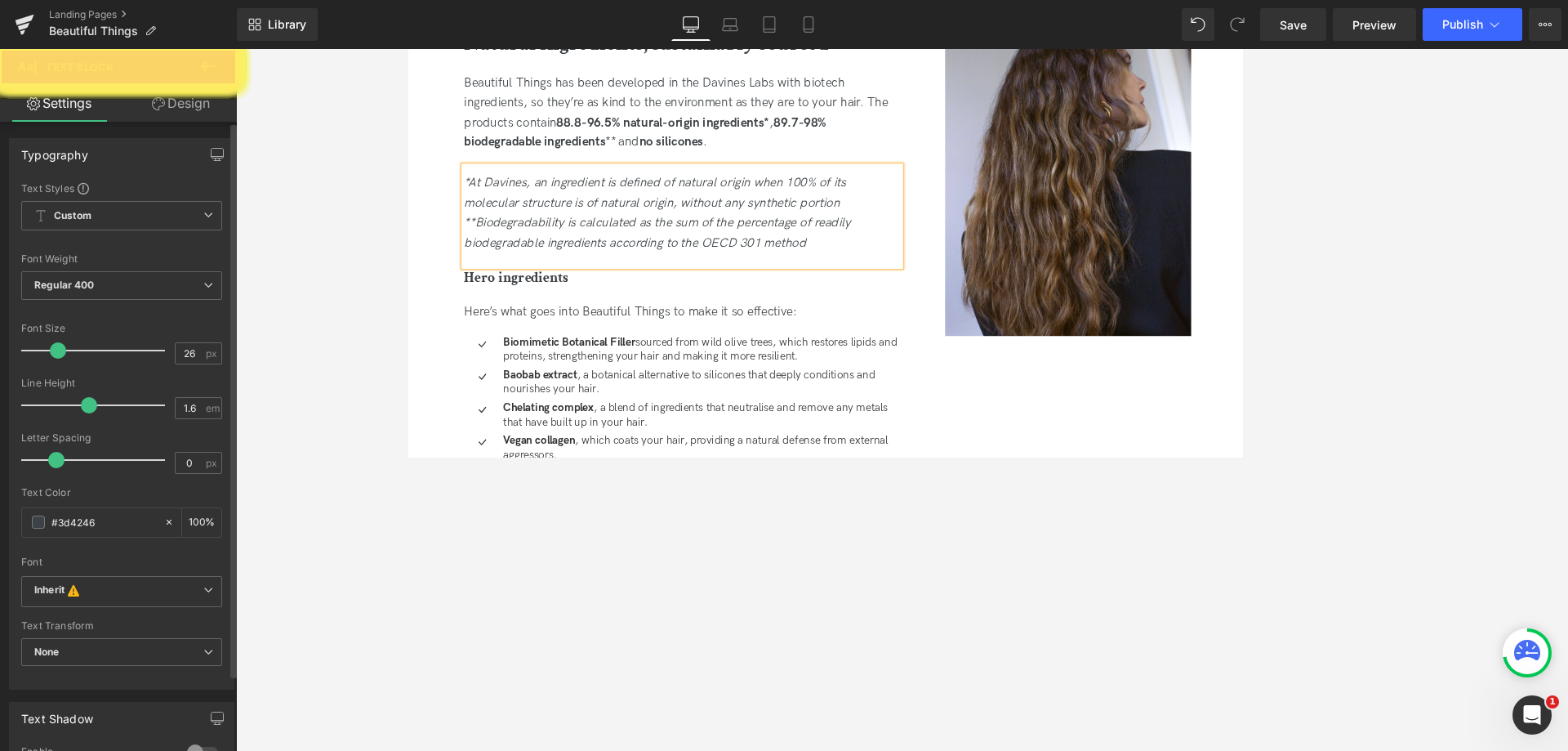
click at [50, 352] on span at bounding box center [58, 350] width 17 height 17
click at [179, 346] on input "16" at bounding box center [190, 353] width 29 height 20
click at [773, 286] on icon "**Biodegradability is calculated as the sum of the percentage of readily biodeg…" at bounding box center [702, 266] width 458 height 41
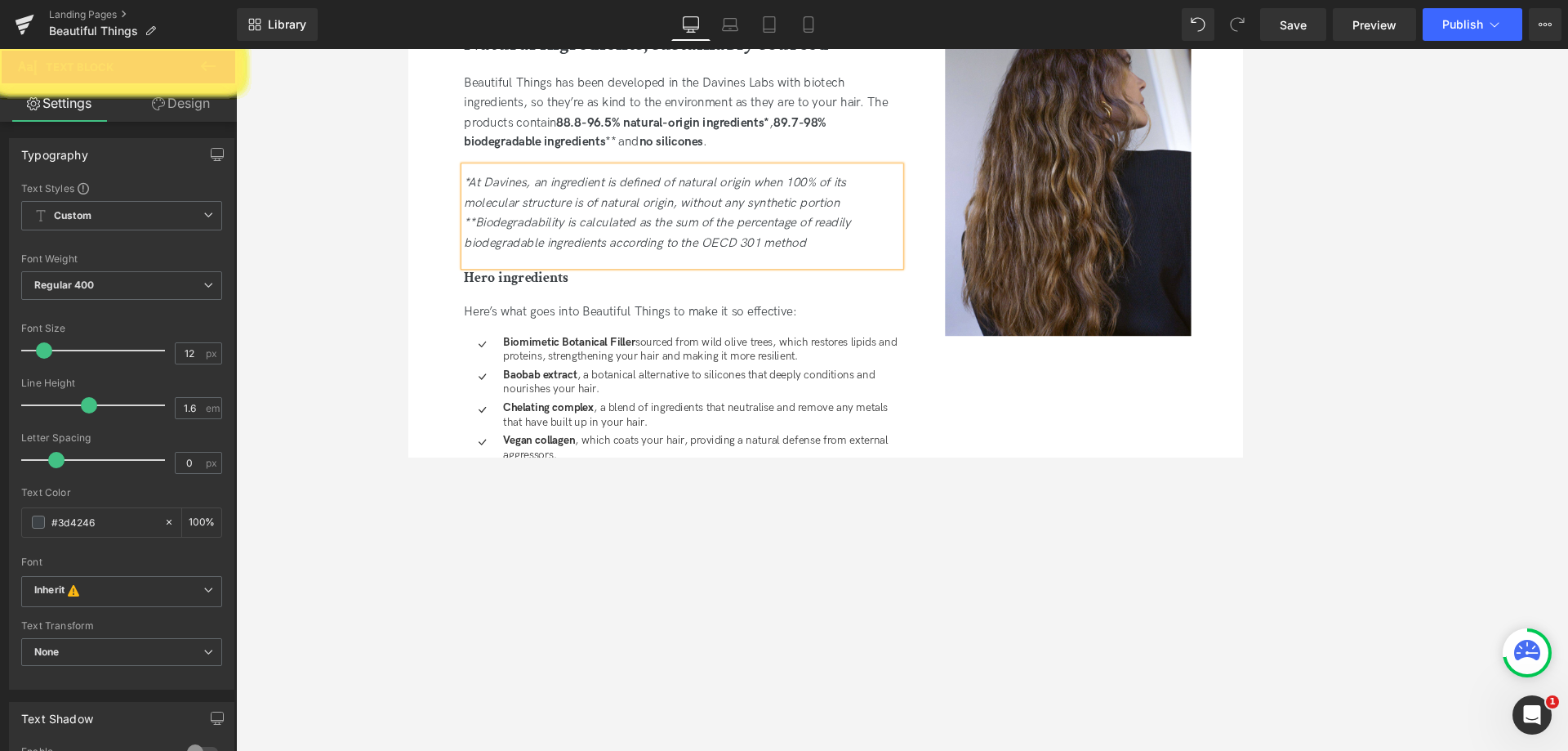
click at [909, 286] on icon "**Biodegradability is calculated as the sum of the percentage of readily biodeg…" at bounding box center [702, 266] width 458 height 41
click at [744, 216] on icon at bounding box center [744, 211] width 19 height 19
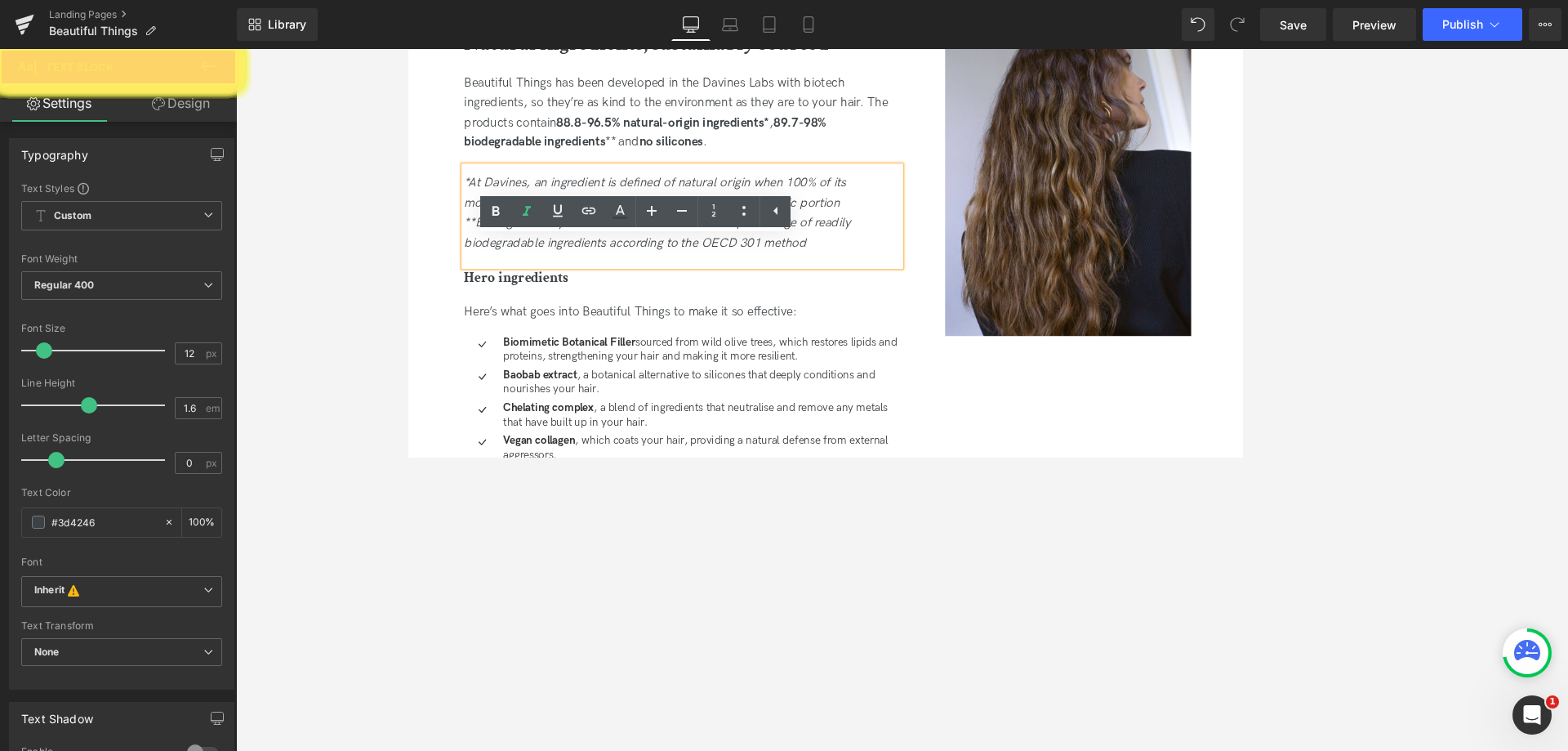
click at [831, 240] on icon "*At Davines, an ingredient is defined of natural origin when 100% of its molecu…" at bounding box center [699, 219] width 452 height 41
click at [1305, 29] on span "Save" at bounding box center [1292, 25] width 27 height 18
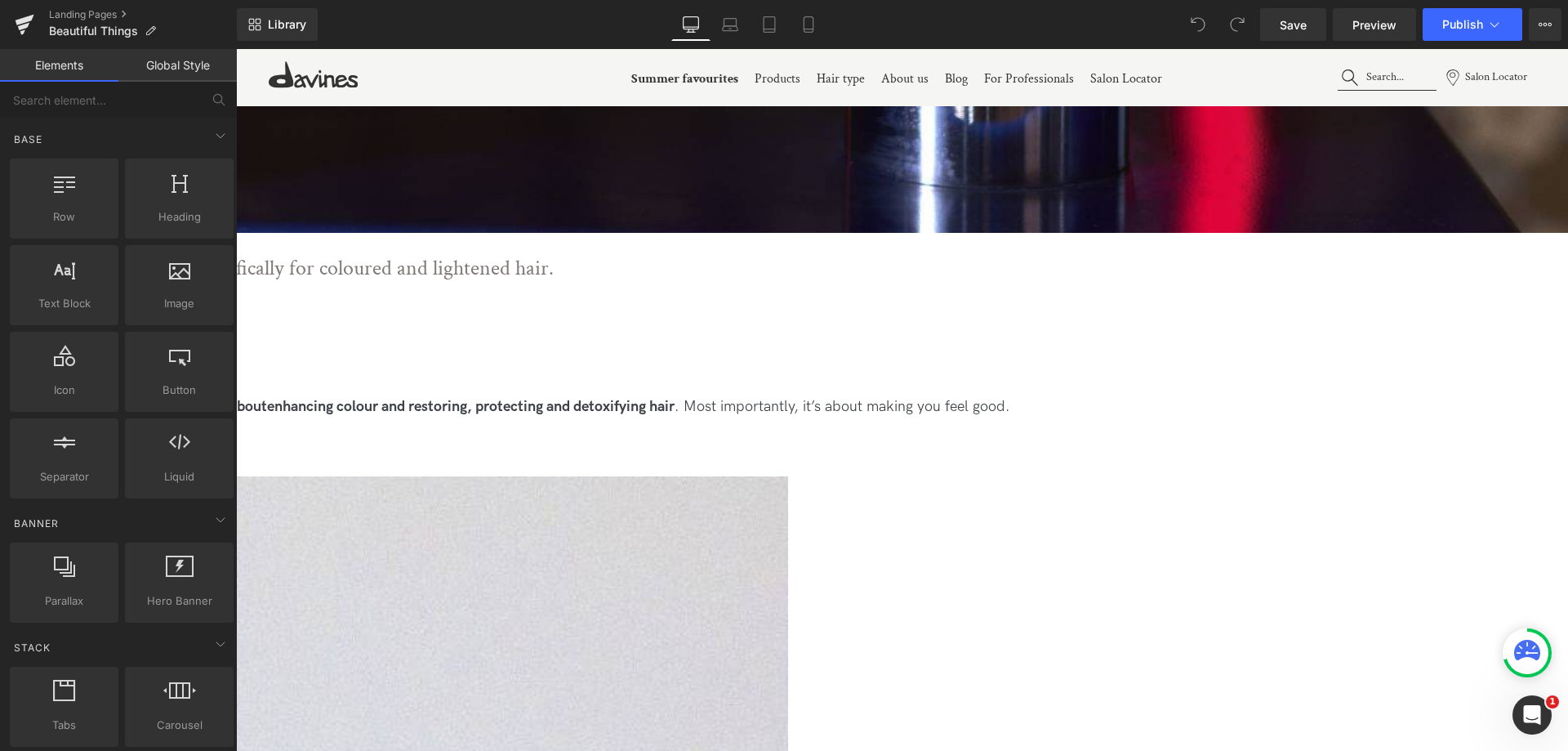
scroll to position [1062, 0]
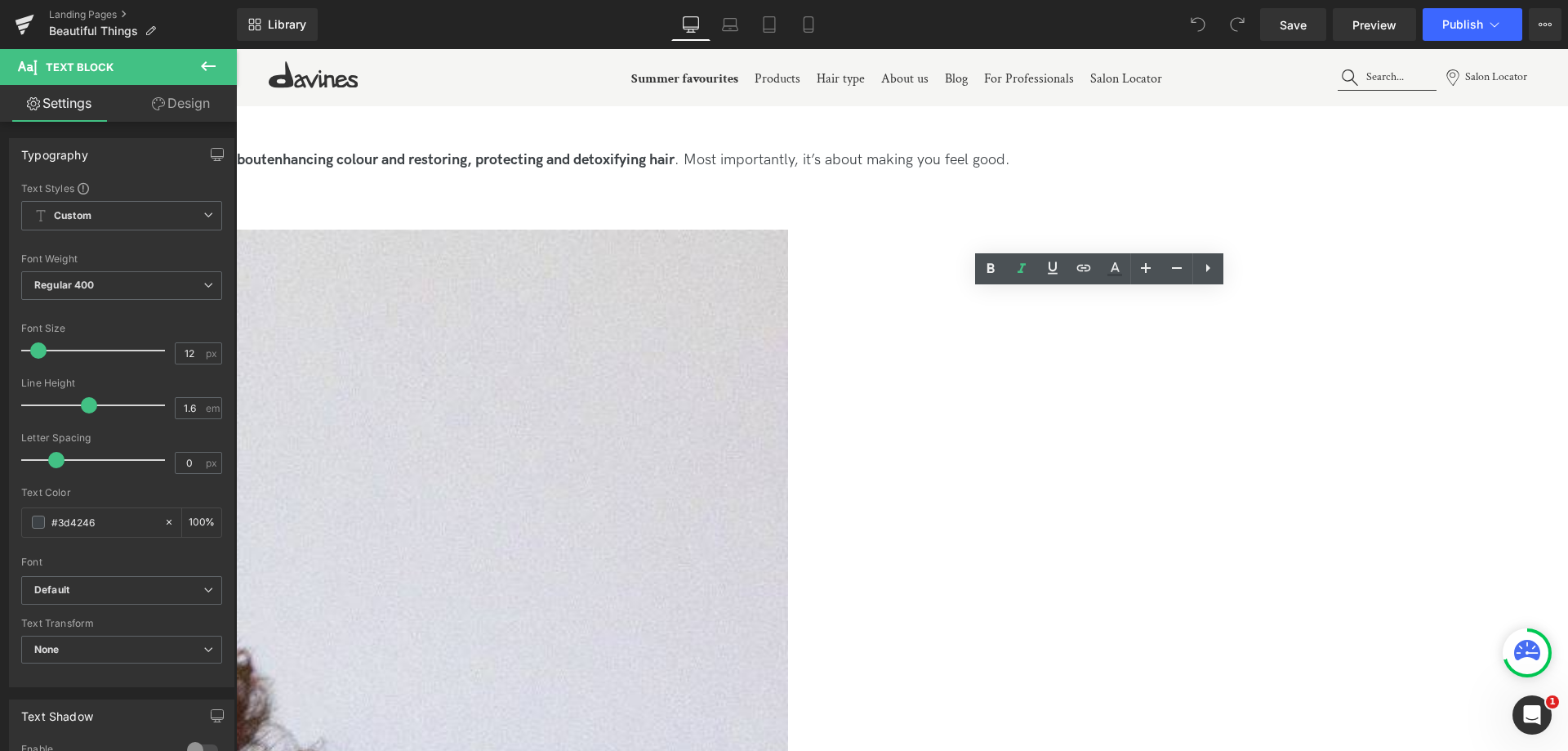
click at [236, 49] on span "Text Block" at bounding box center [236, 49] width 0 height 0
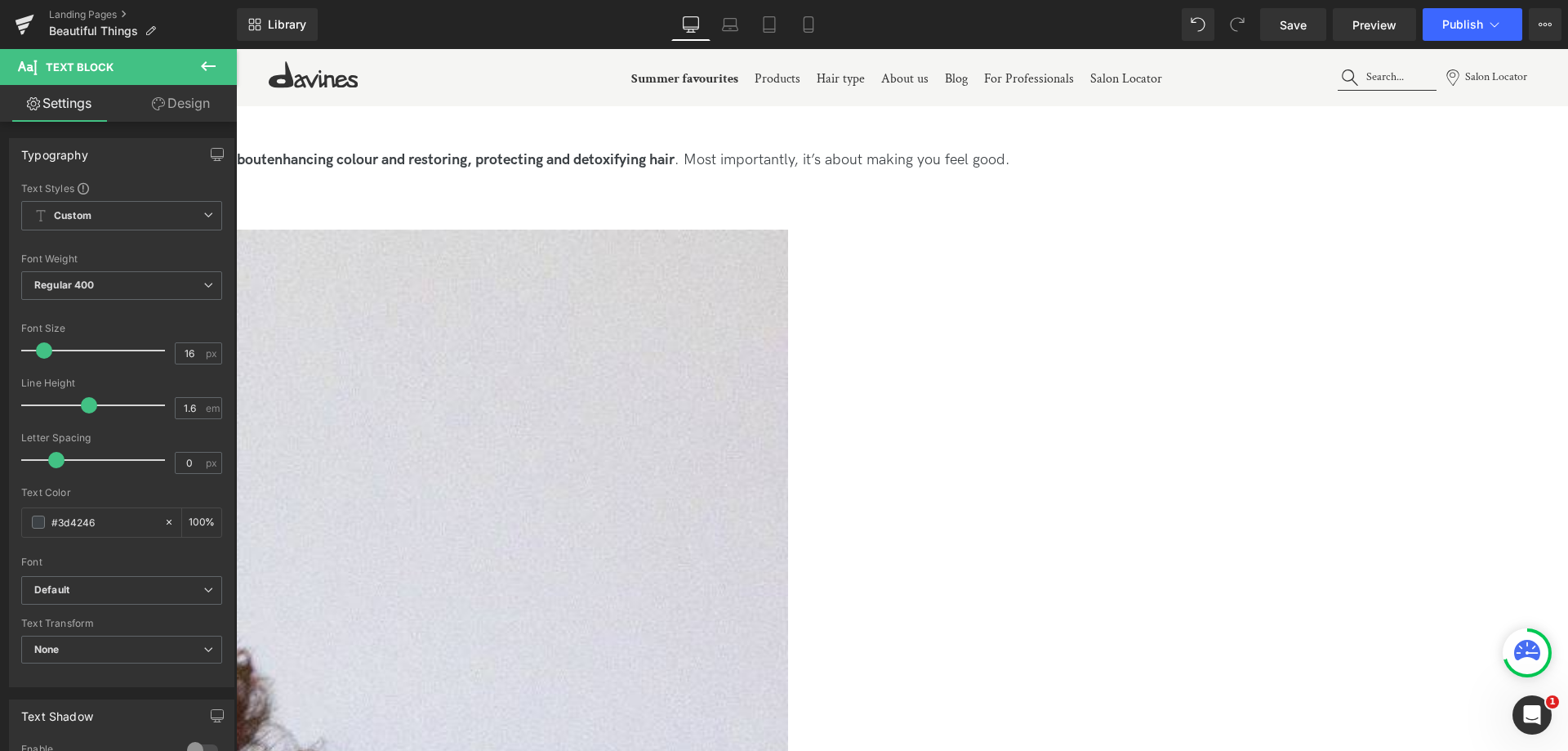
click at [236, 49] on link at bounding box center [236, 49] width 0 height 0
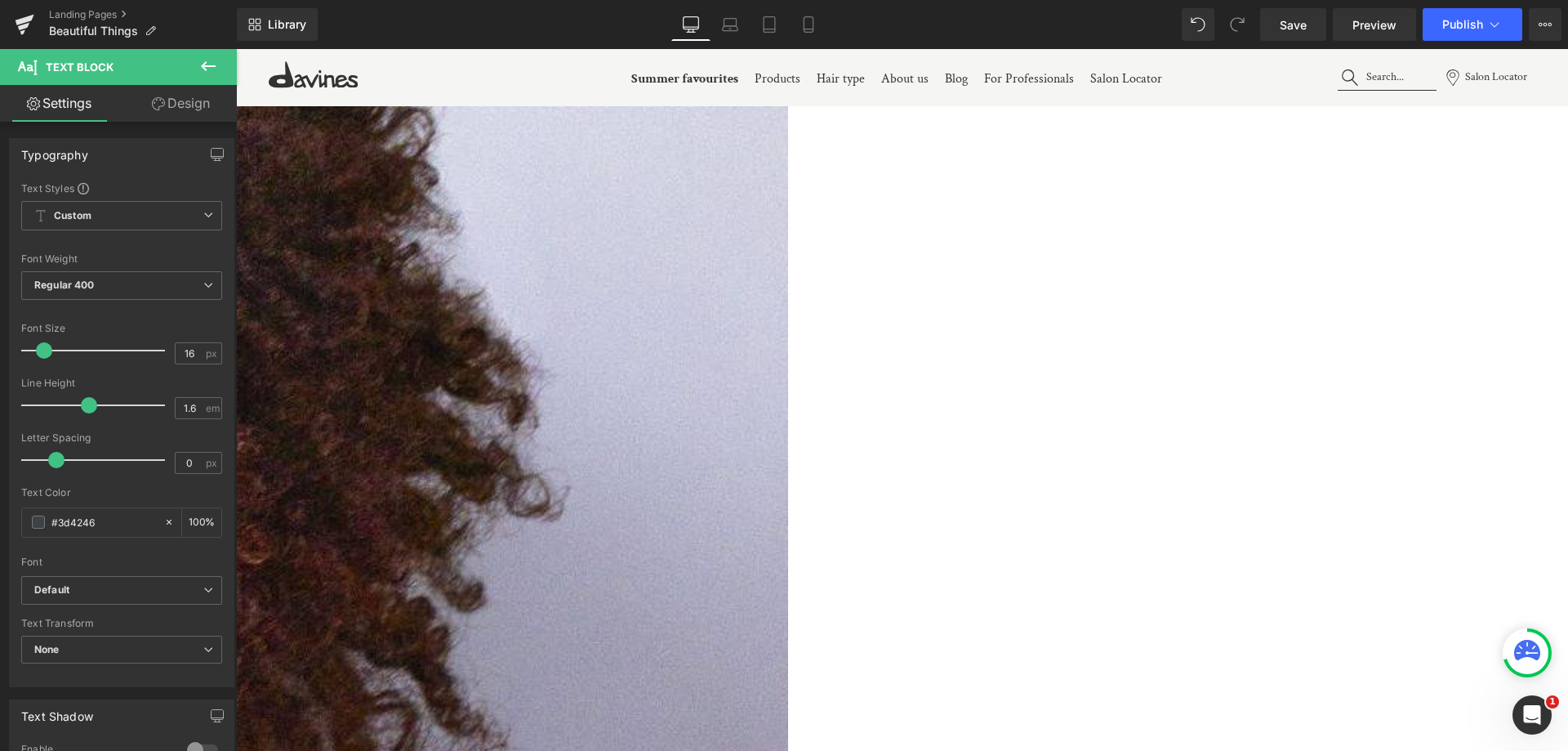
scroll to position [2206, 0]
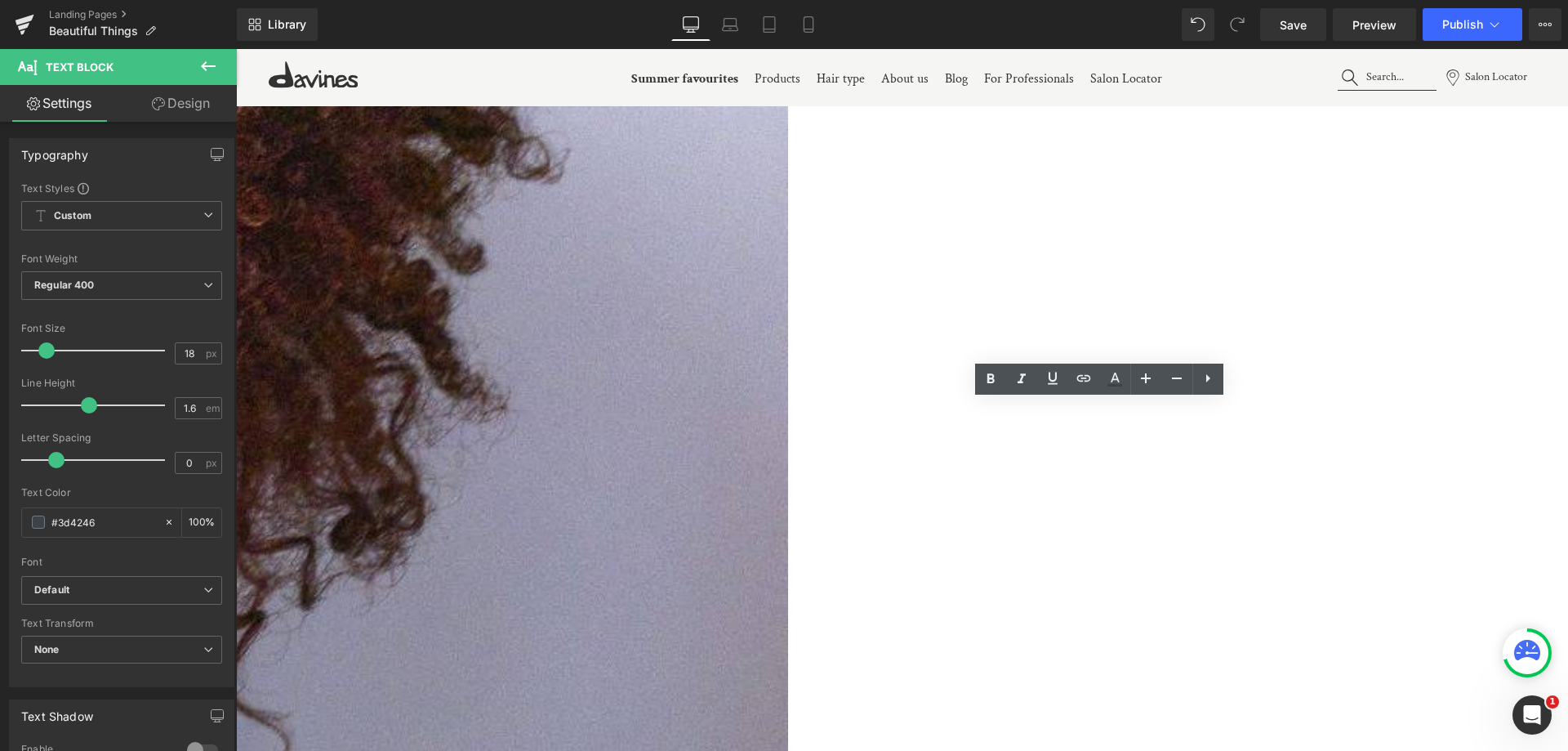
scroll to position [1715, 0]
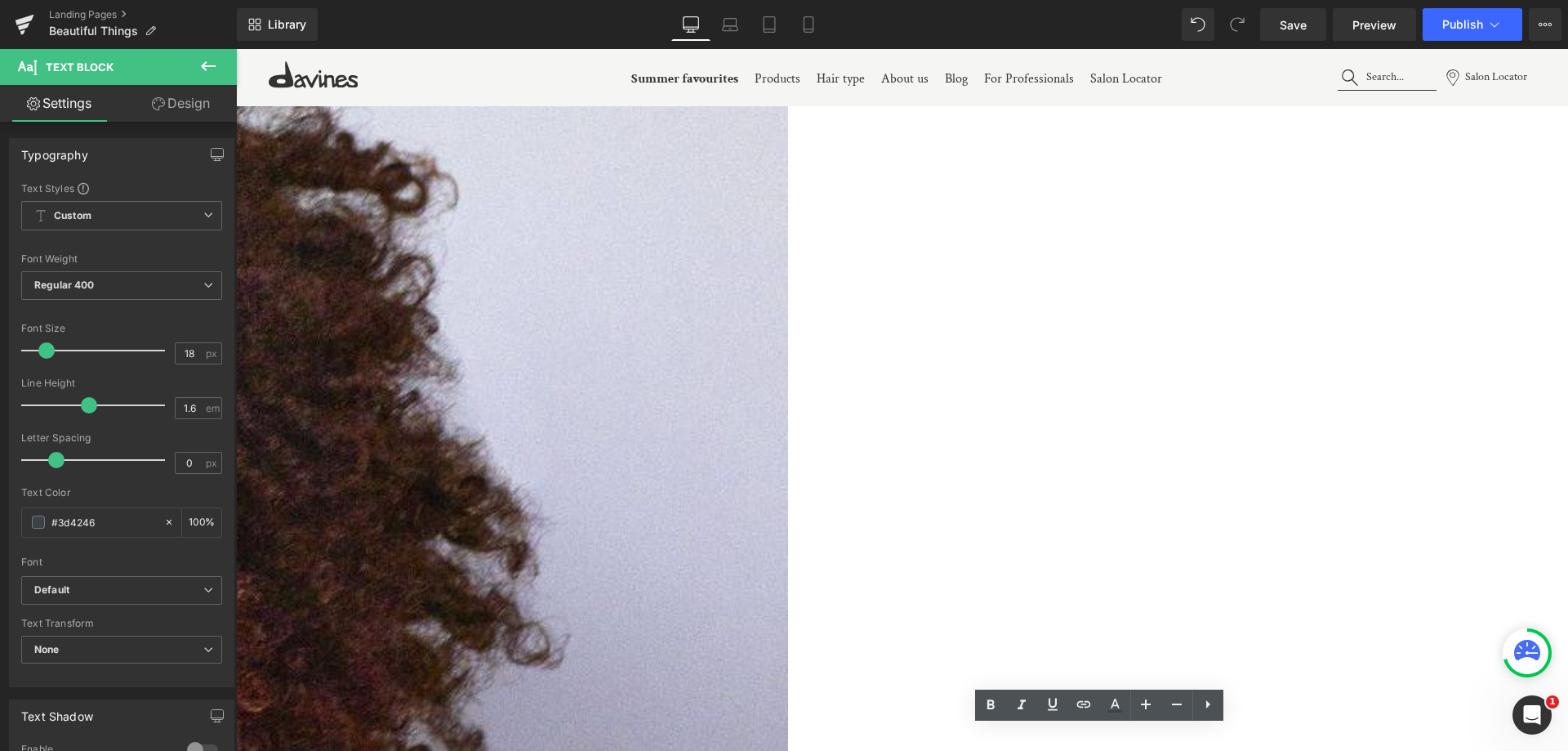
click at [236, 49] on link at bounding box center [236, 49] width 0 height 0
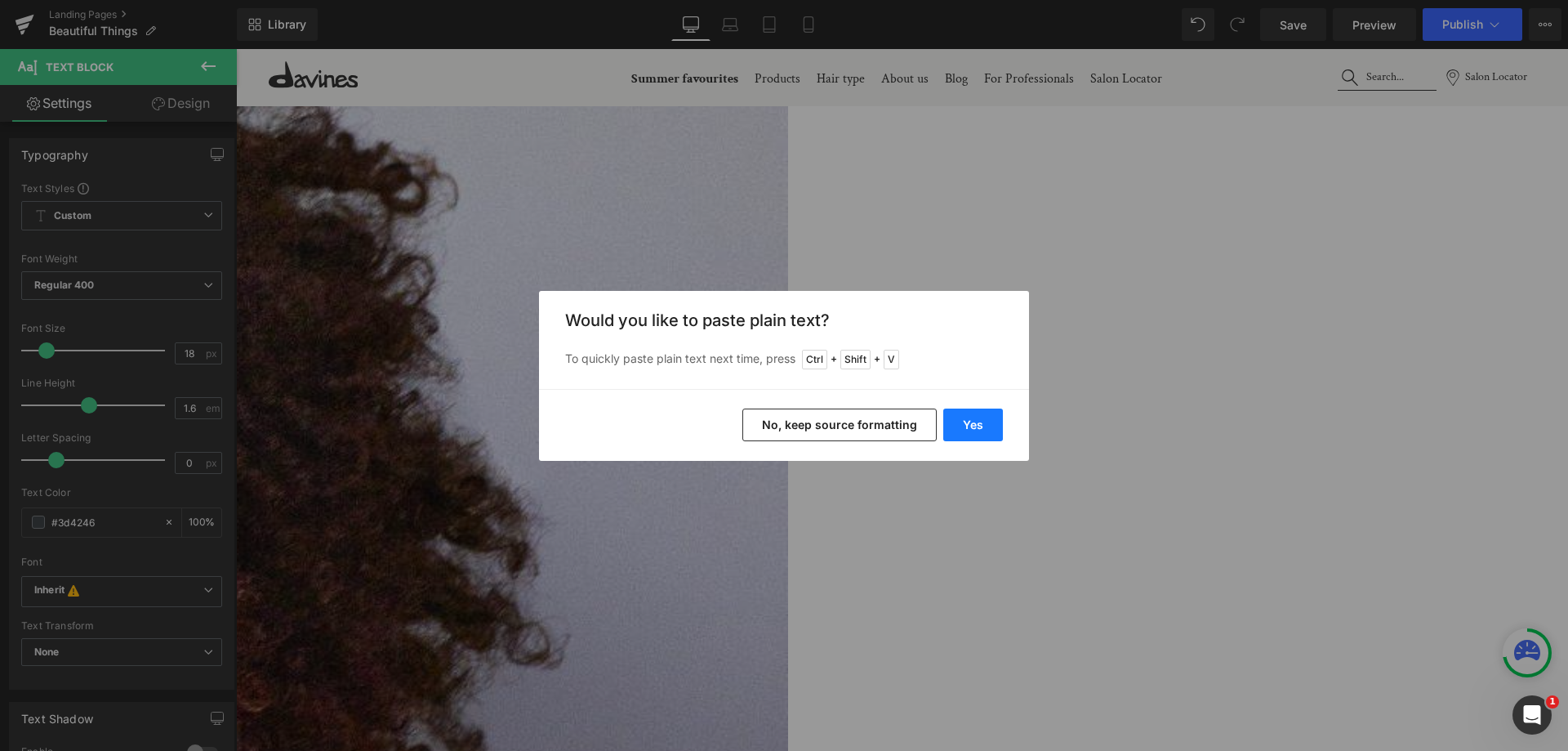
drag, startPoint x: 952, startPoint y: 422, endPoint x: 315, endPoint y: 209, distance: 671.7
click at [952, 422] on button "Yes" at bounding box center [973, 424] width 60 height 32
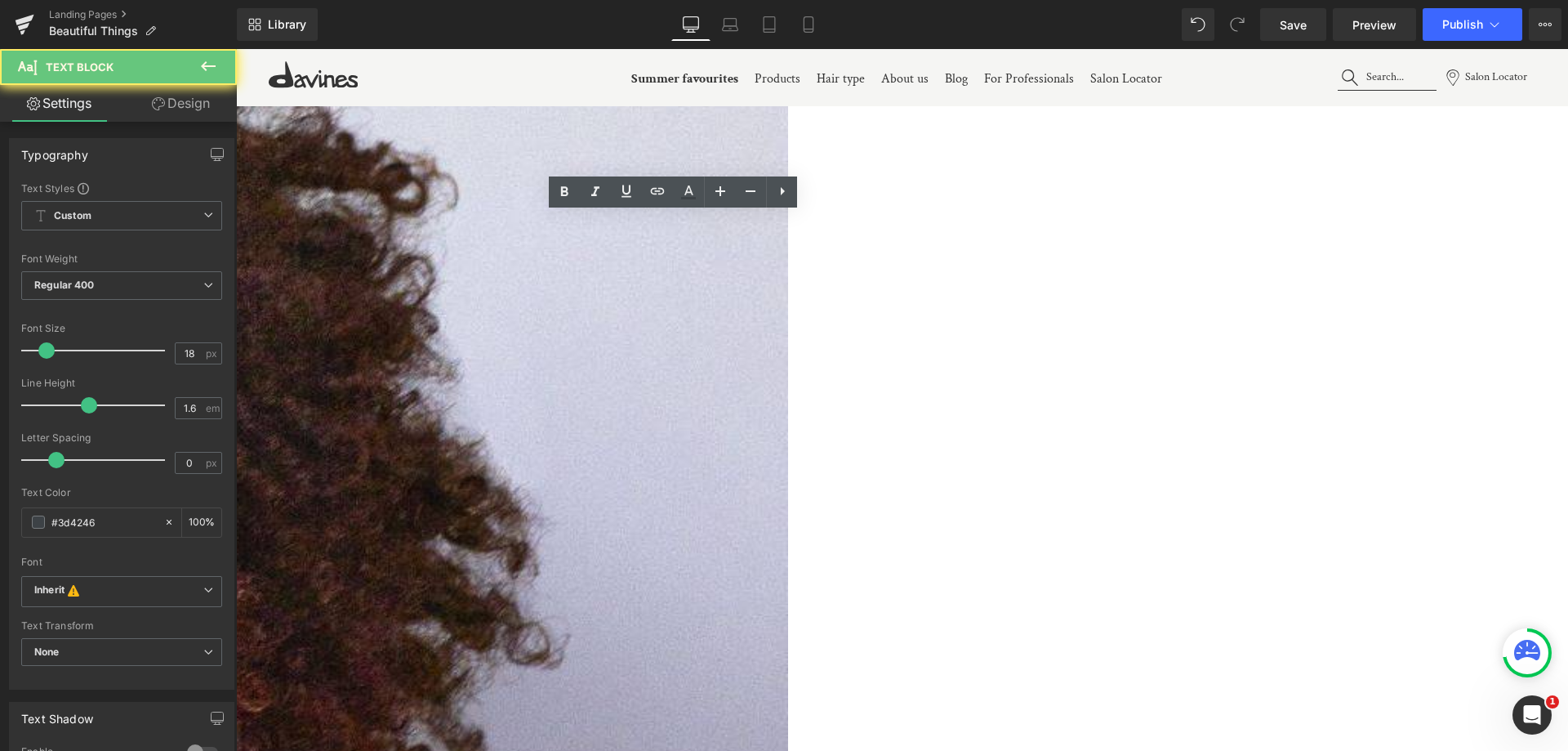
drag, startPoint x: 435, startPoint y: 300, endPoint x: 245, endPoint y: 214, distance: 208.6
click at [598, 199] on icon at bounding box center [595, 191] width 19 height 19
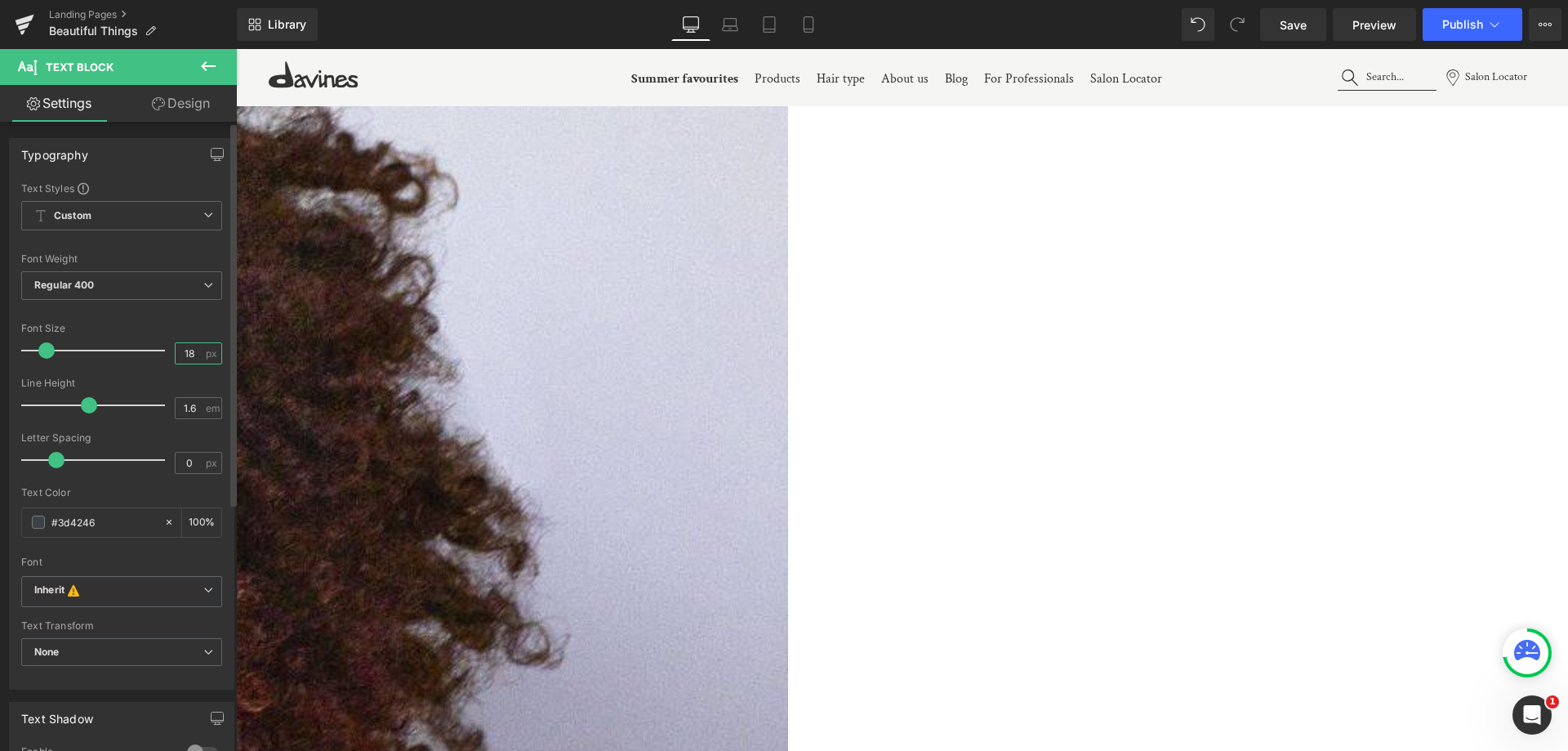
click at [195, 360] on input "18" at bounding box center [190, 353] width 29 height 20
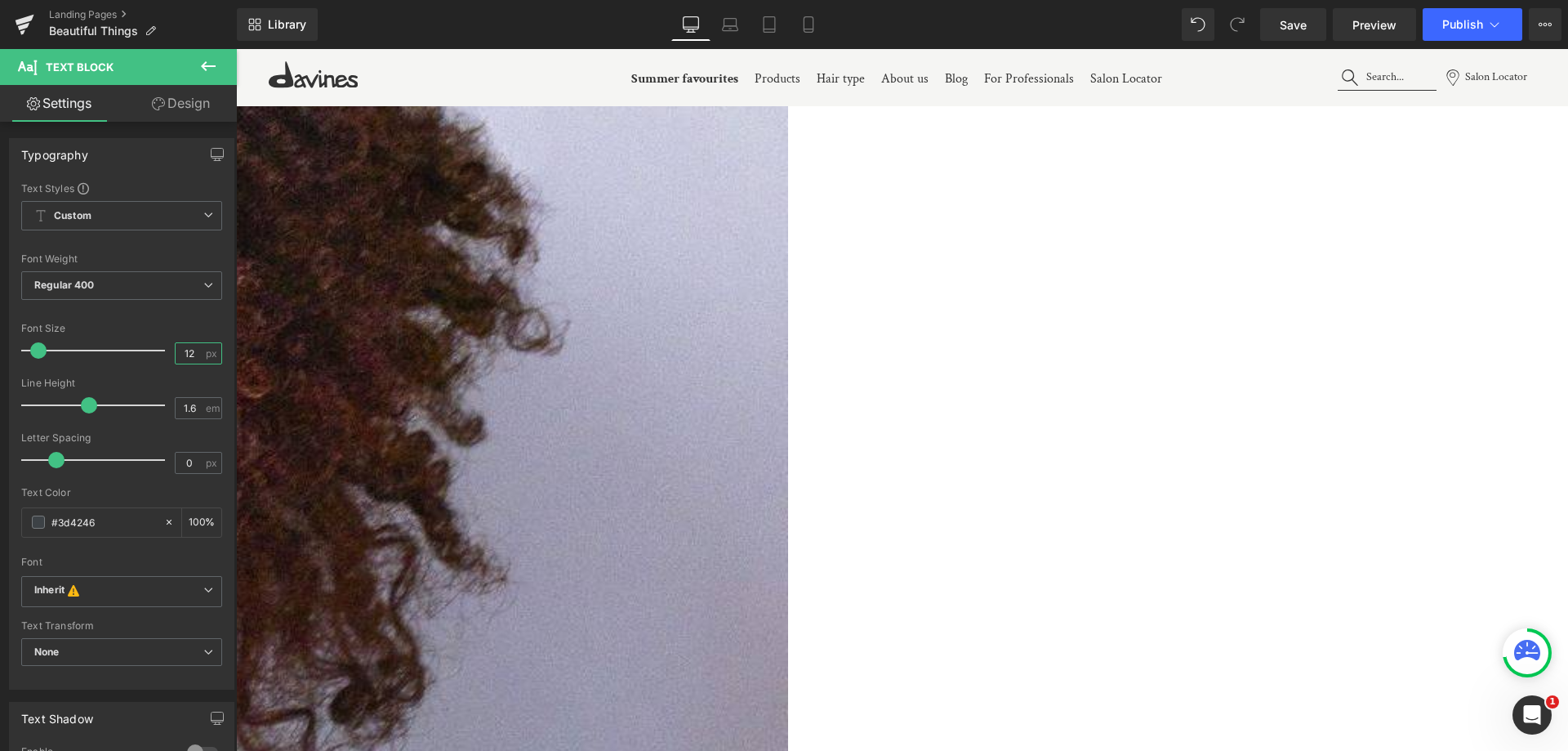
scroll to position [2042, 0]
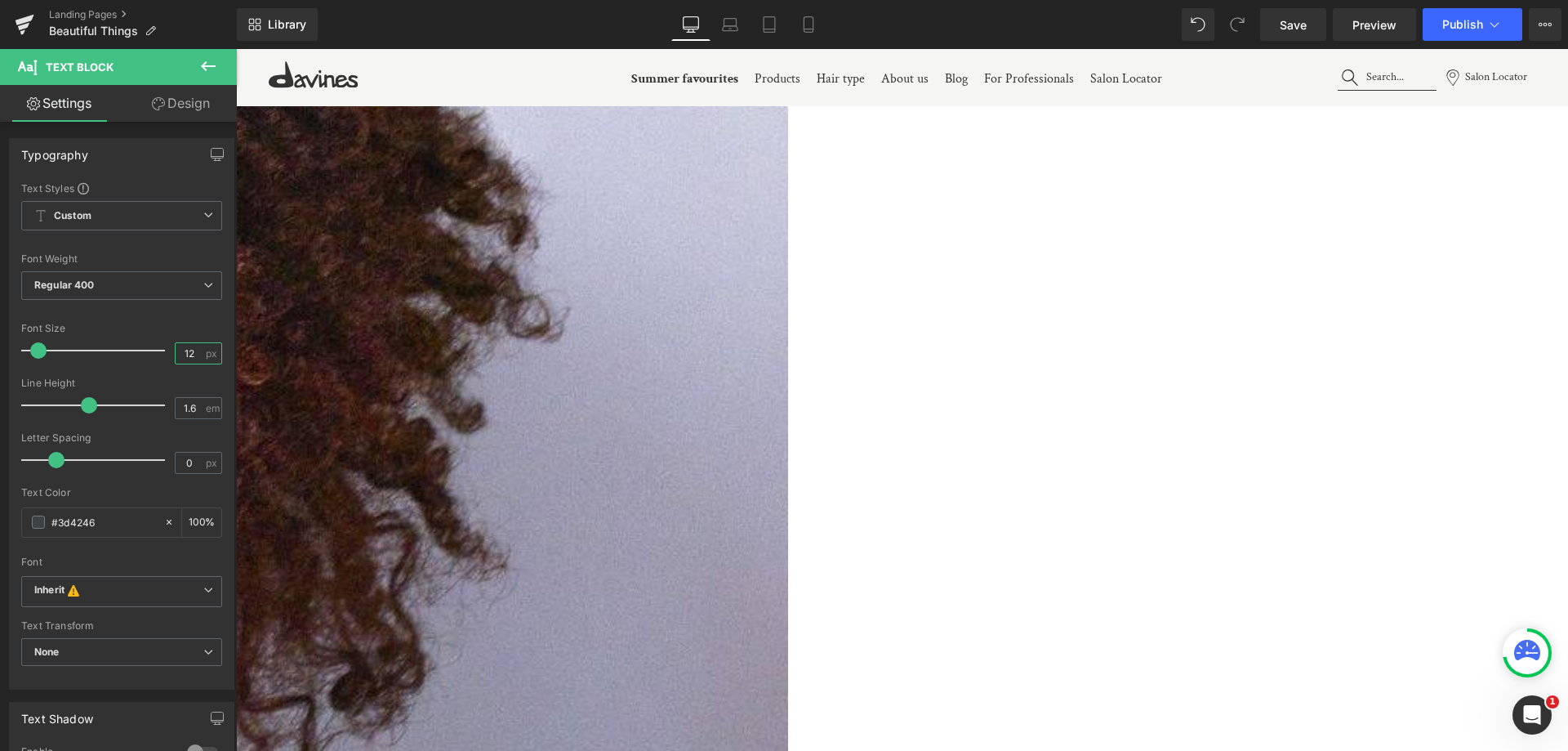
type input "12"
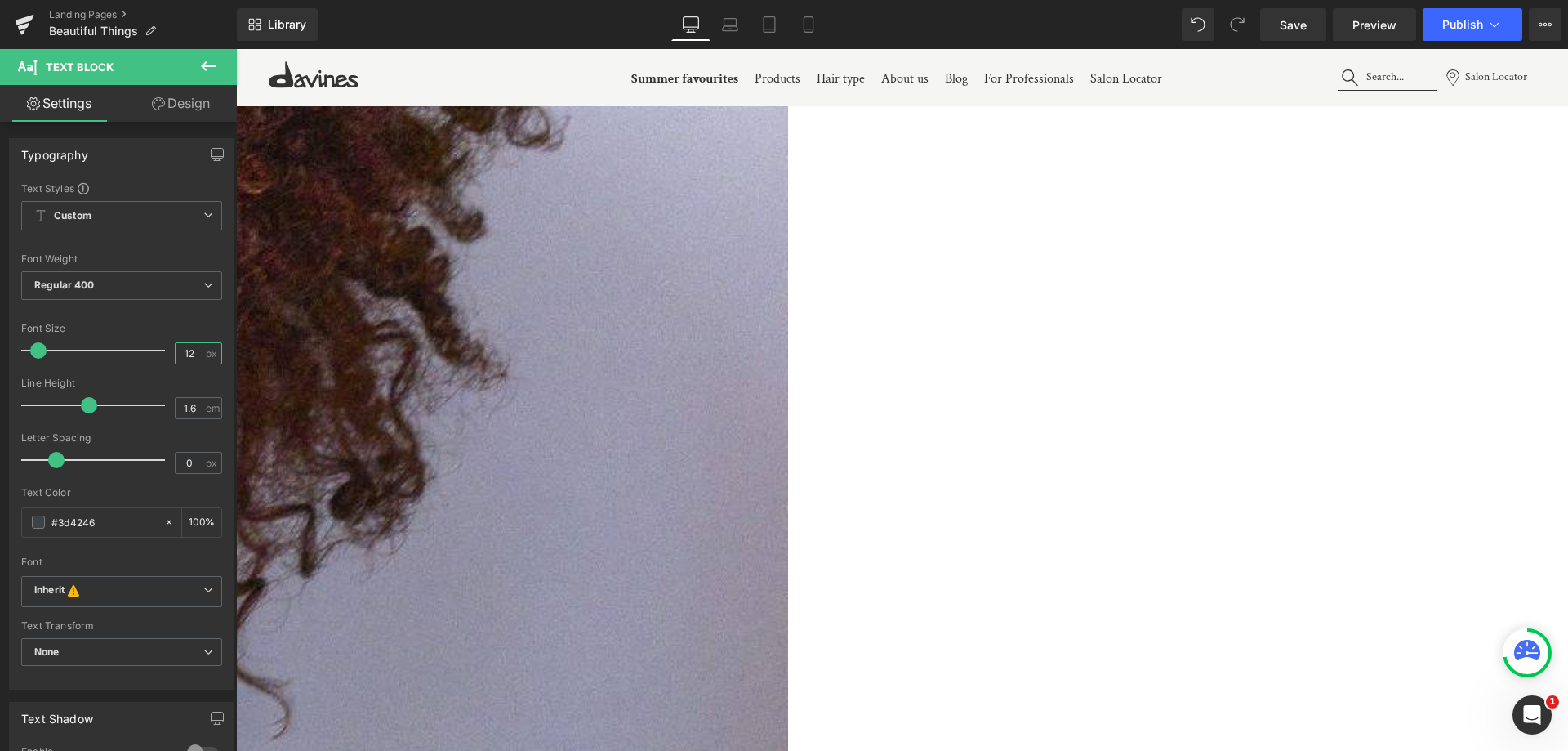
scroll to position [2369, 0]
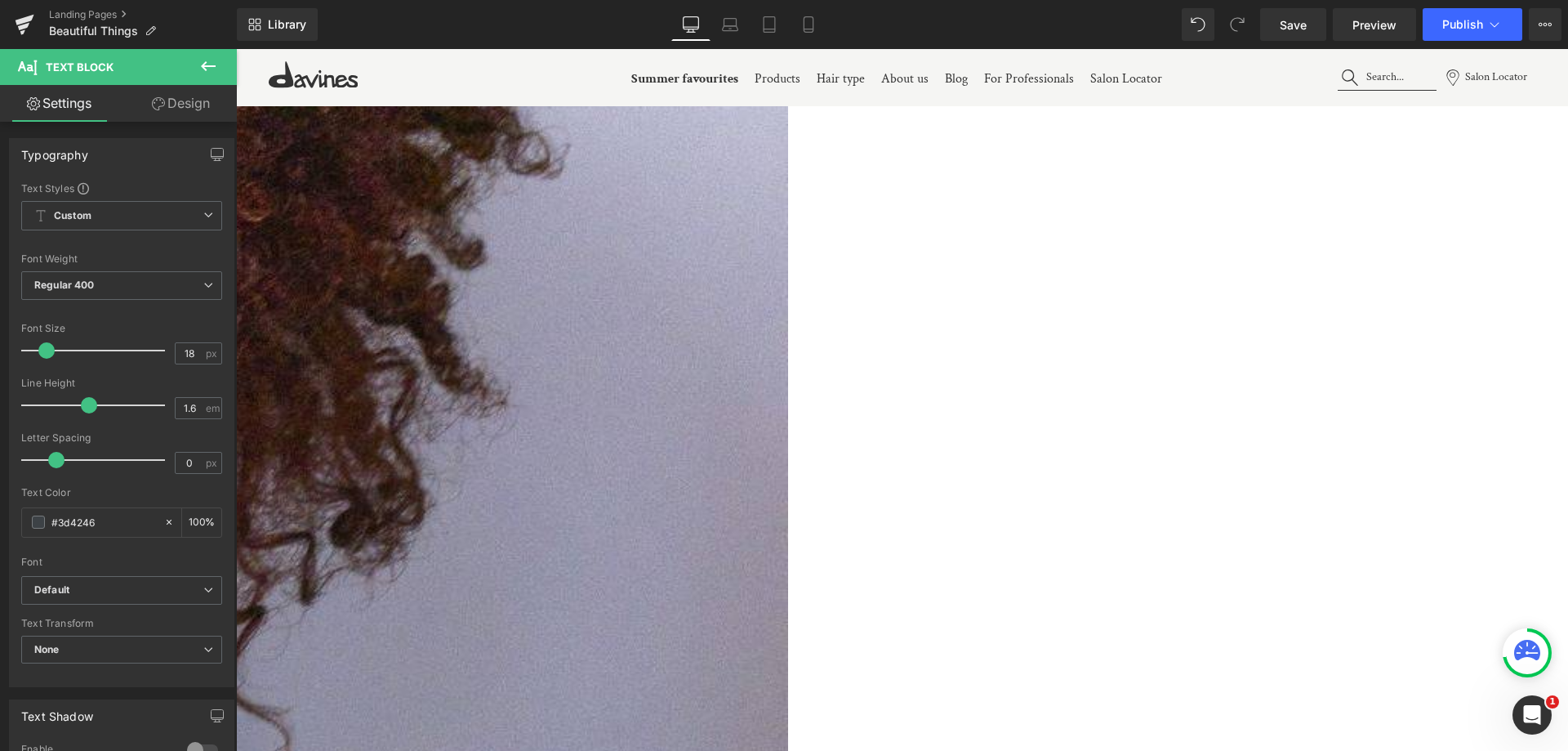
scroll to position [2124, 0]
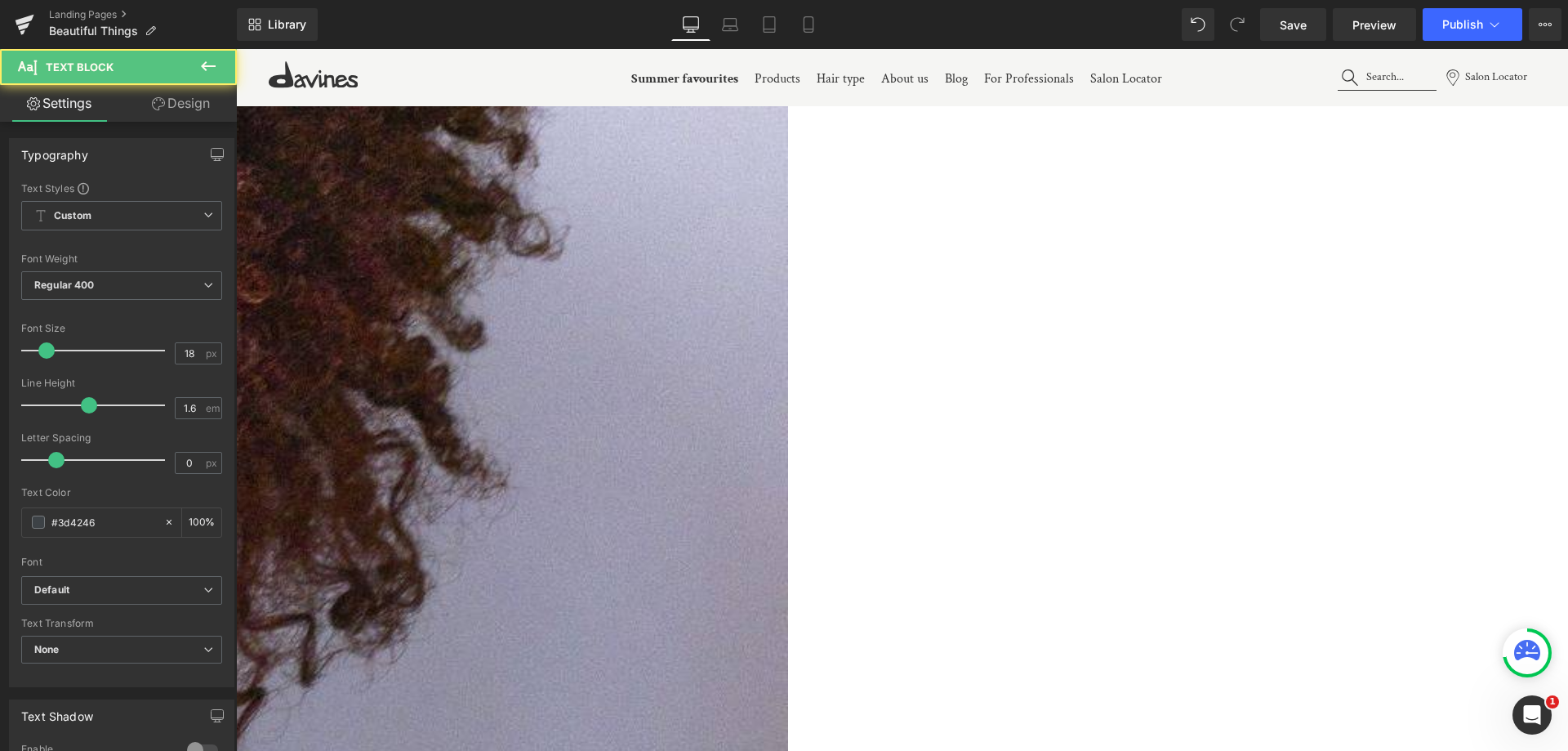
drag, startPoint x: 1367, startPoint y: 480, endPoint x: 1388, endPoint y: 502, distance: 30.4
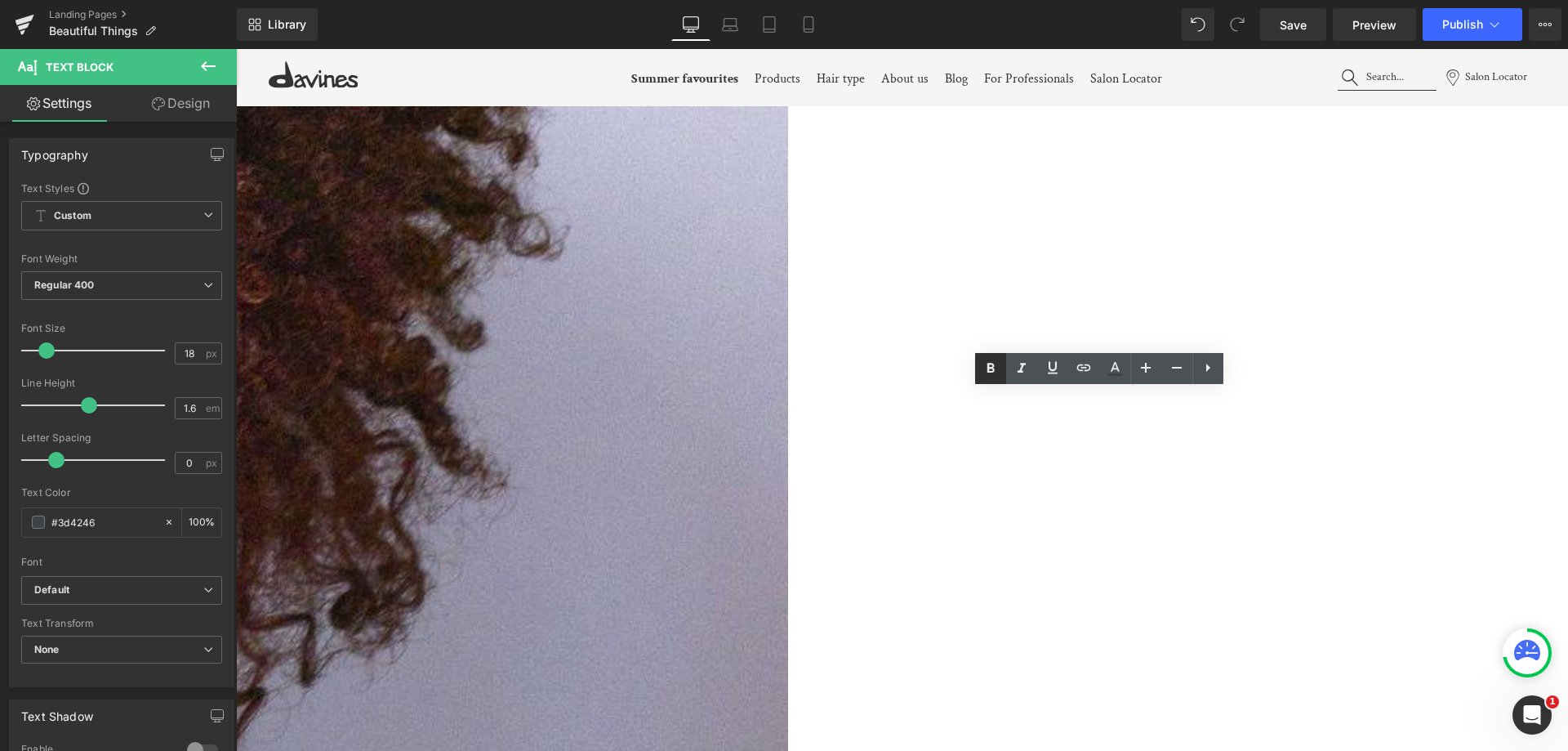
click at [991, 368] on icon at bounding box center [990, 367] width 7 height 10
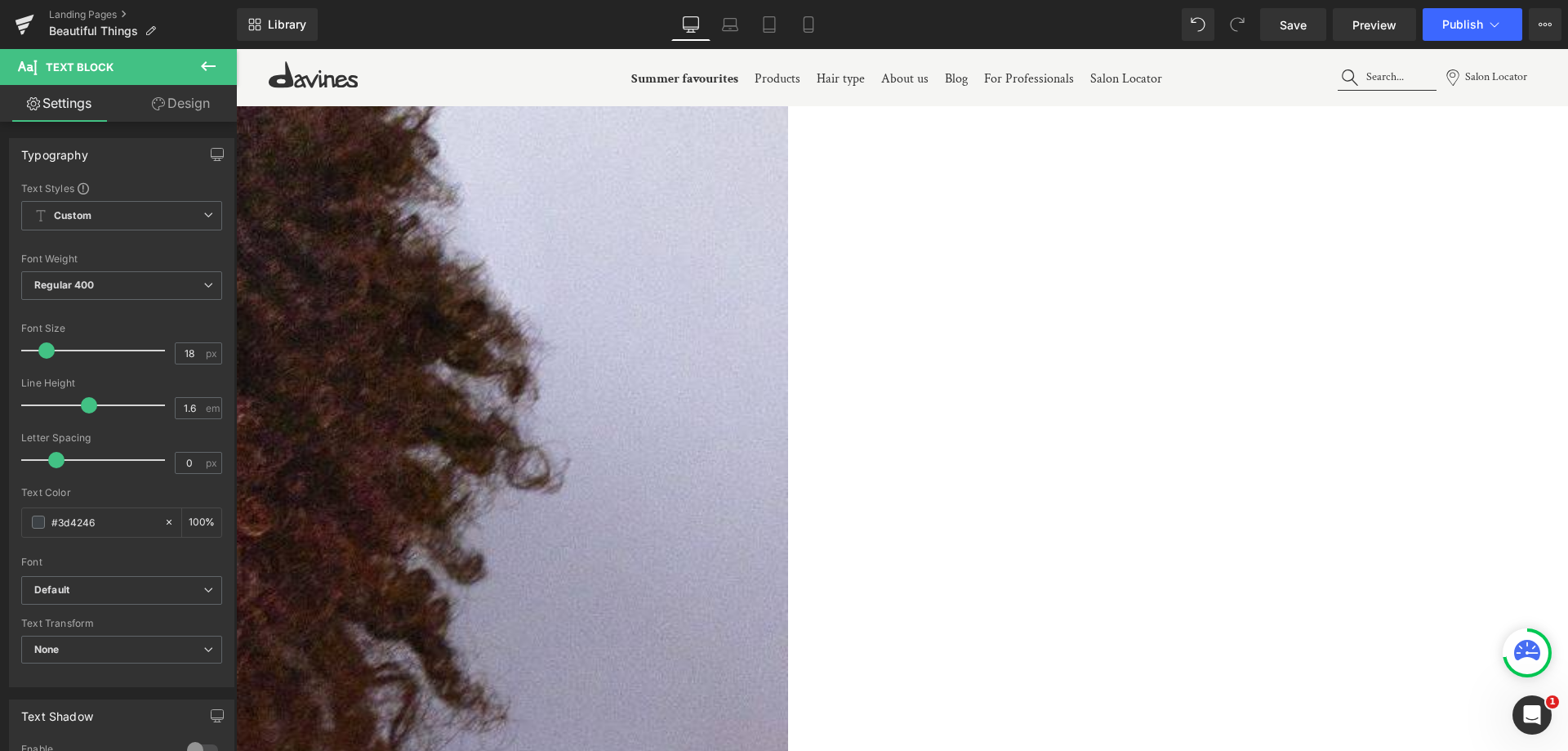
scroll to position [1634, 0]
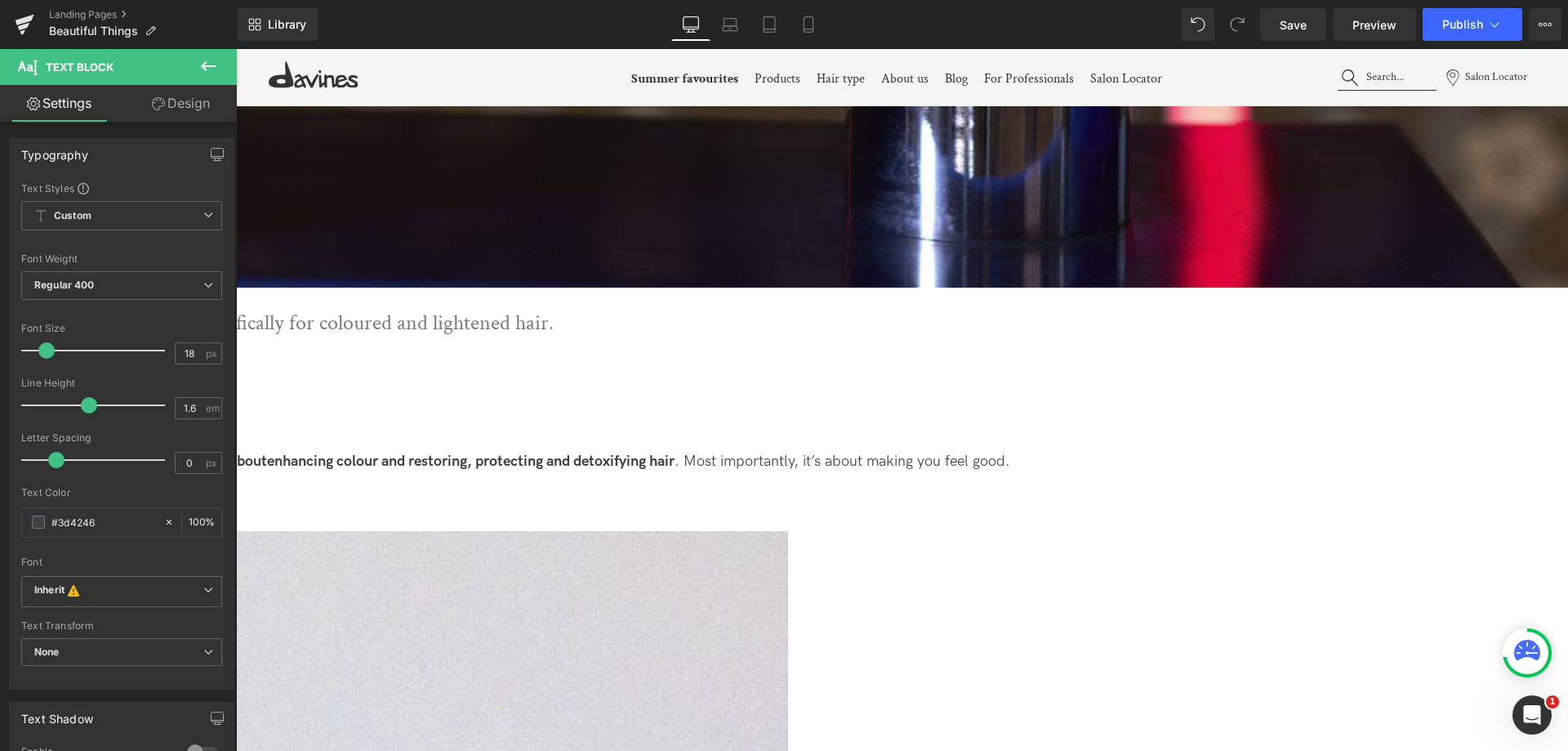
scroll to position [735, 0]
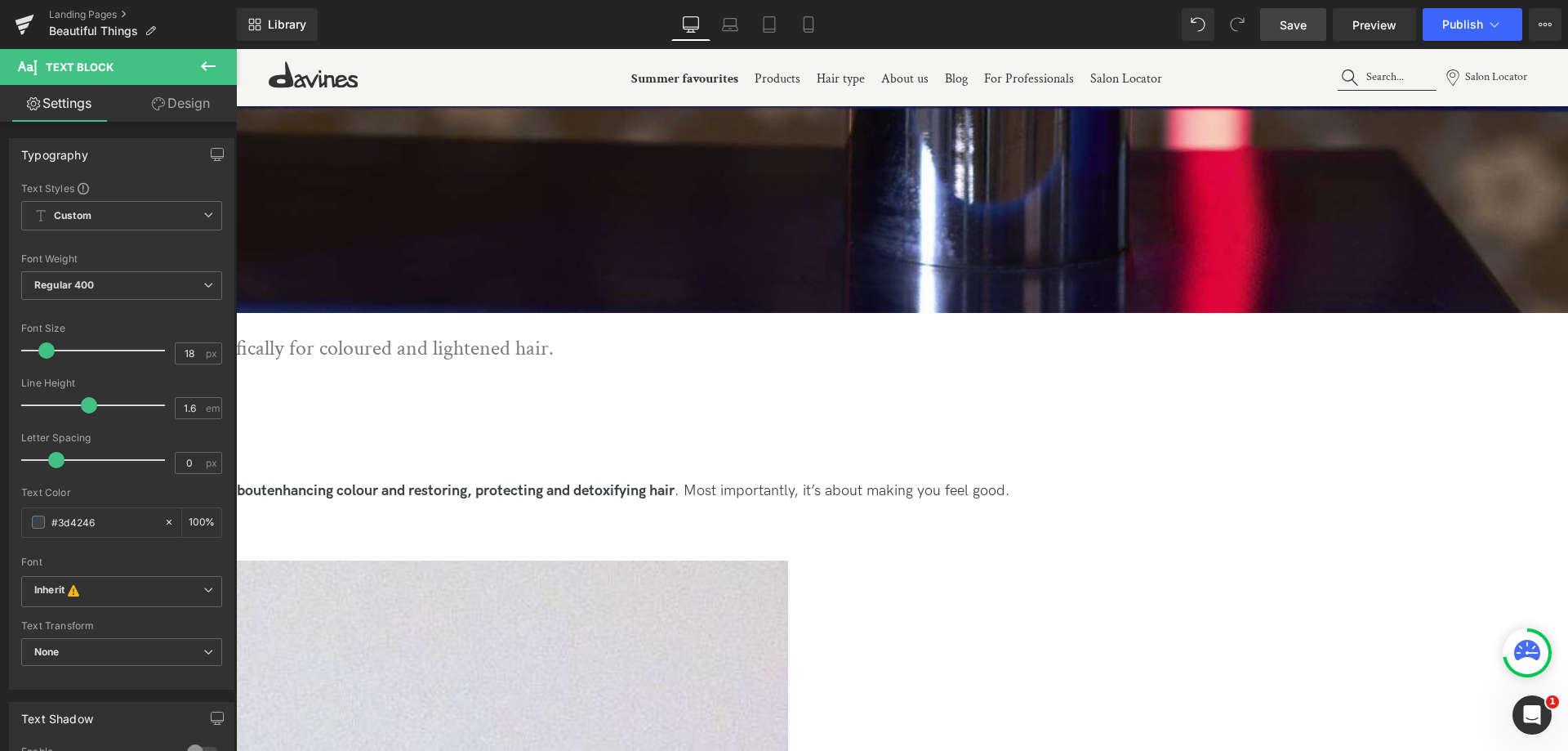
click at [1293, 23] on span "Save" at bounding box center [1292, 25] width 27 height 18
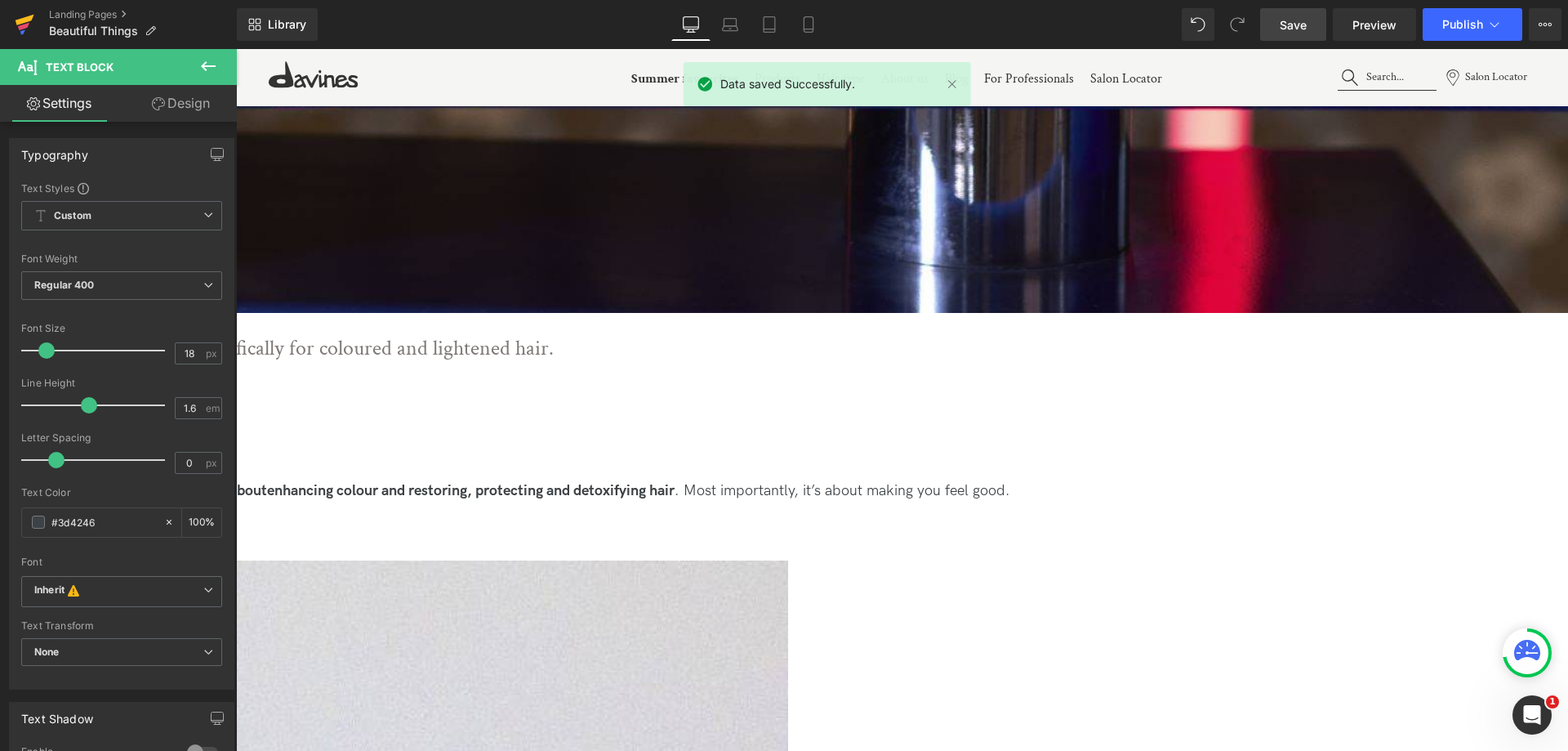
click at [18, 21] on icon at bounding box center [25, 20] width 18 height 11
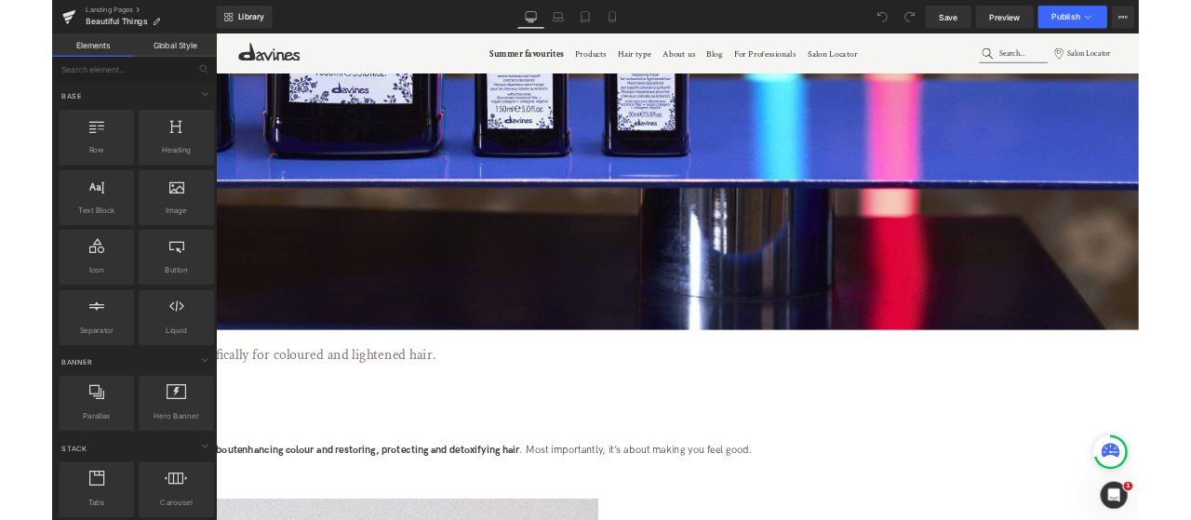
scroll to position [1116, 0]
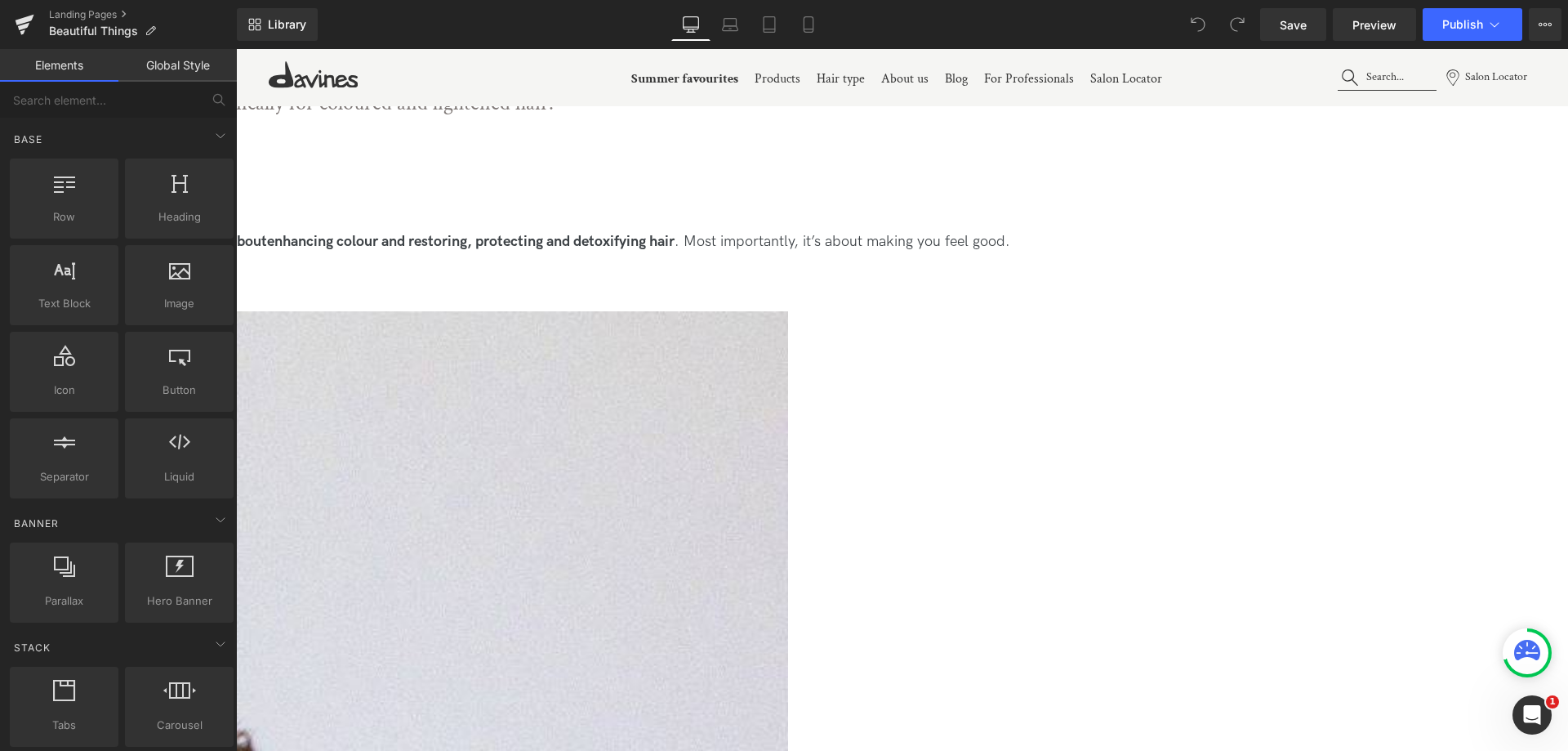
click at [236, 49] on icon at bounding box center [236, 49] width 0 height 0
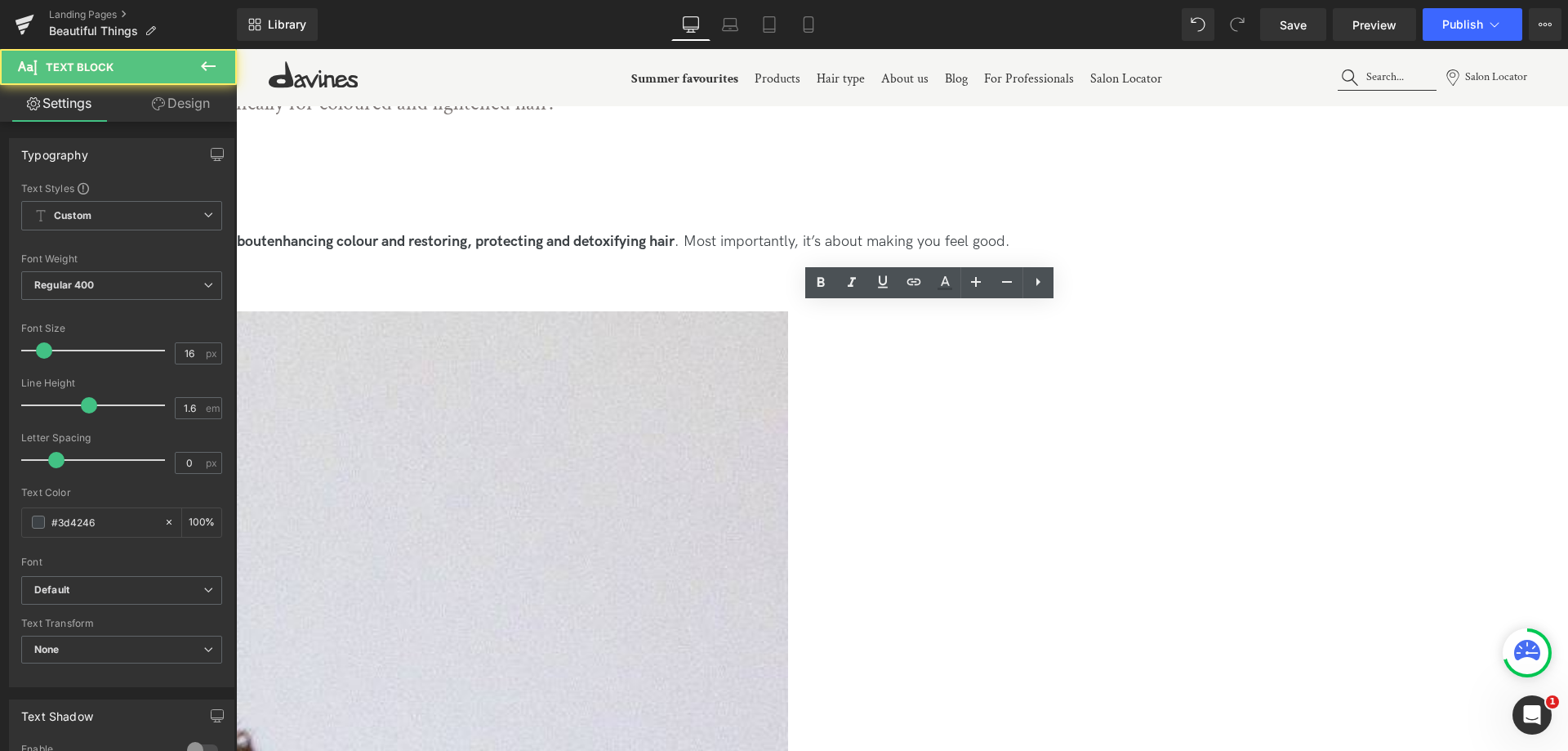
click at [236, 49] on icon at bounding box center [236, 49] width 0 height 0
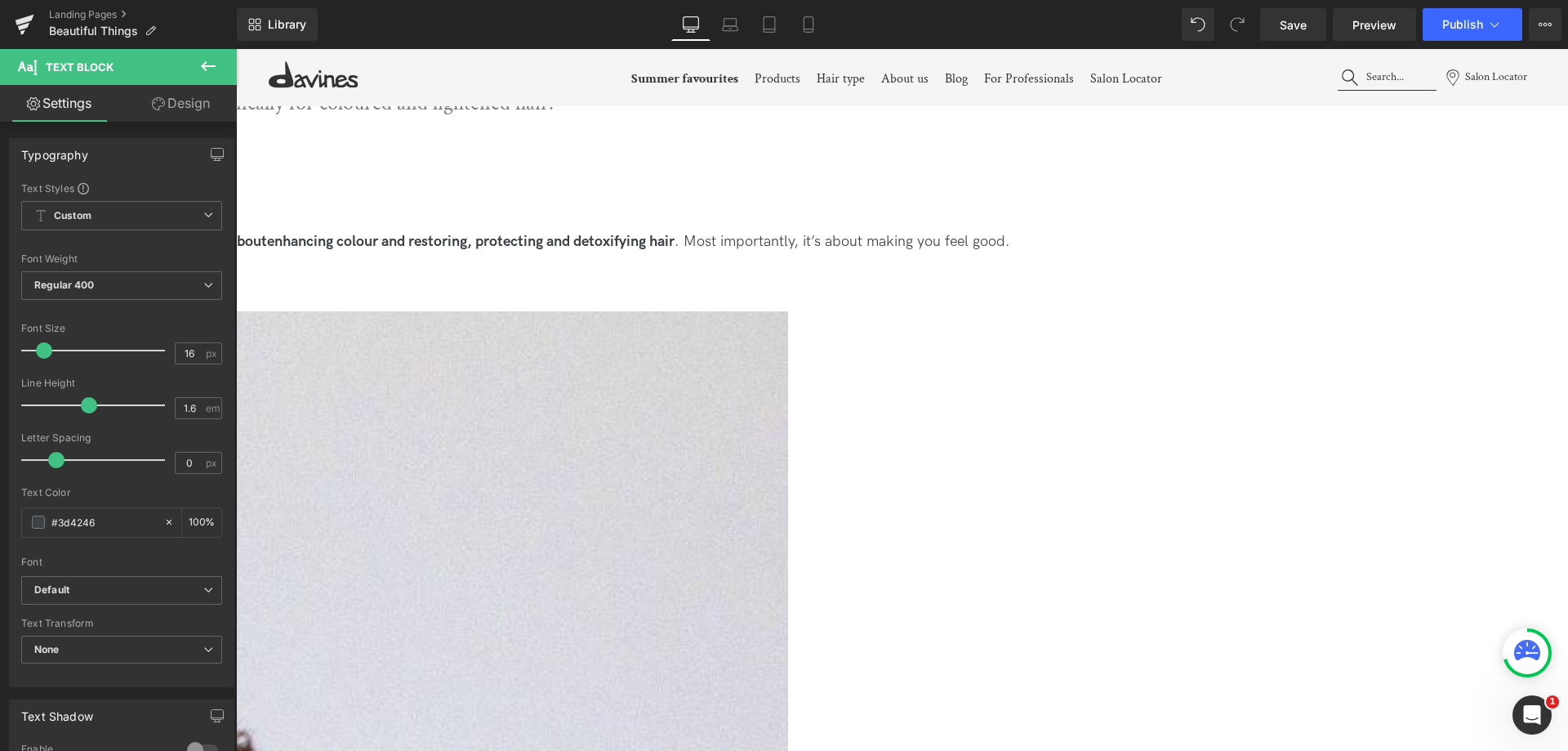
click at [236, 49] on span "Text Block" at bounding box center [236, 49] width 0 height 0
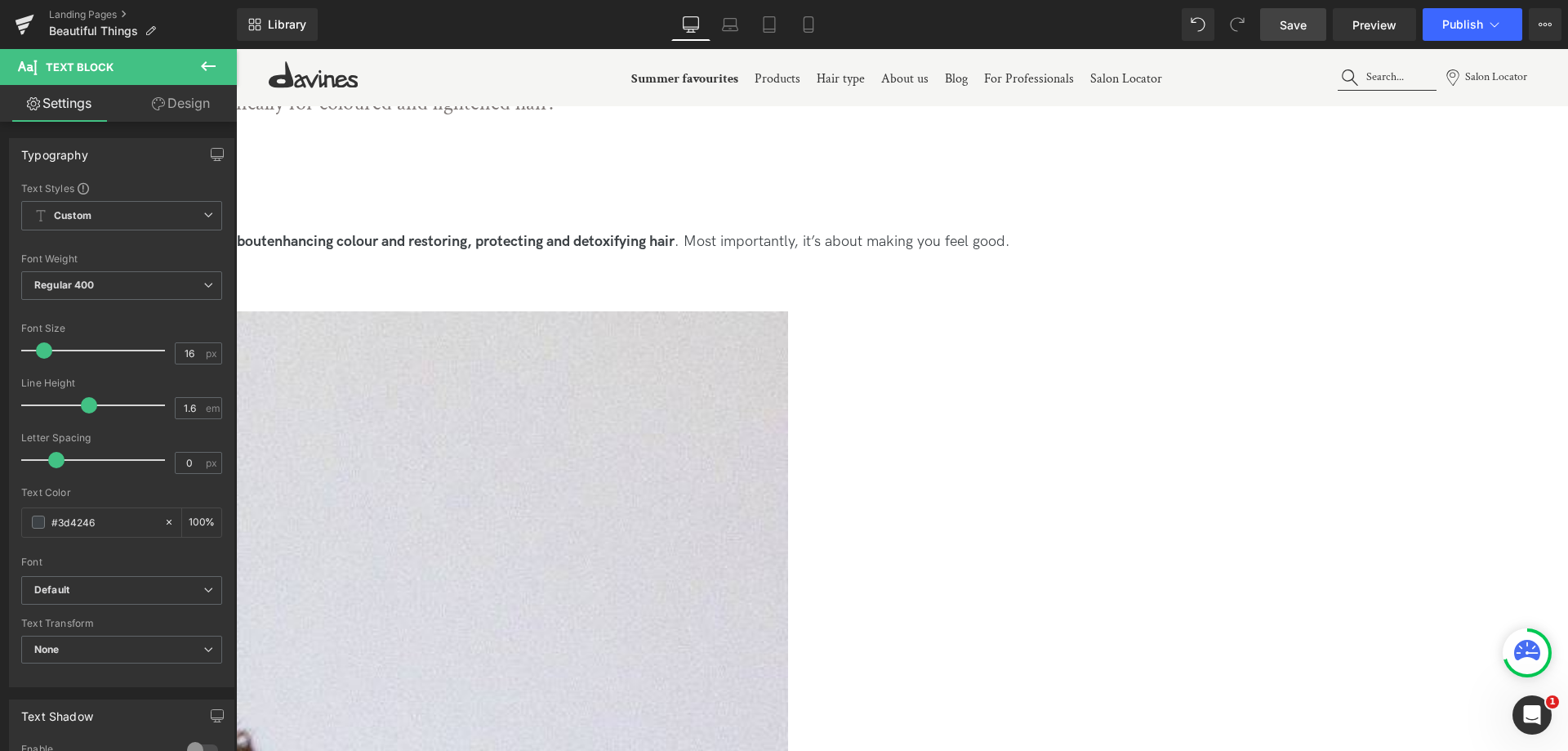
click at [1291, 23] on span "Save" at bounding box center [1292, 25] width 27 height 18
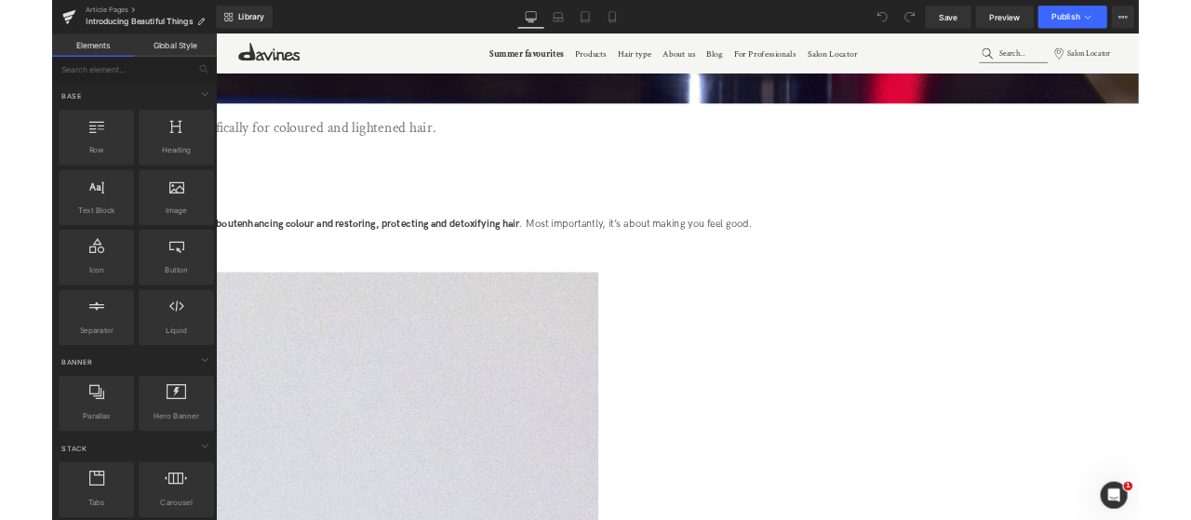
scroll to position [1116, 0]
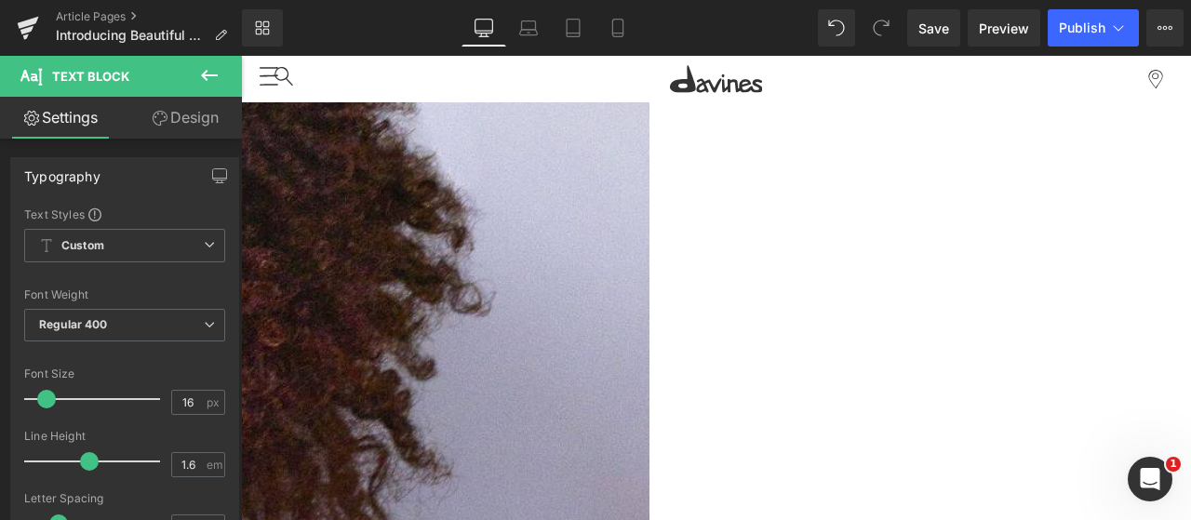
scroll to position [1548, 0]
